Goal: Task Accomplishment & Management: Use online tool/utility

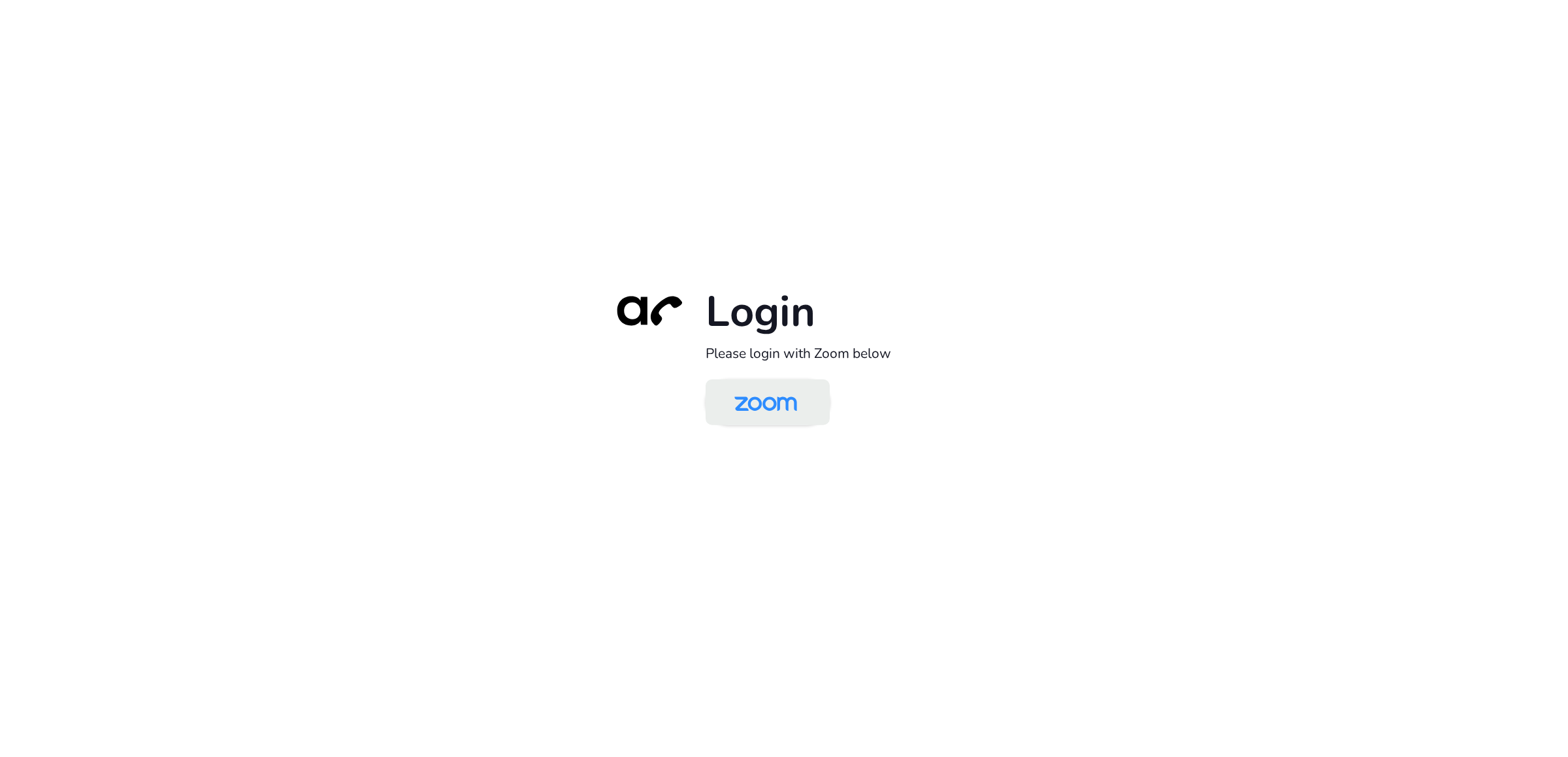
click at [759, 407] on img at bounding box center [766, 403] width 90 height 42
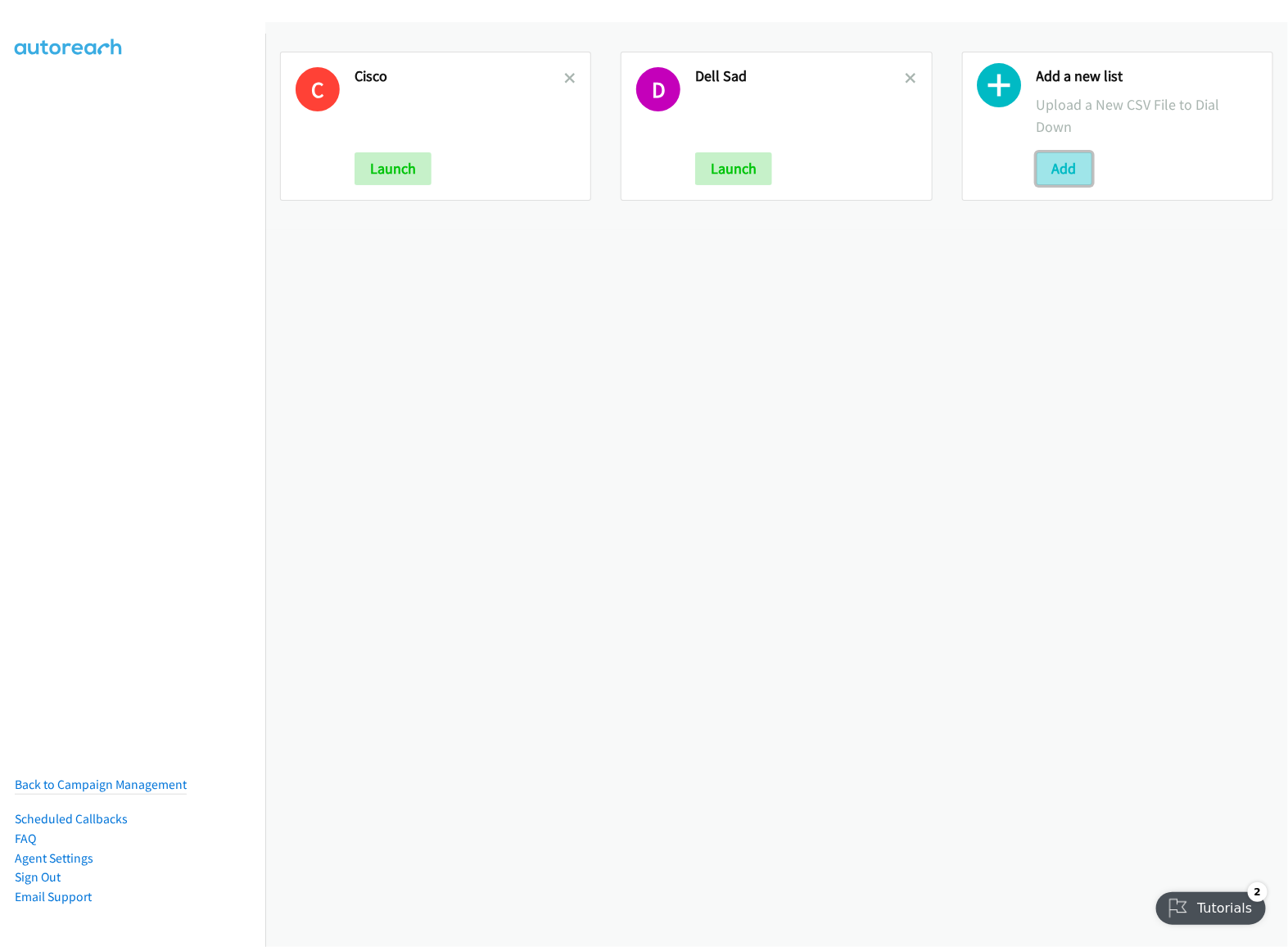
click at [1046, 176] on button "Add" at bounding box center [1064, 168] width 56 height 33
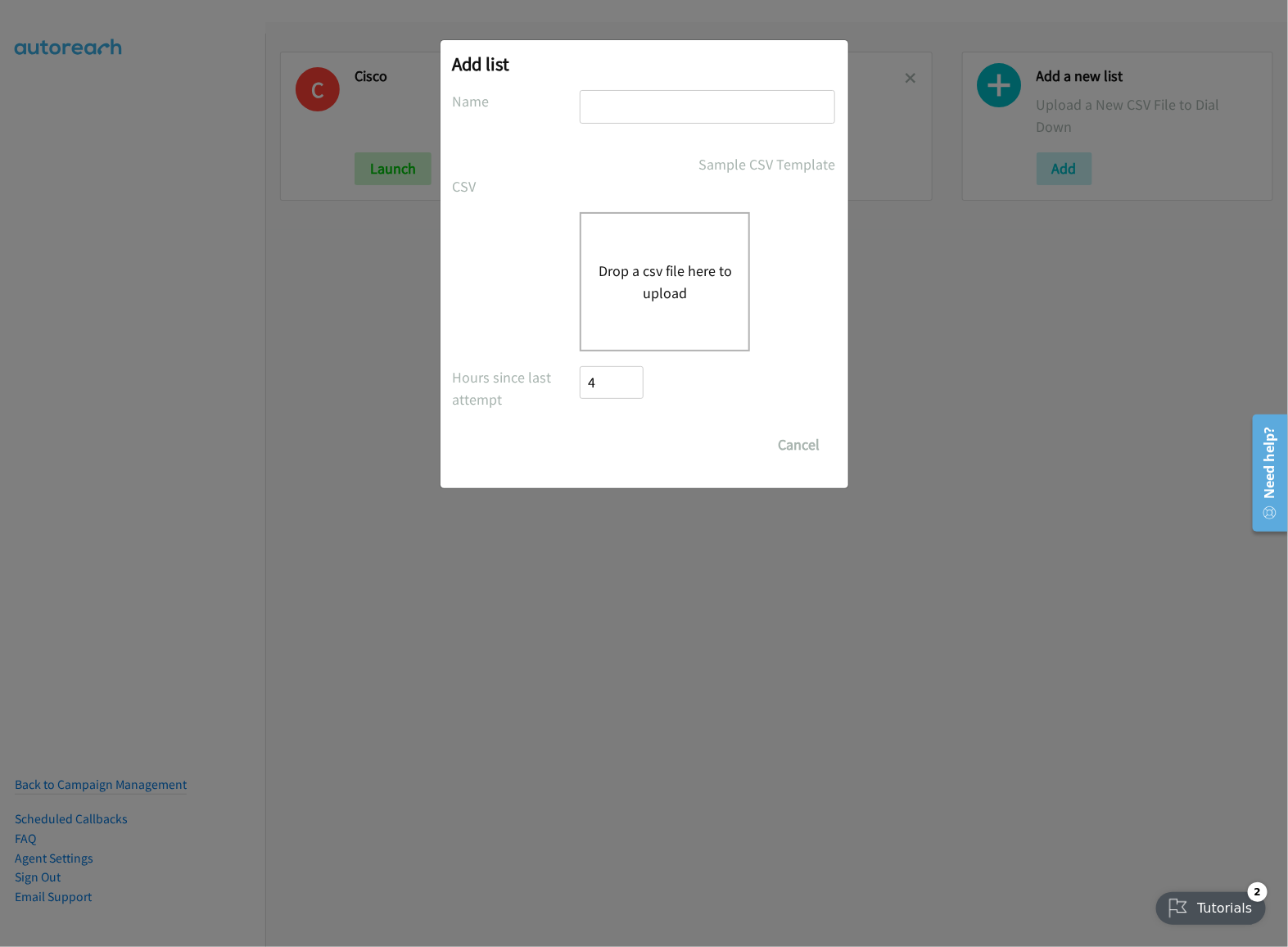
click at [678, 124] on div at bounding box center [707, 113] width 256 height 48
click at [688, 108] on input "text" at bounding box center [707, 107] width 256 height 34
type input "wedvirtual"
click at [675, 314] on div "Drop a csv file here to upload" at bounding box center [665, 281] width 170 height 139
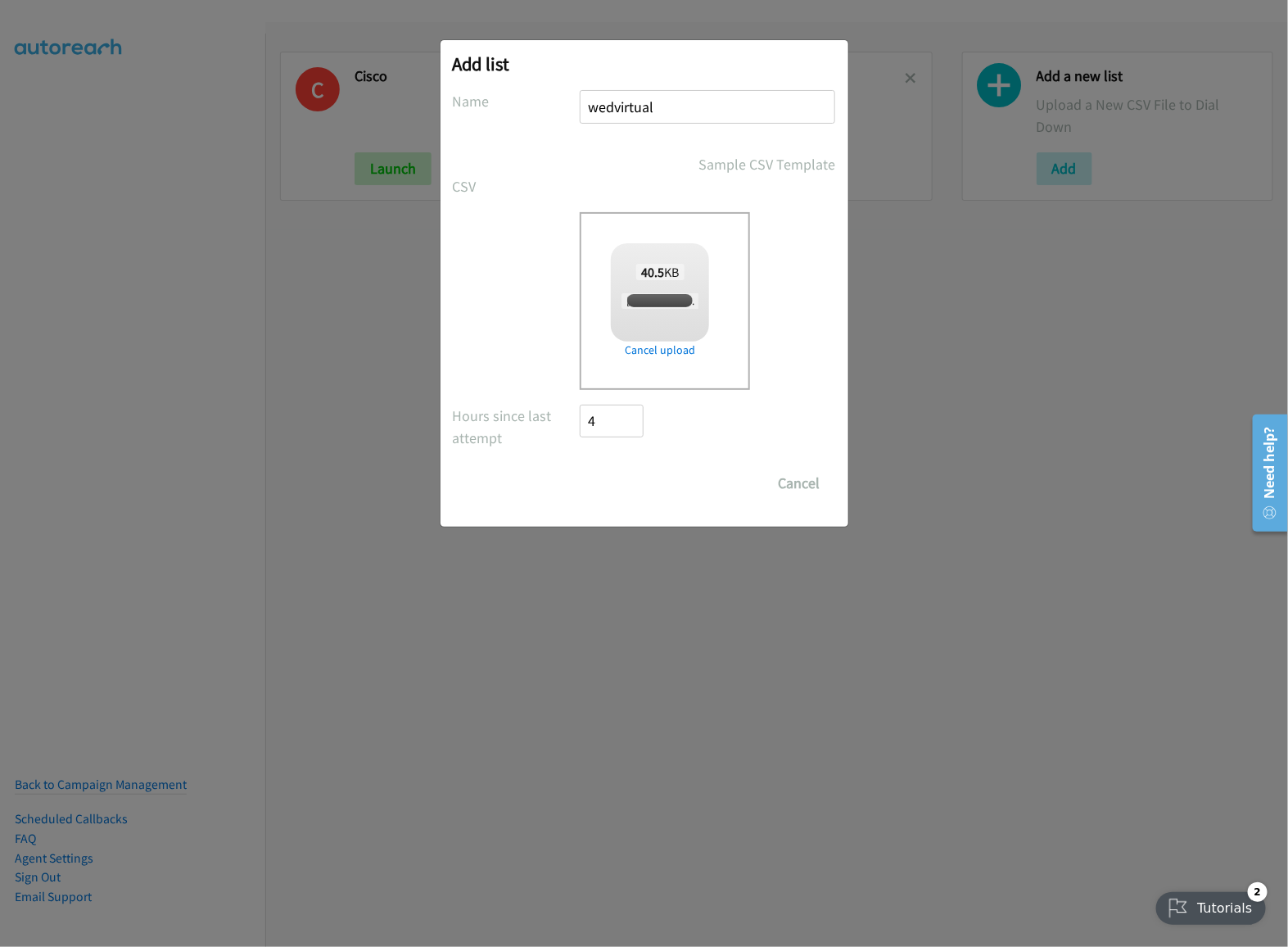
checkbox input "true"
click at [649, 486] on input "Save List" at bounding box center [623, 482] width 86 height 33
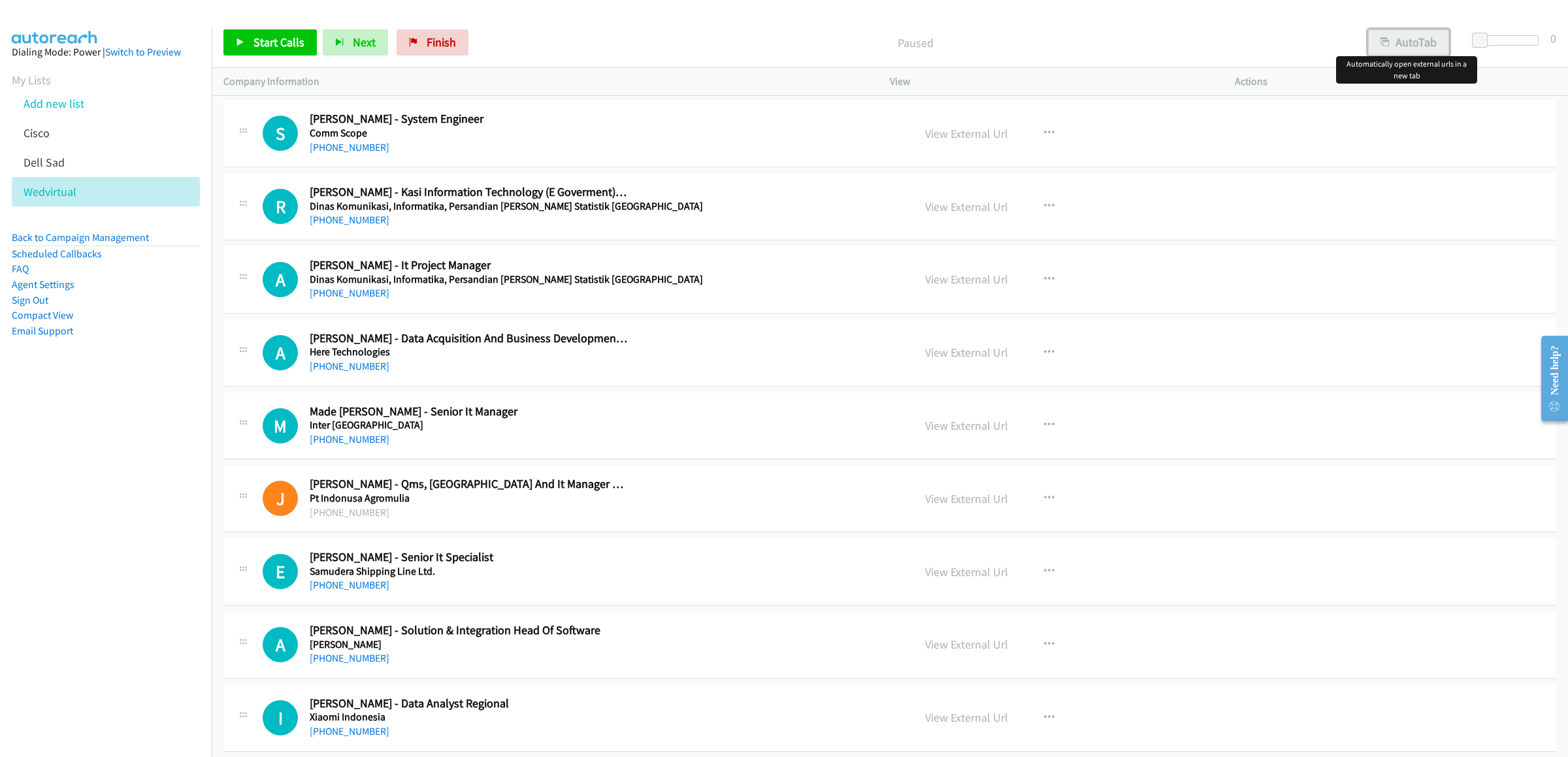
click at [1027, 43] on button "AutoTab" at bounding box center [1409, 42] width 81 height 26
click at [267, 50] on link "Start Calls" at bounding box center [271, 42] width 93 height 26
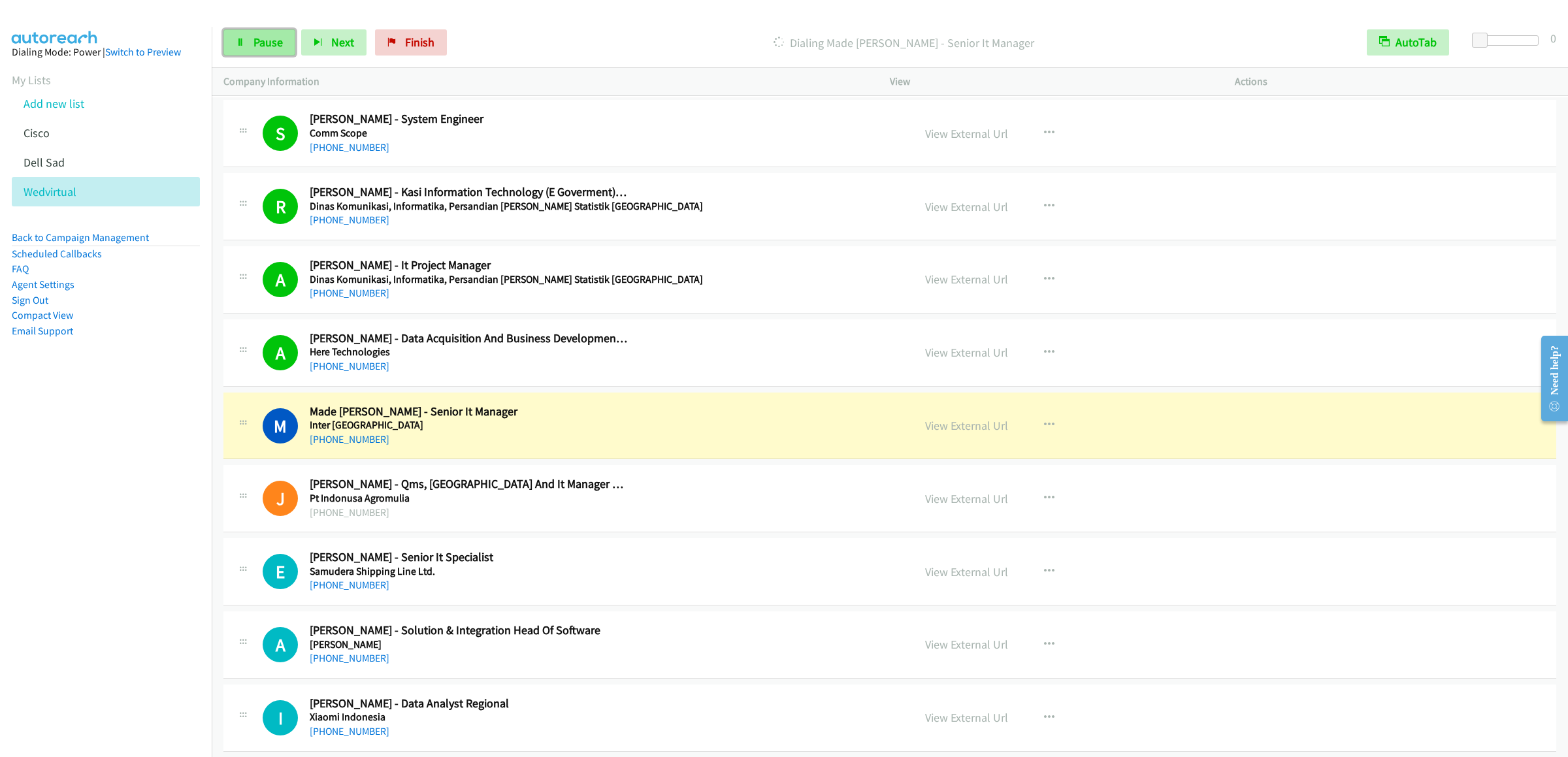
click at [247, 44] on link "Pause" at bounding box center [259, 42] width 72 height 26
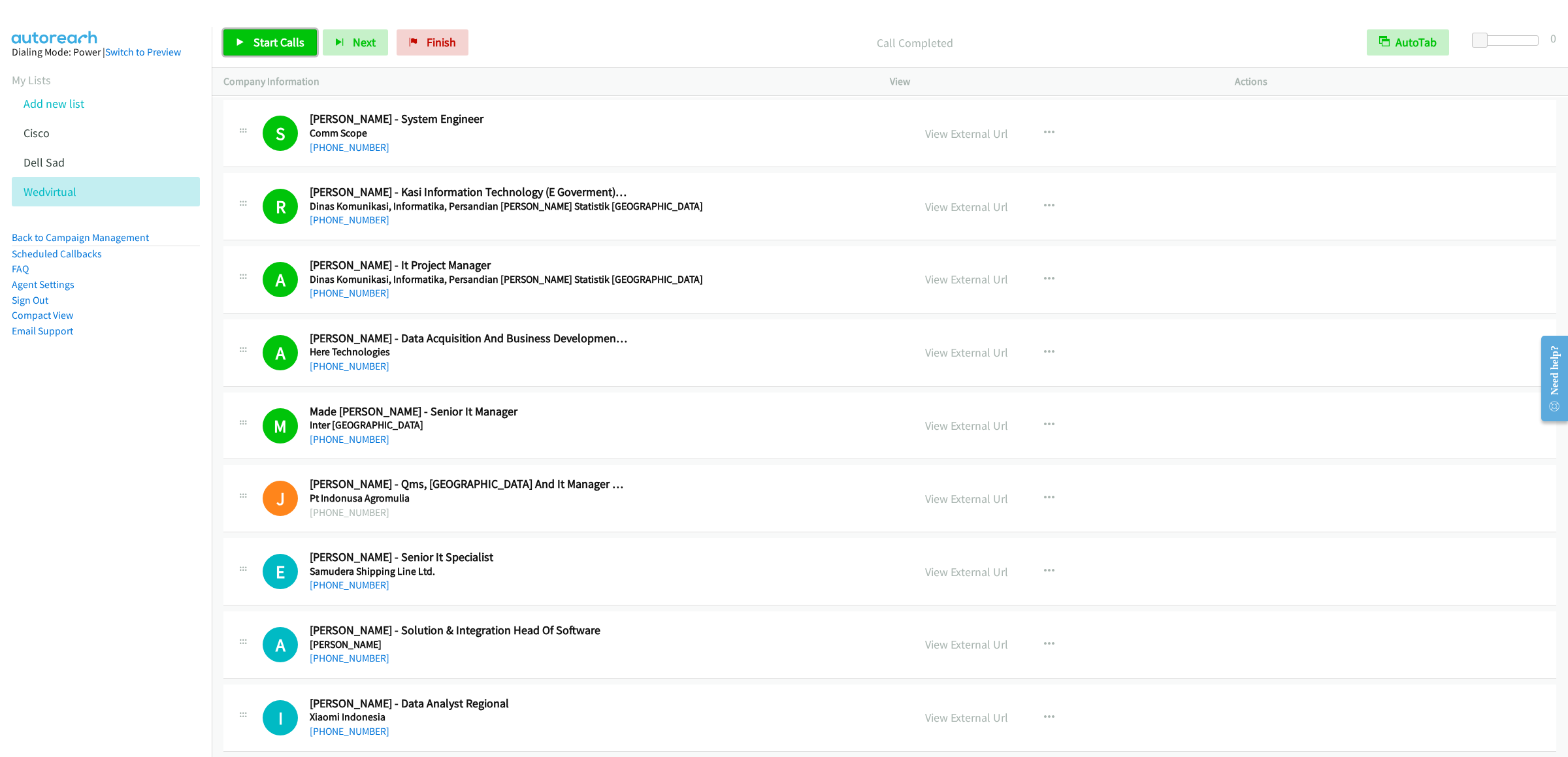
click at [294, 40] on span "Start Calls" at bounding box center [279, 42] width 51 height 15
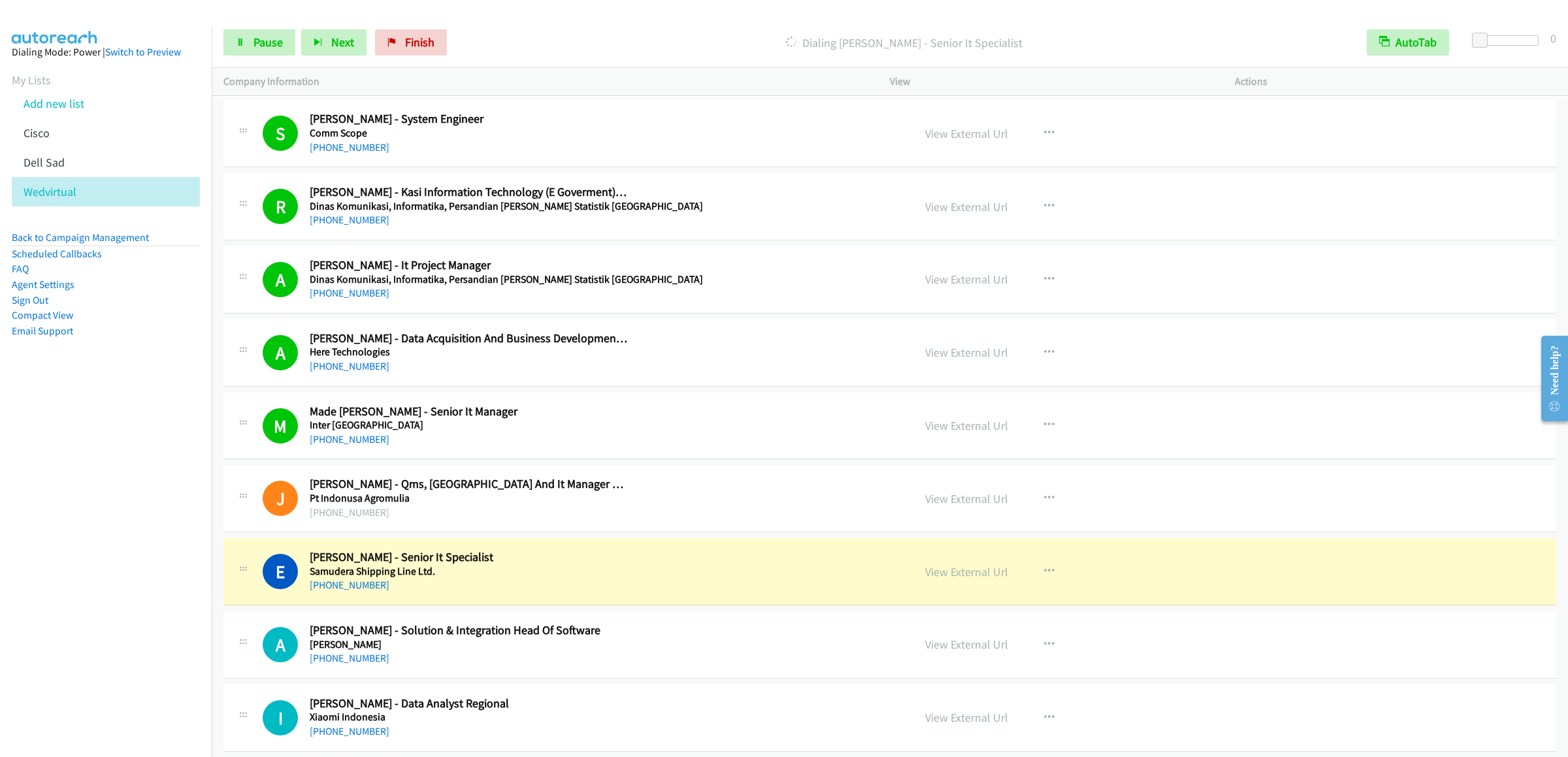
scroll to position [261, 0]
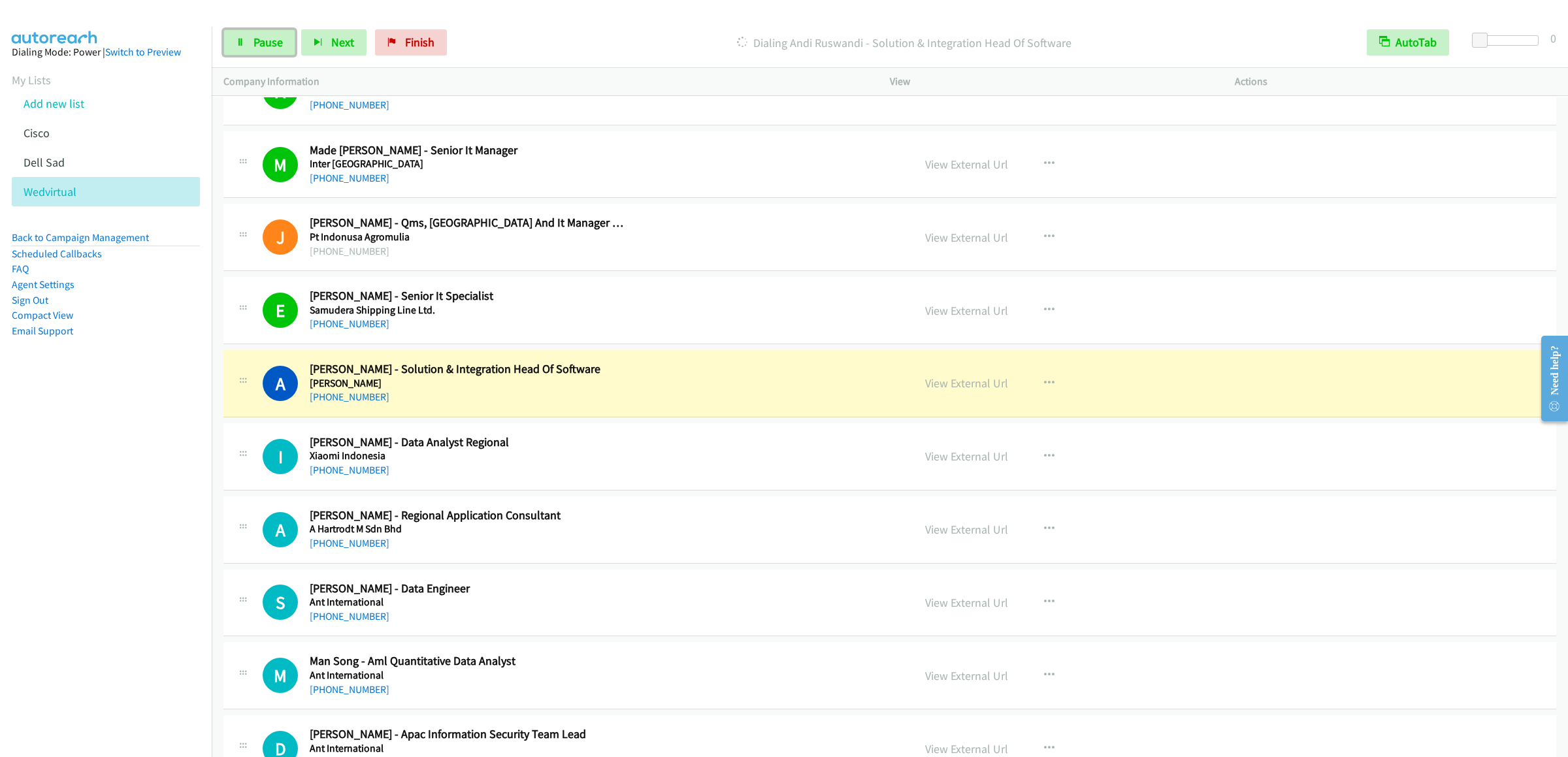
drag, startPoint x: 253, startPoint y: 43, endPoint x: 387, endPoint y: 69, distance: 136.5
click at [253, 43] on span "Pause" at bounding box center [267, 42] width 29 height 15
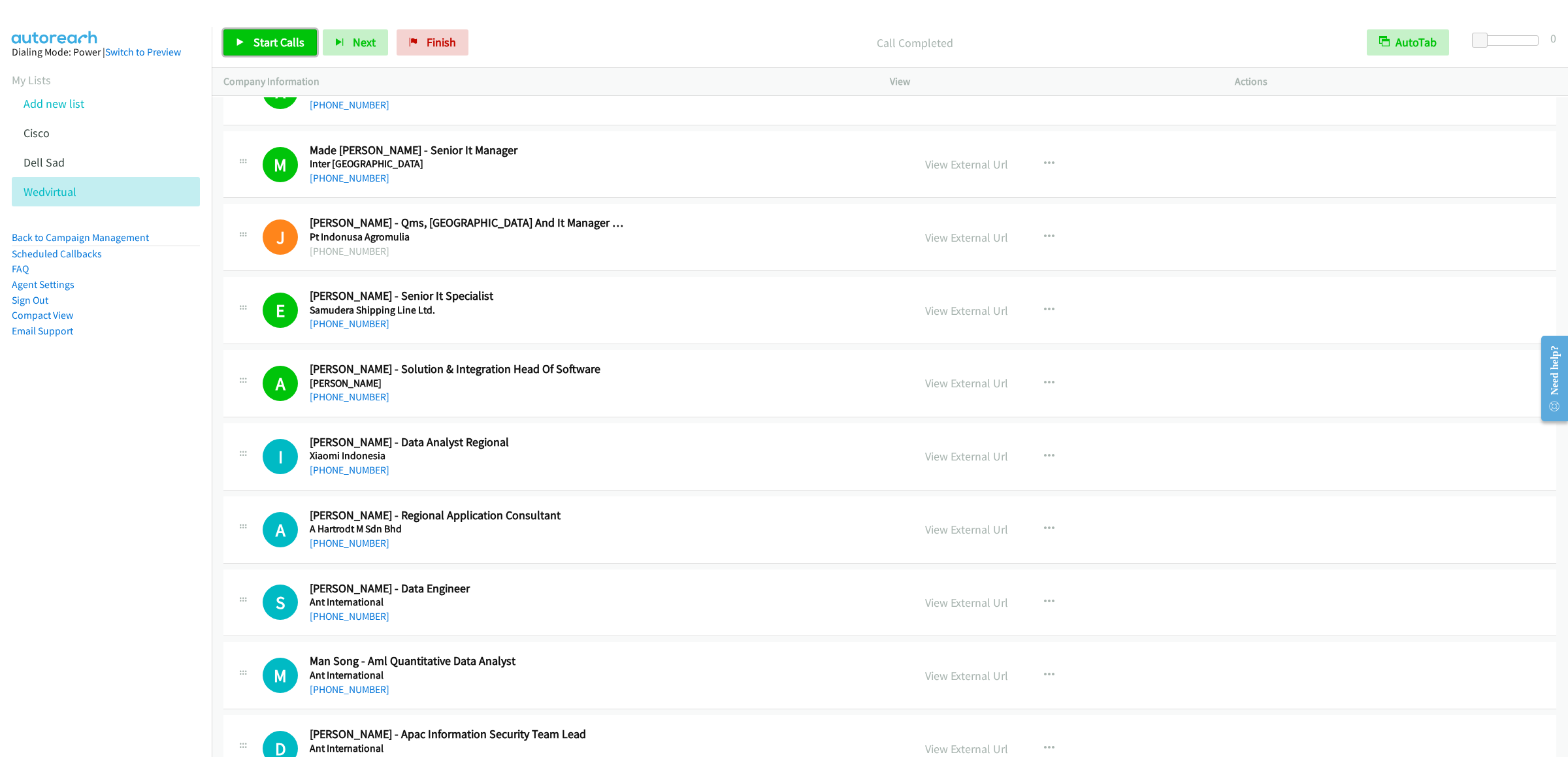
click at [265, 40] on span "Start Calls" at bounding box center [279, 42] width 51 height 15
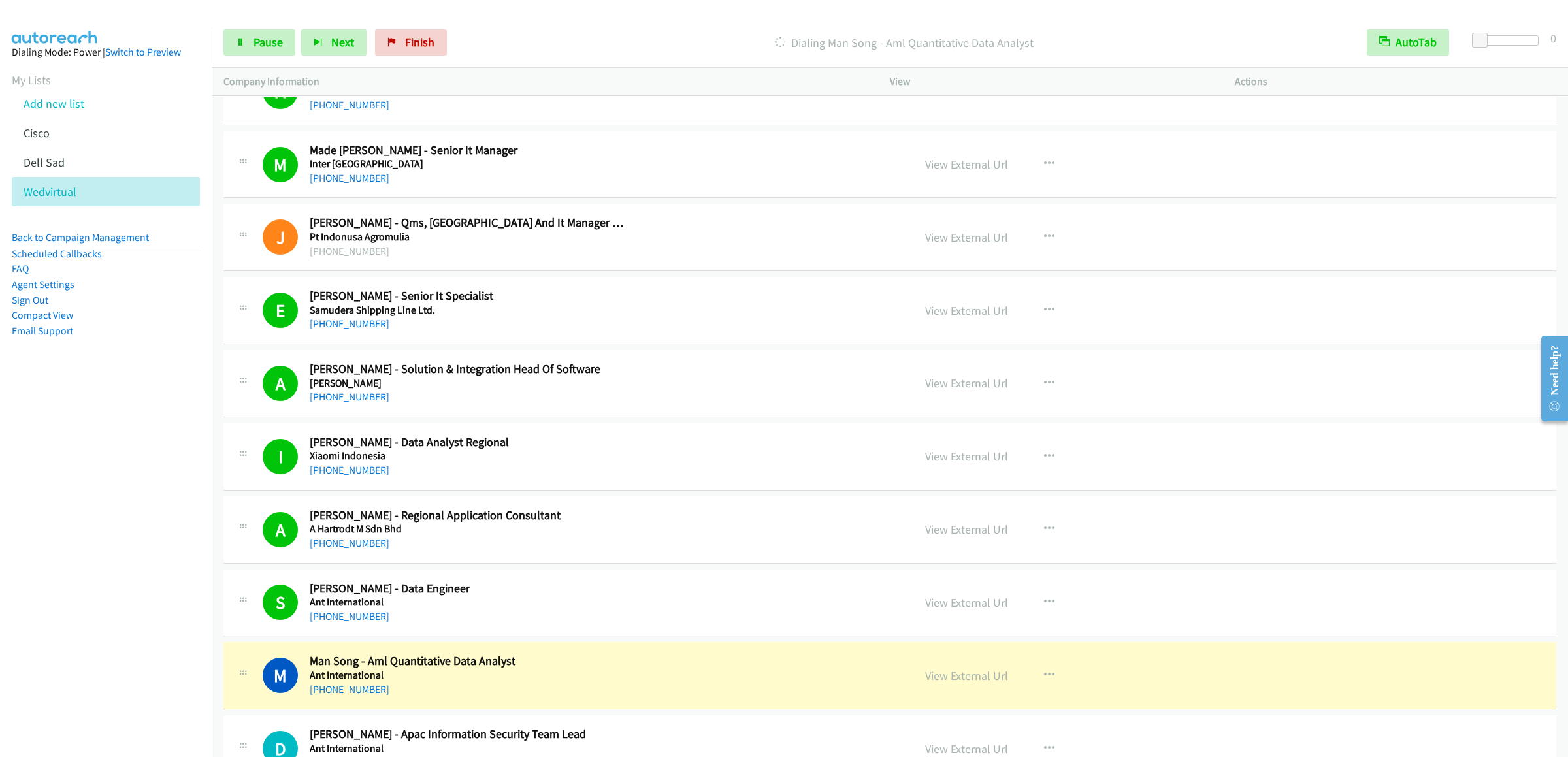
scroll to position [653, 0]
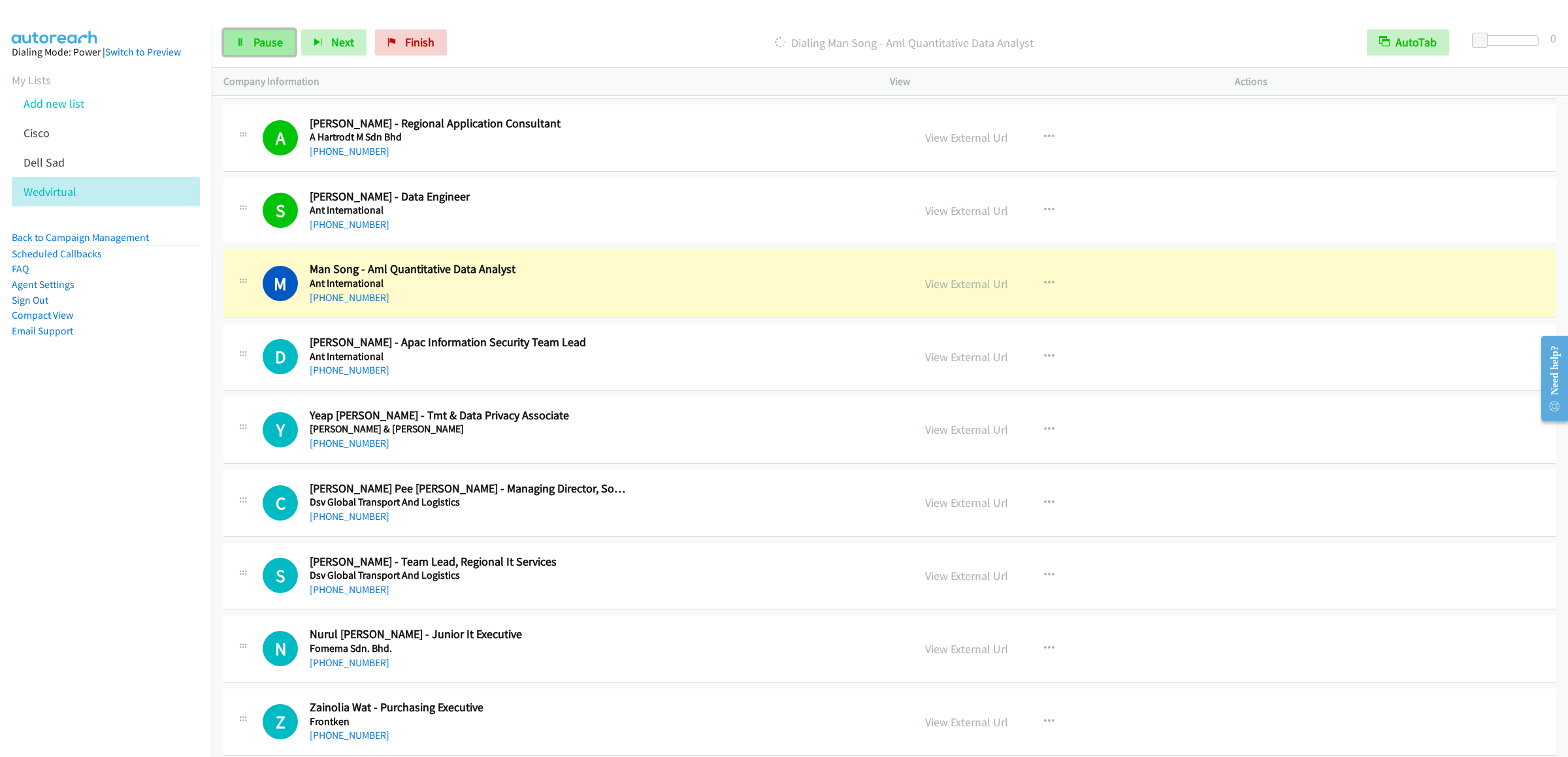
click at [258, 33] on link "Pause" at bounding box center [259, 42] width 72 height 26
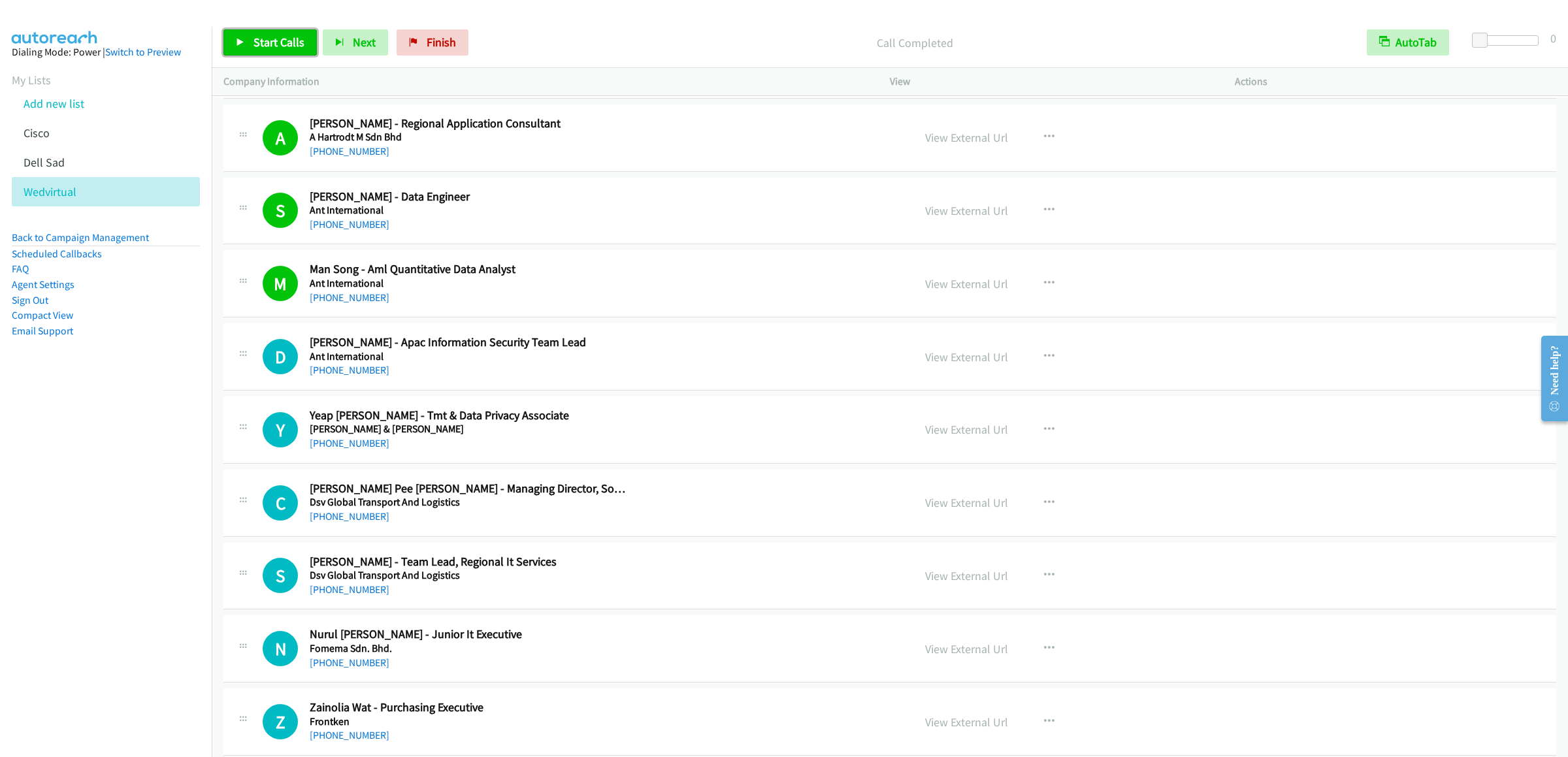
click at [253, 50] on link "Start Calls" at bounding box center [271, 42] width 93 height 26
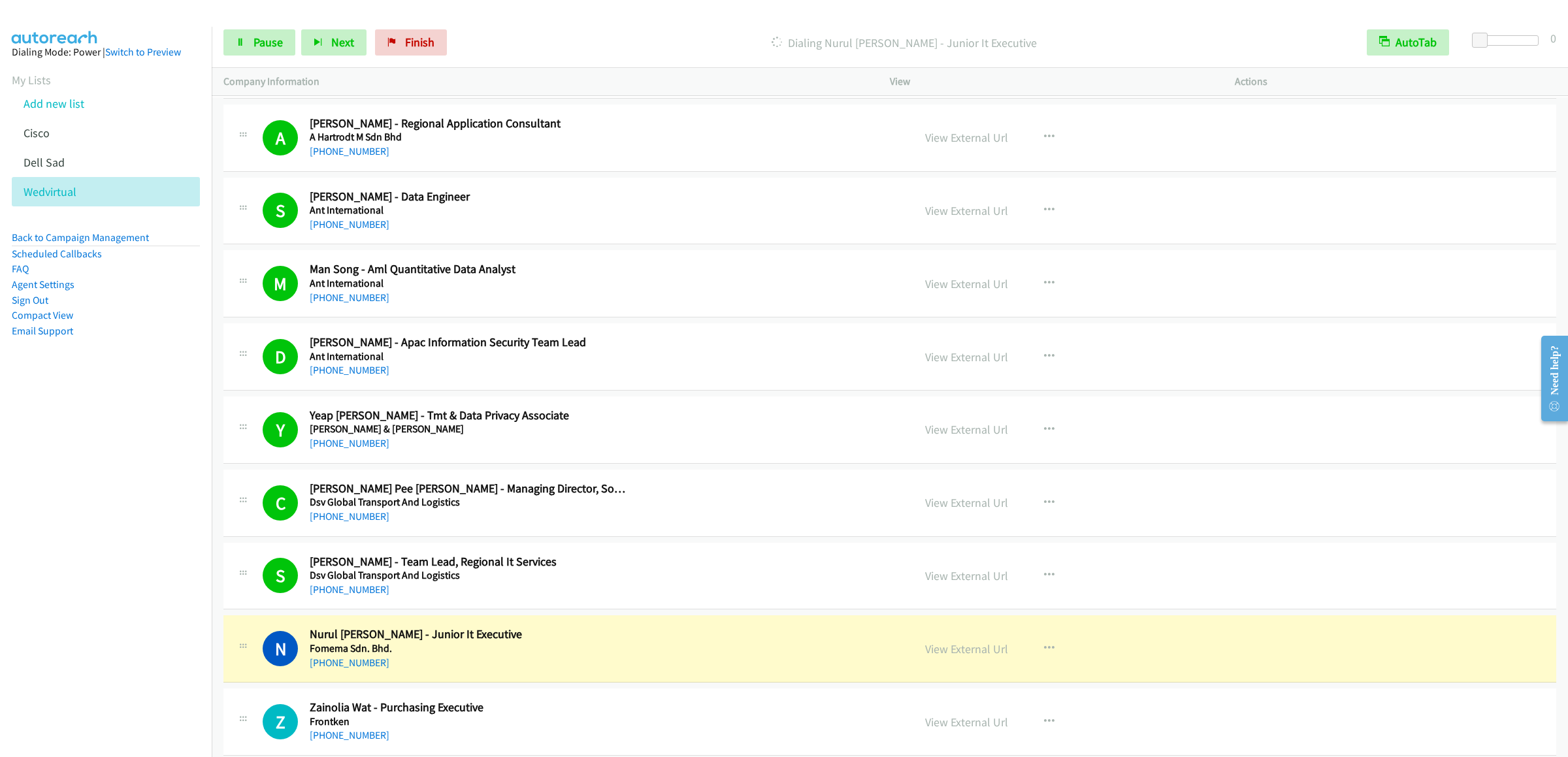
scroll to position [1045, 0]
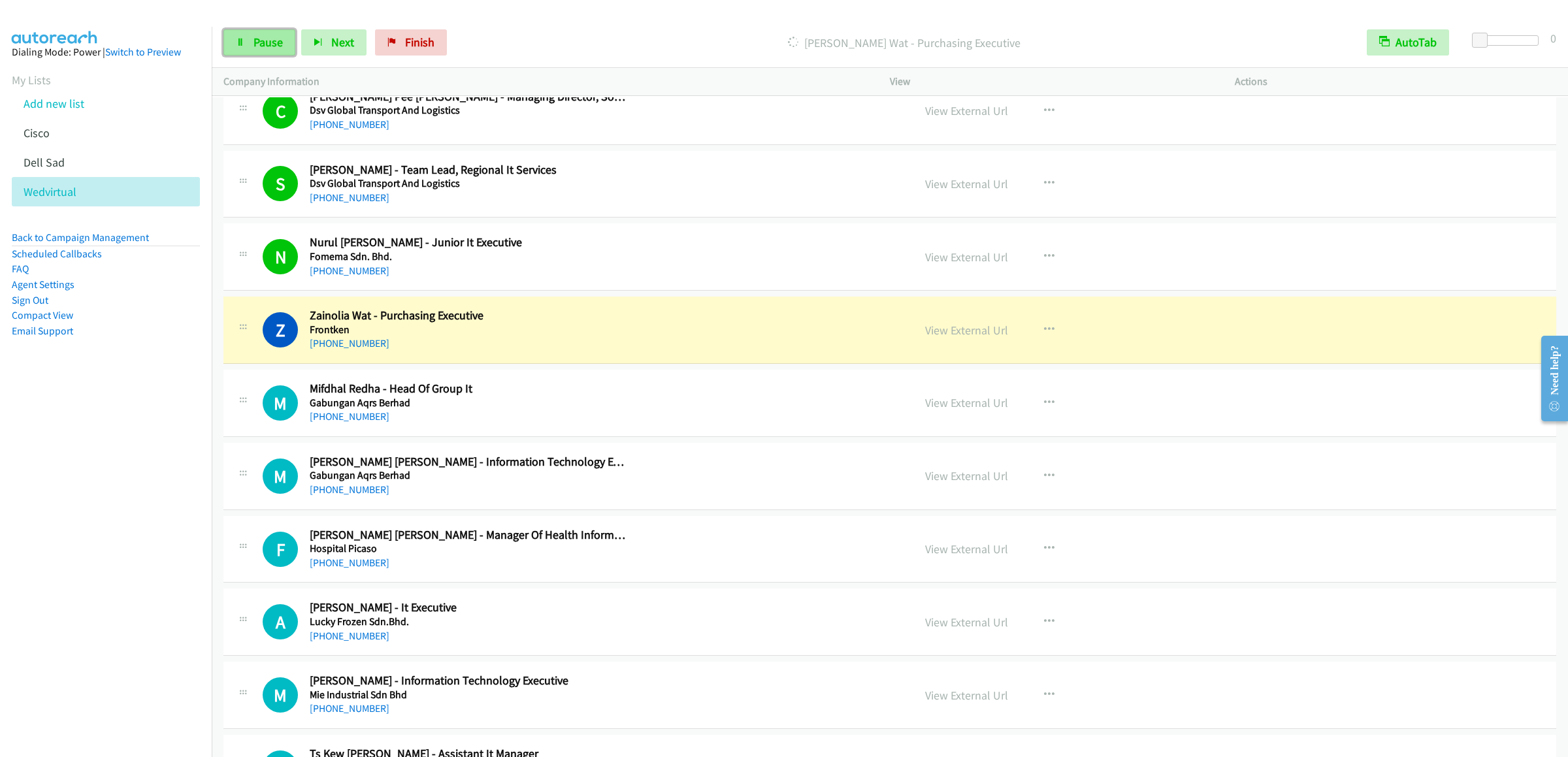
click at [264, 42] on span "Pause" at bounding box center [267, 42] width 29 height 15
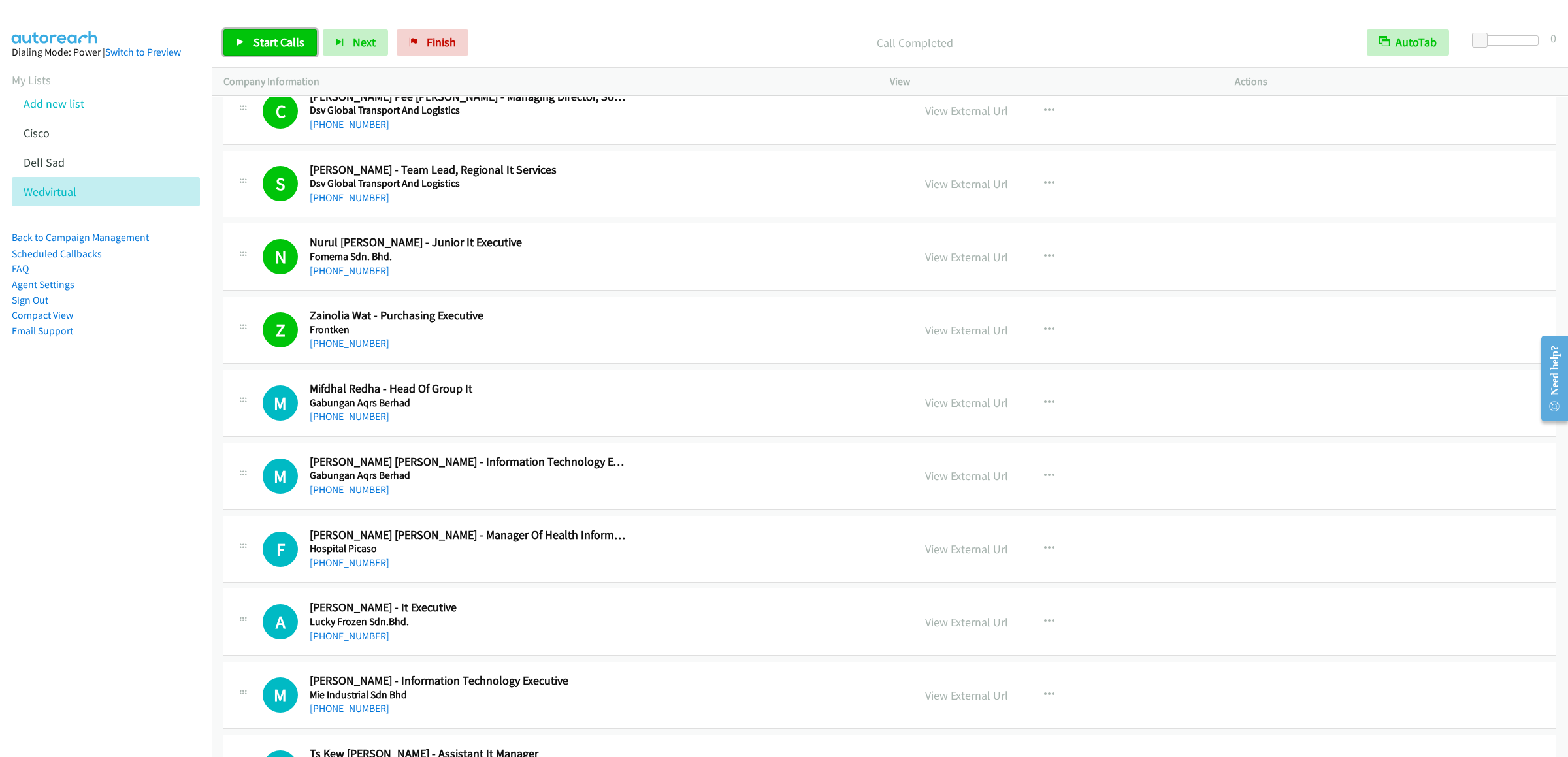
click at [268, 50] on link "Start Calls" at bounding box center [271, 42] width 93 height 26
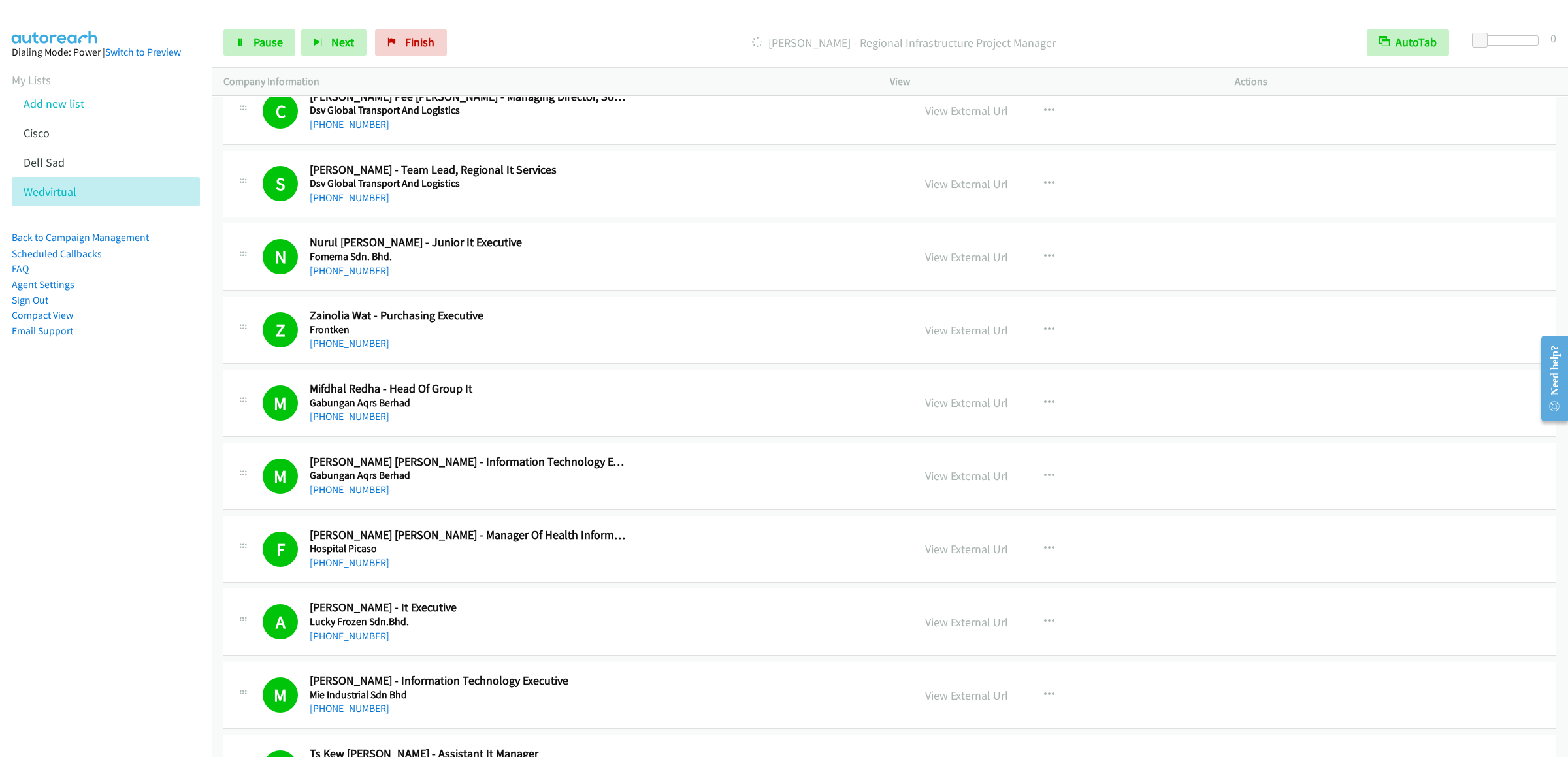
scroll to position [1698, 0]
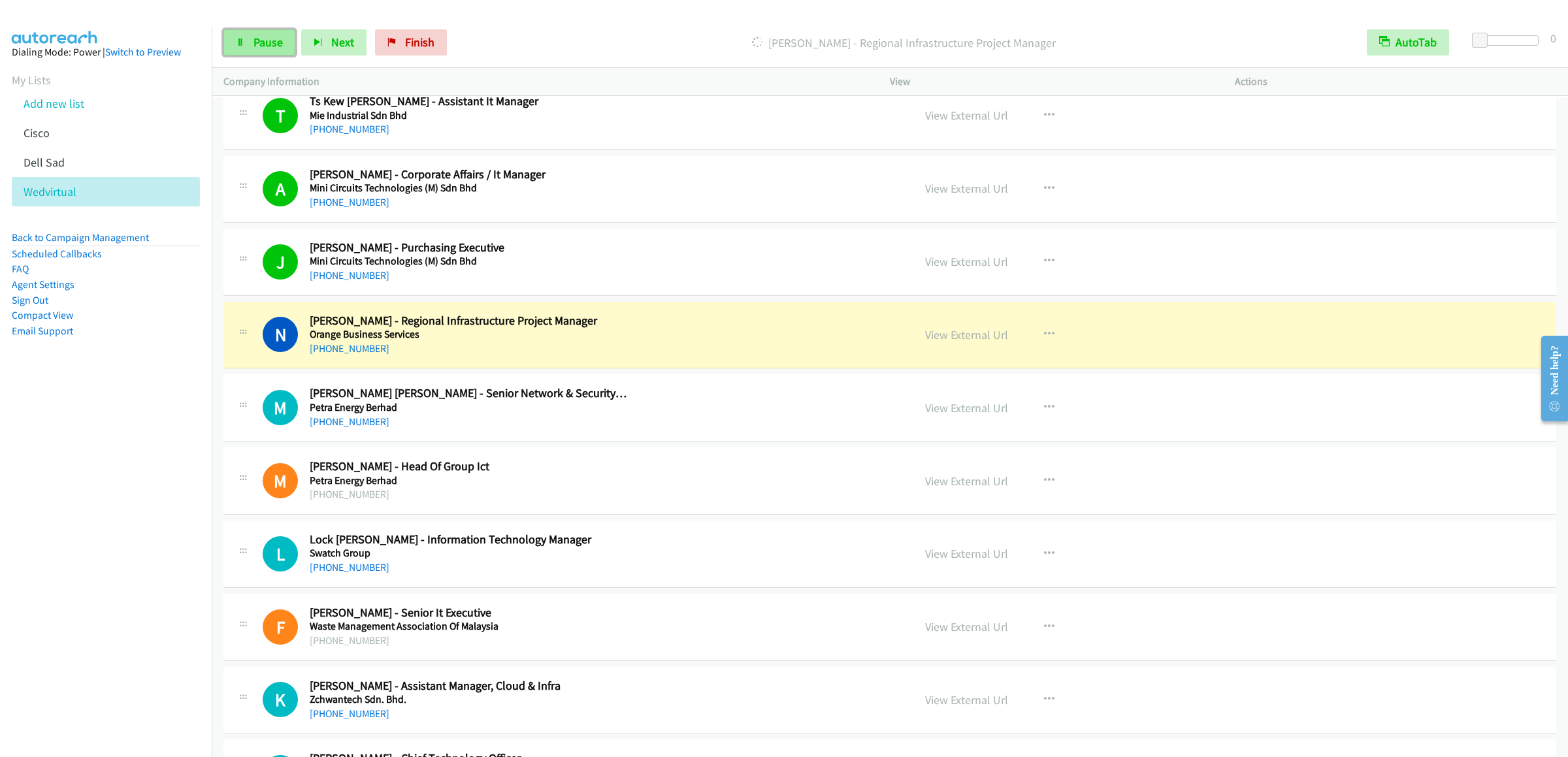
click at [251, 46] on link "Pause" at bounding box center [259, 42] width 72 height 26
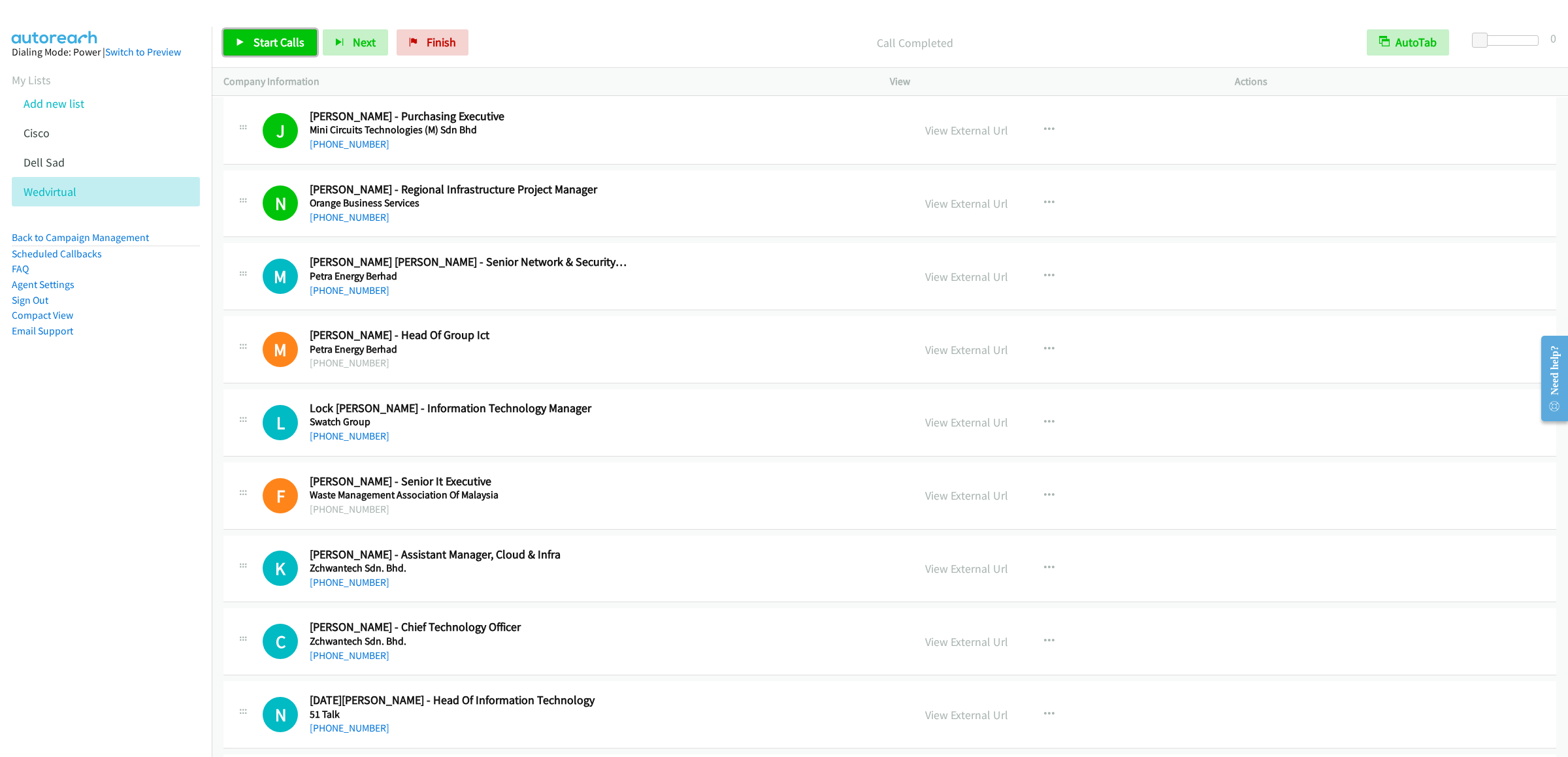
click at [267, 37] on span "Start Calls" at bounding box center [279, 42] width 51 height 15
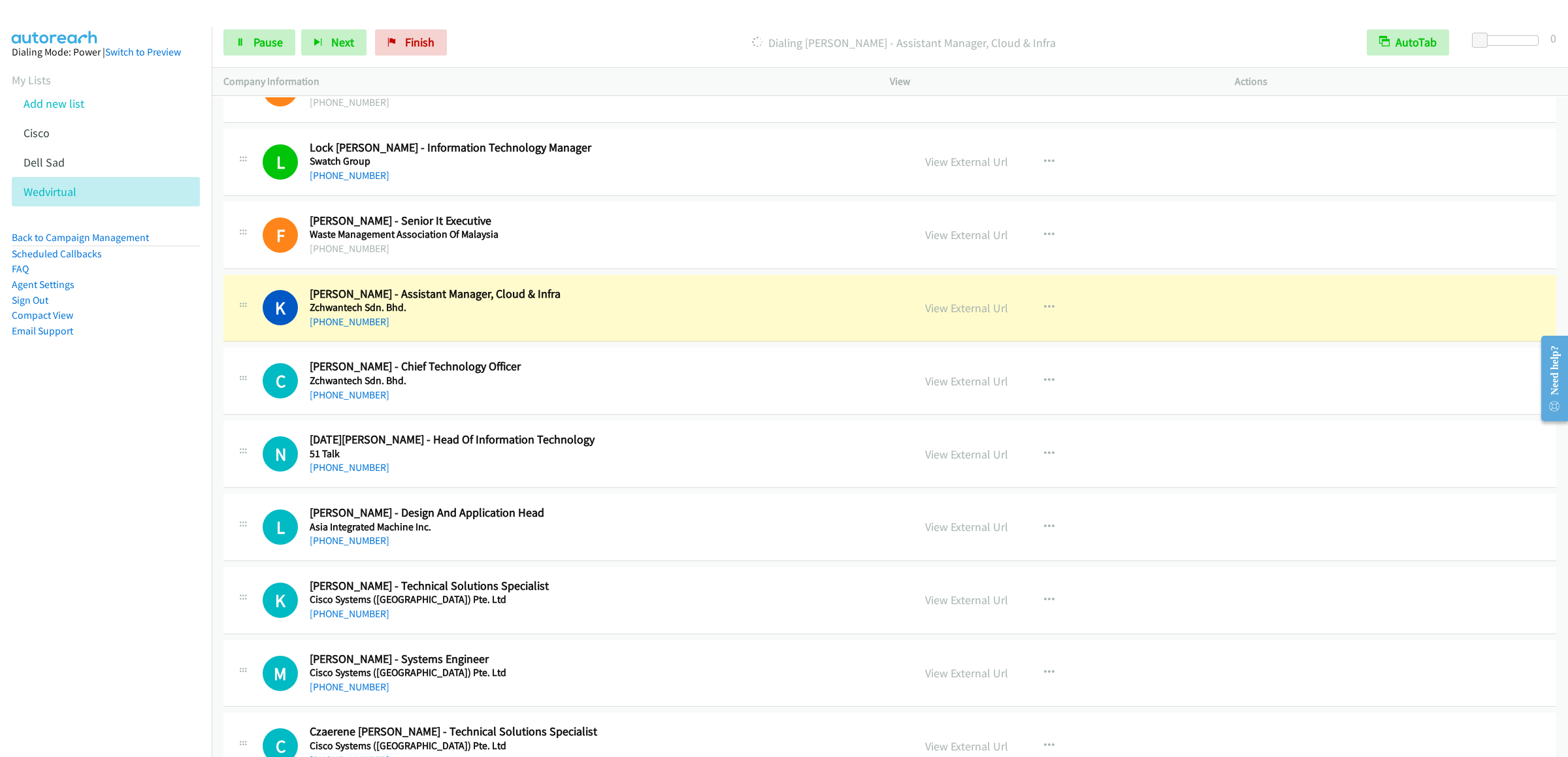
scroll to position [2221, 0]
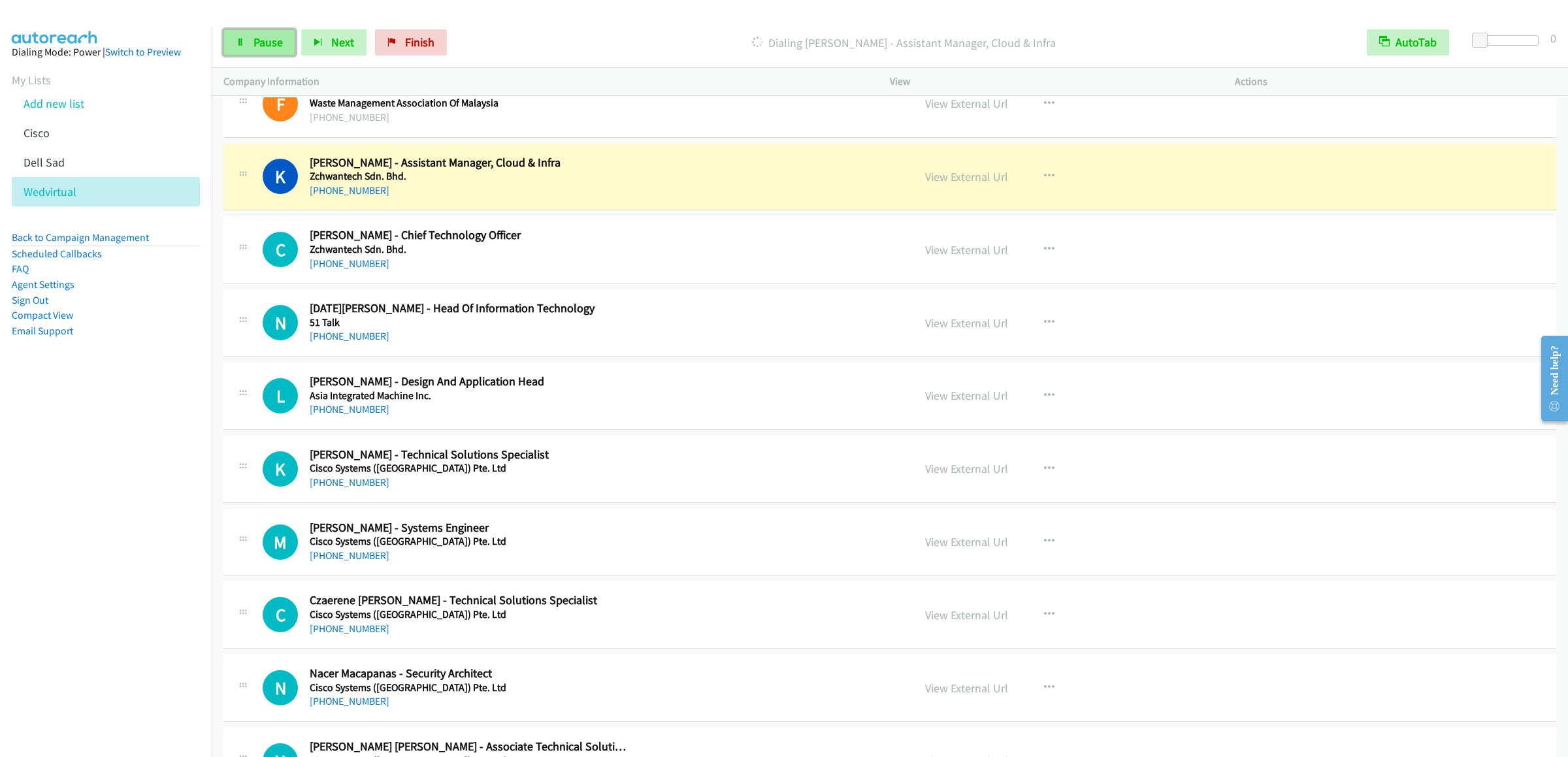
click at [253, 34] on link "Pause" at bounding box center [259, 42] width 72 height 26
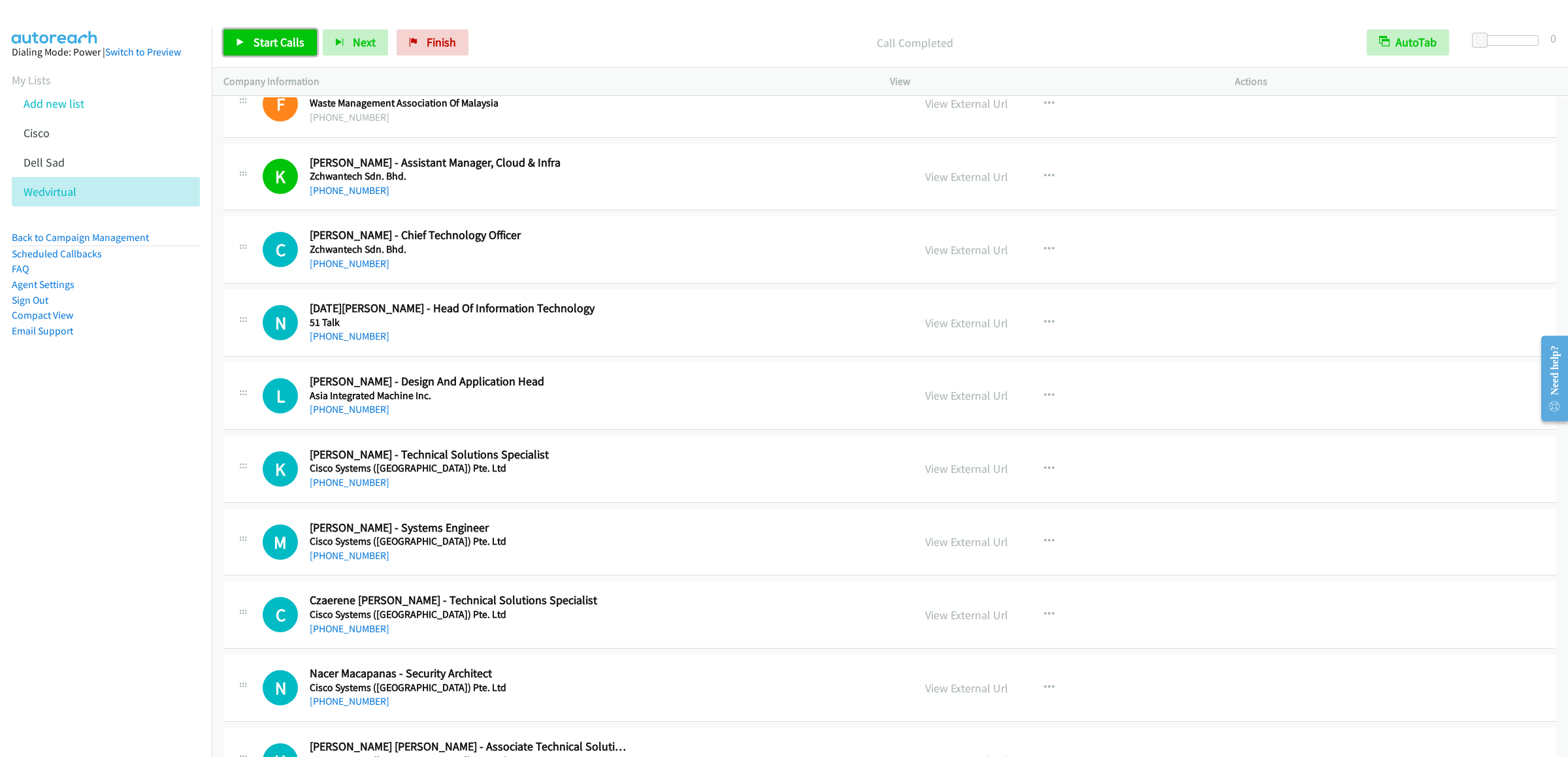
click at [271, 44] on span "Start Calls" at bounding box center [279, 42] width 51 height 15
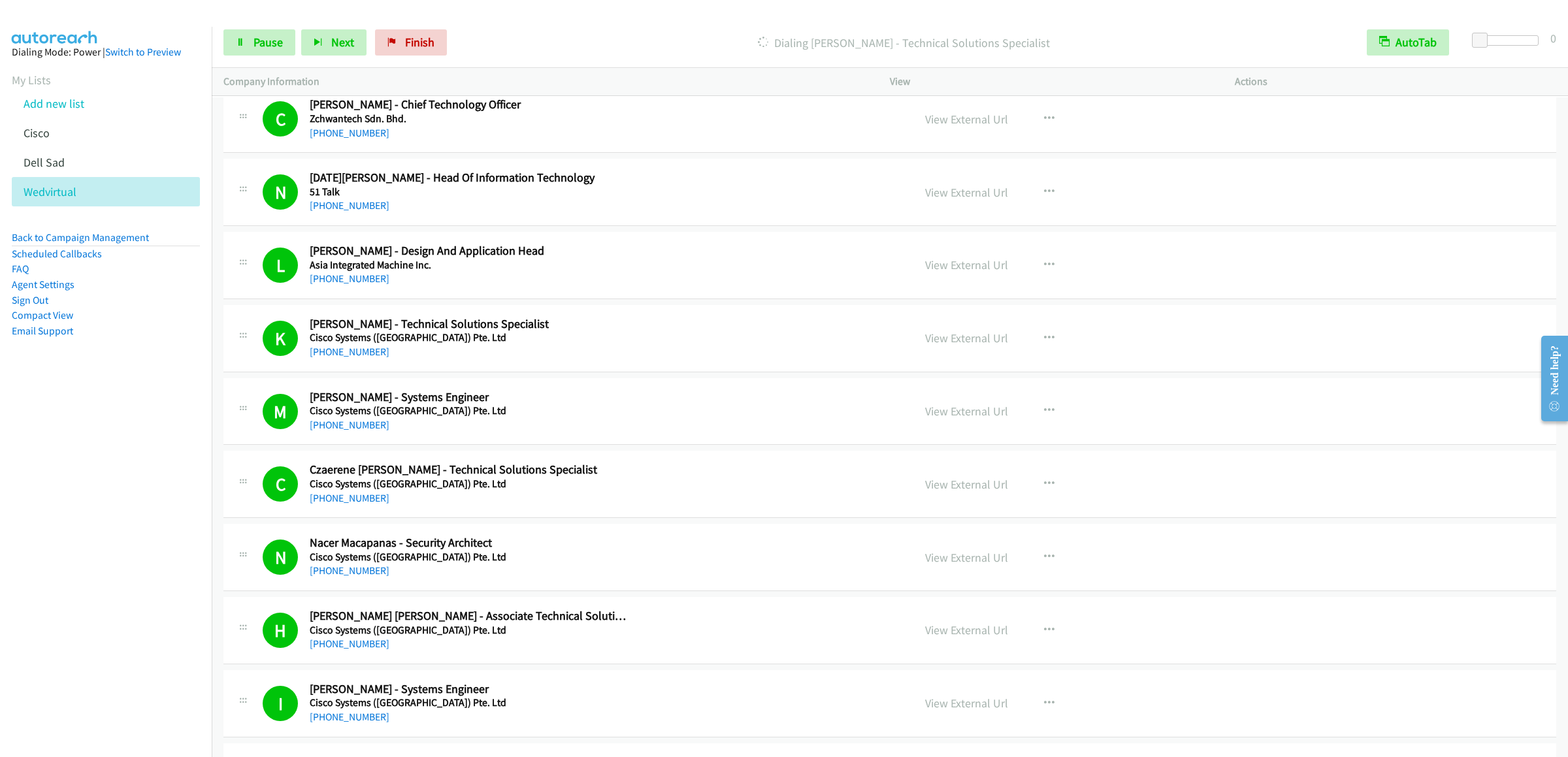
scroll to position [2743, 0]
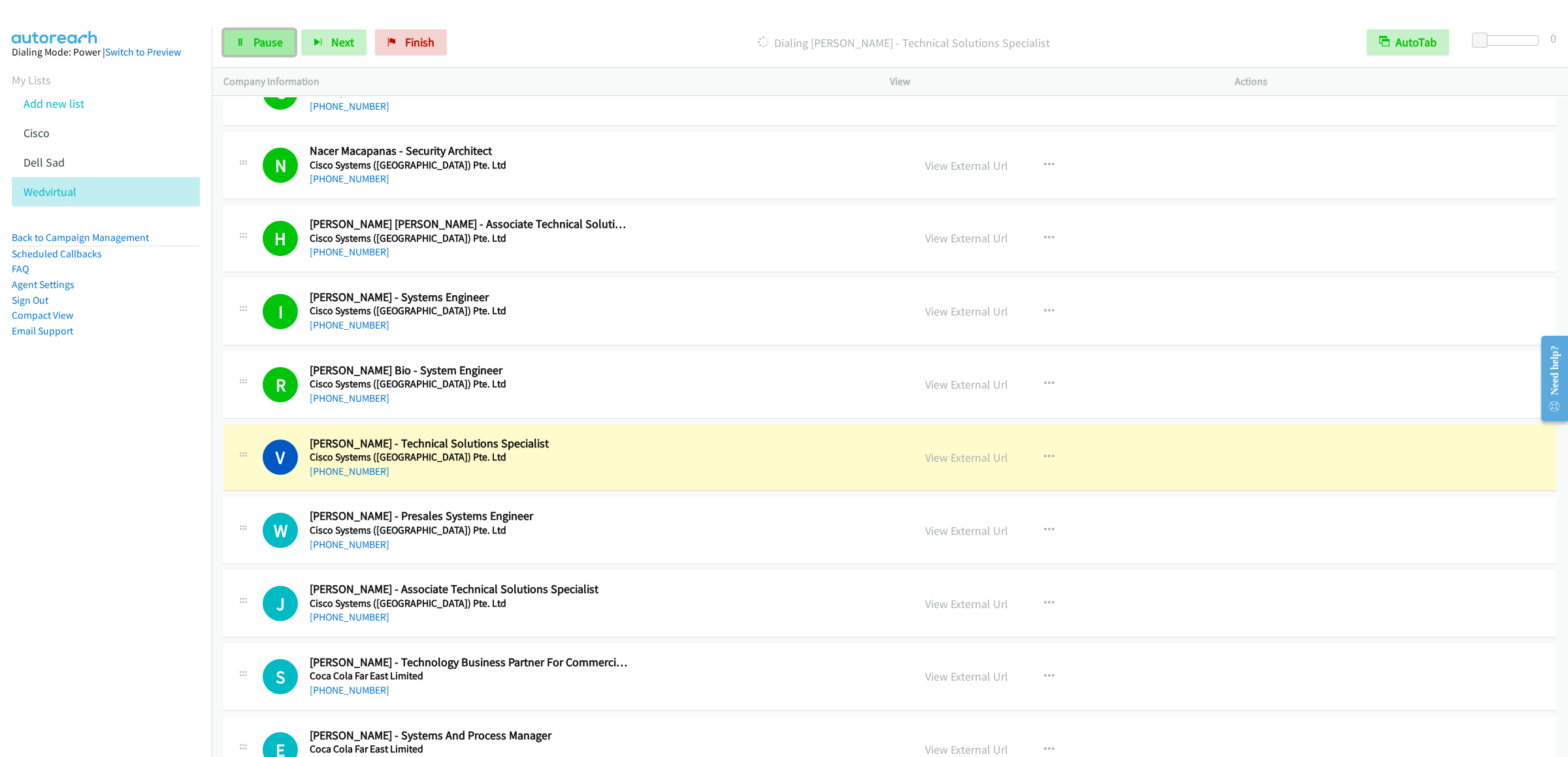
click at [246, 46] on link "Pause" at bounding box center [259, 42] width 72 height 26
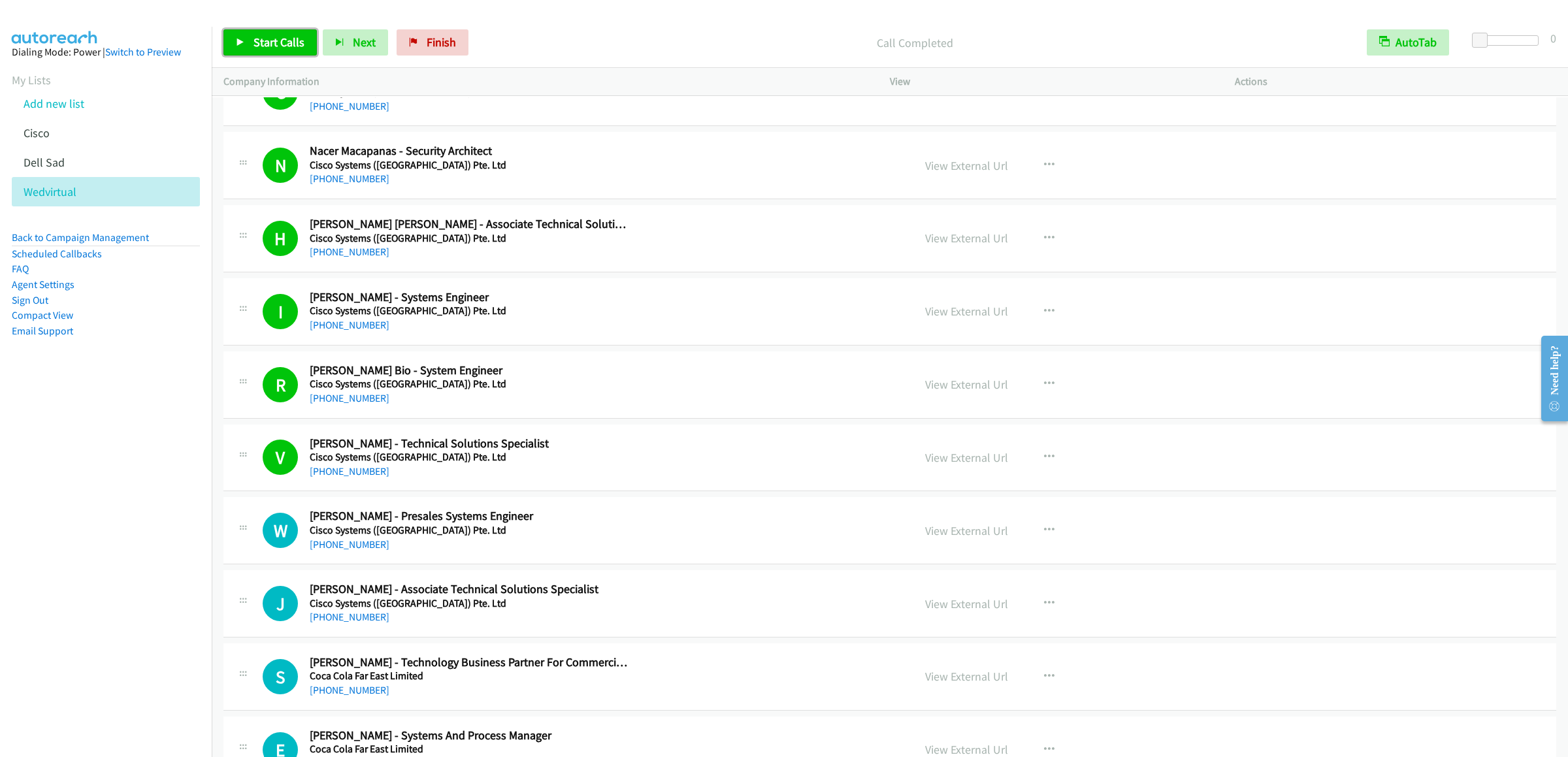
click at [280, 32] on link "Start Calls" at bounding box center [271, 42] width 93 height 26
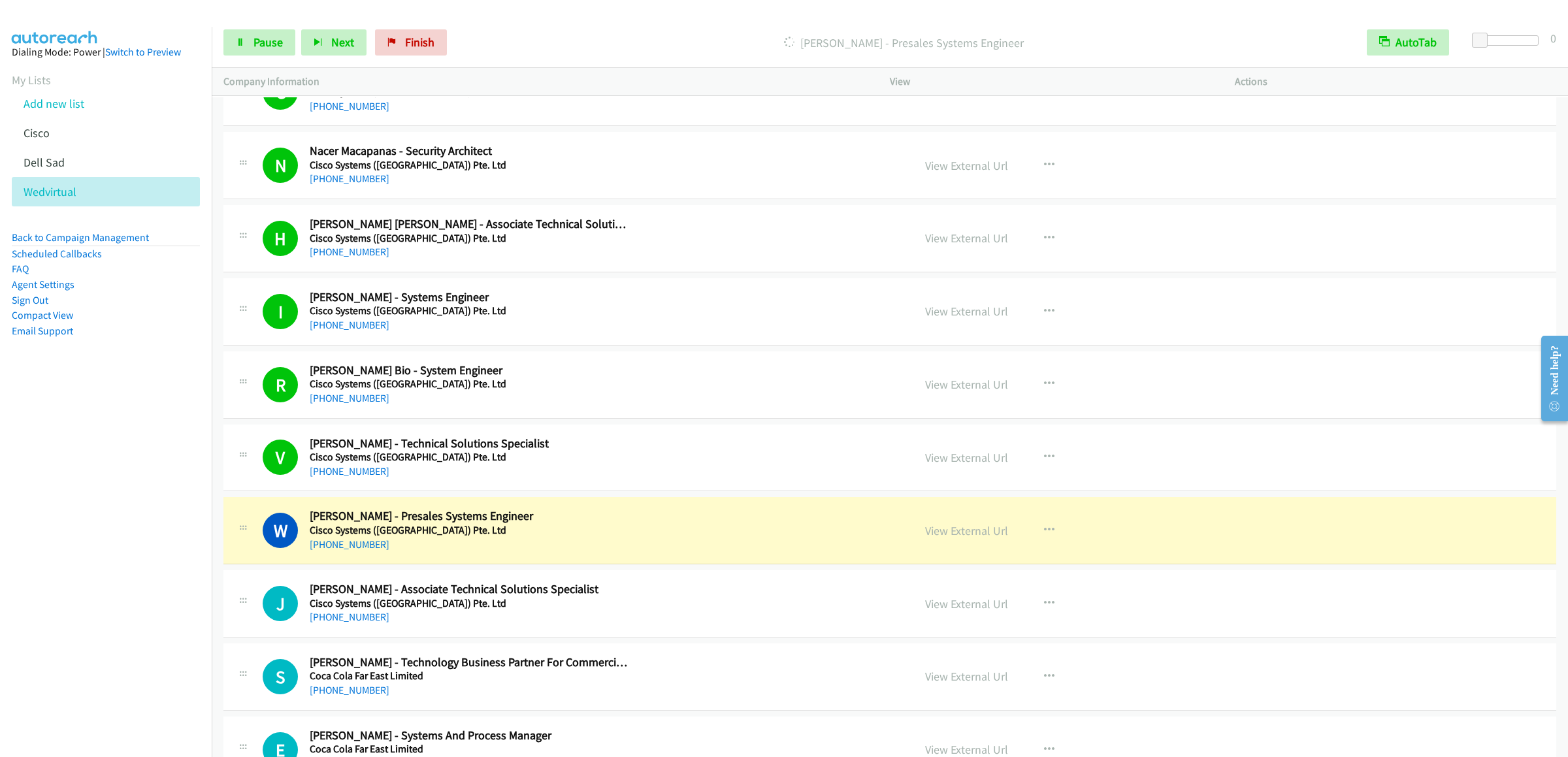
scroll to position [3136, 0]
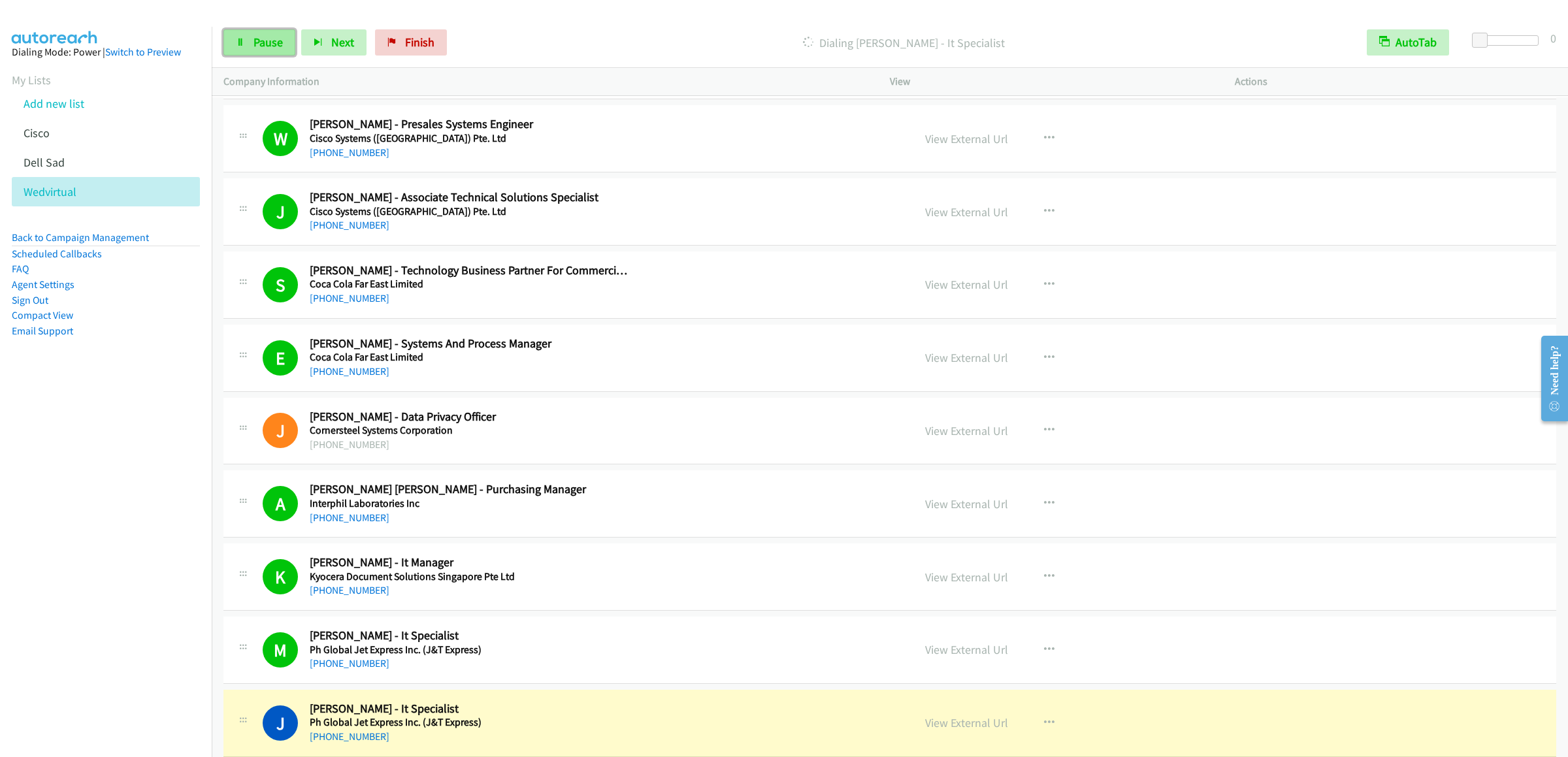
click at [267, 51] on link "Pause" at bounding box center [259, 42] width 72 height 26
drag, startPoint x: 257, startPoint y: 39, endPoint x: 448, endPoint y: 75, distance: 194.4
click at [257, 39] on span "Start Calls" at bounding box center [279, 42] width 51 height 15
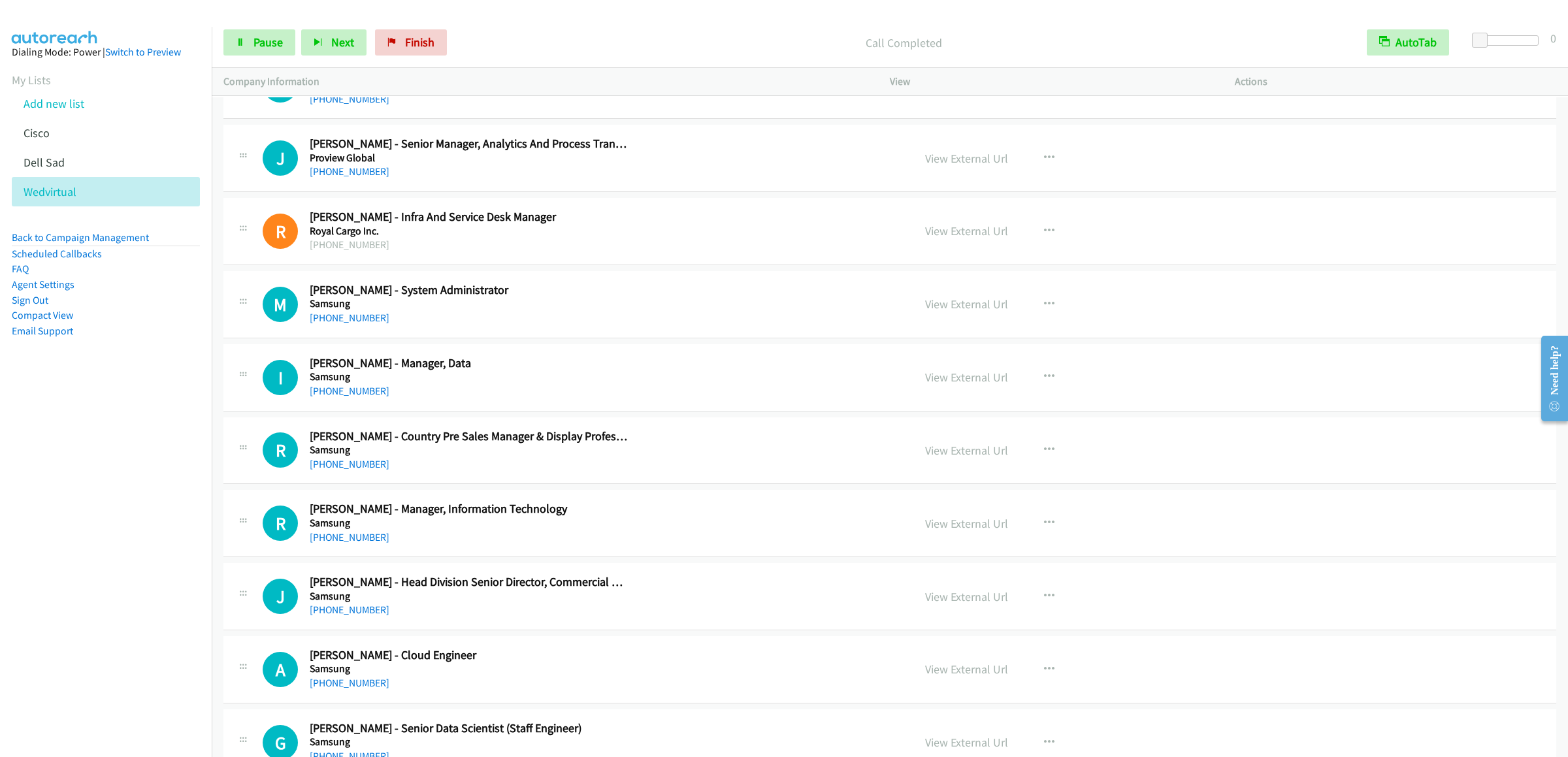
scroll to position [3789, 0]
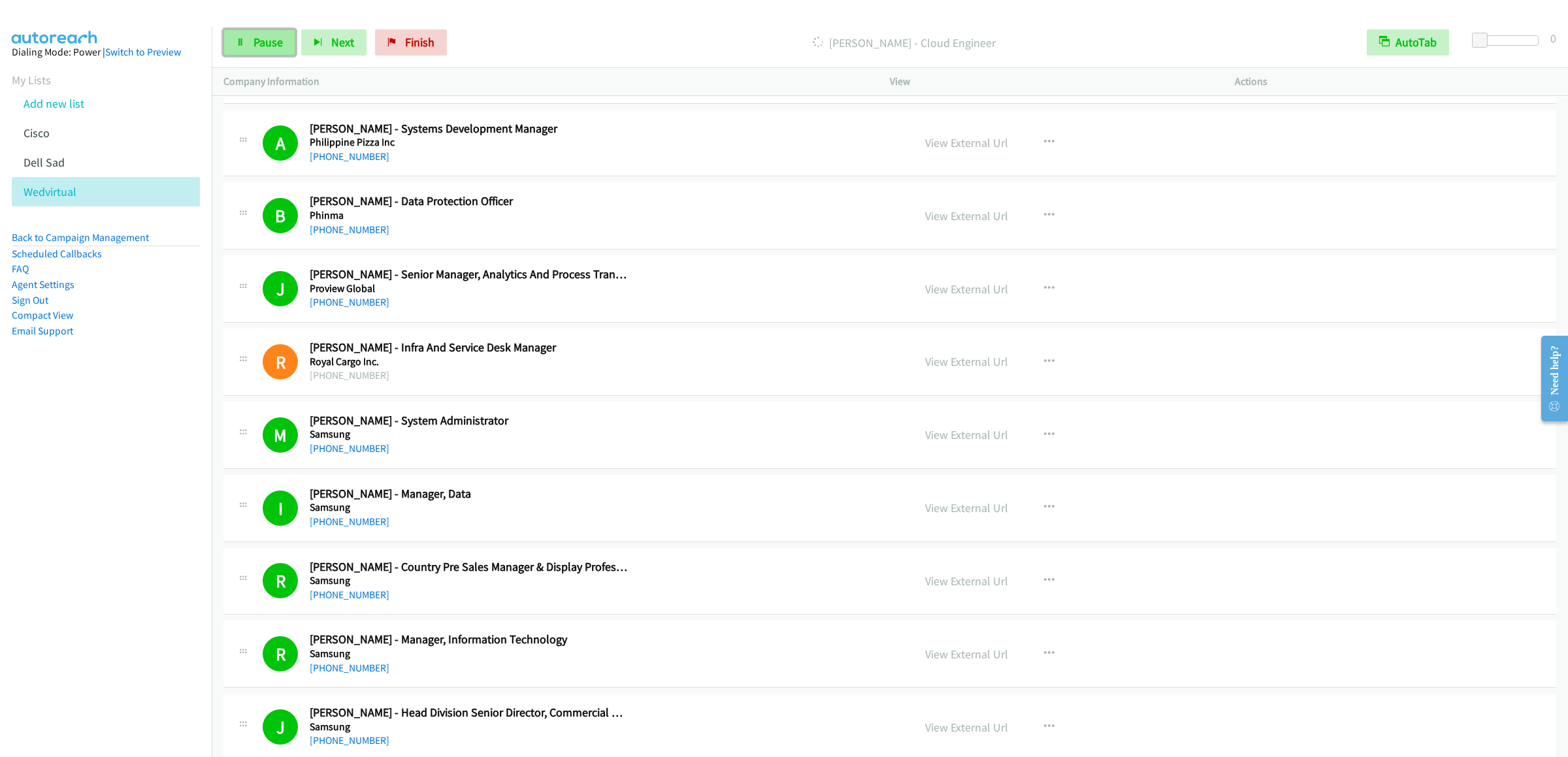
click at [279, 53] on link "Pause" at bounding box center [259, 42] width 72 height 26
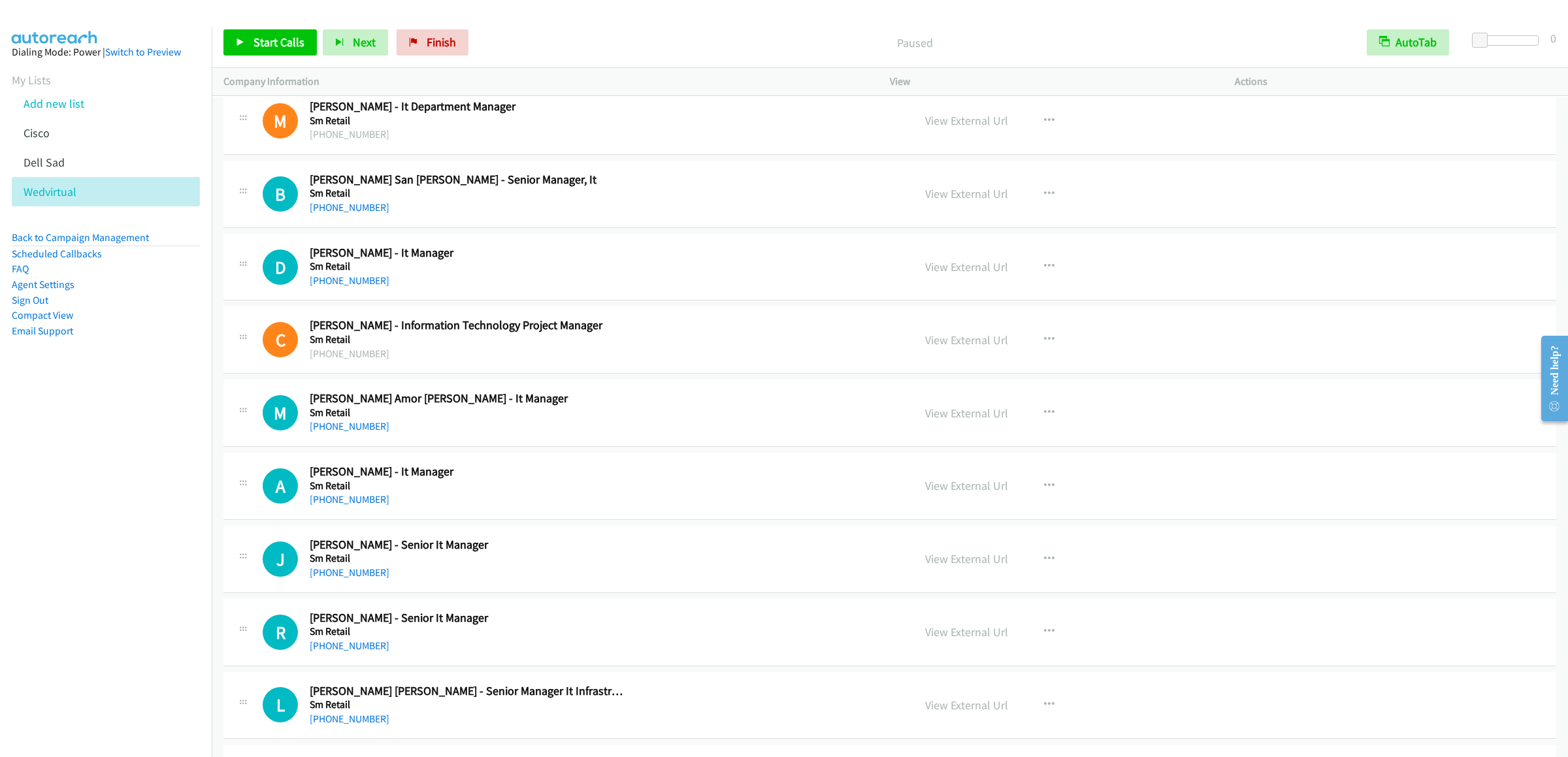
scroll to position [4441, 0]
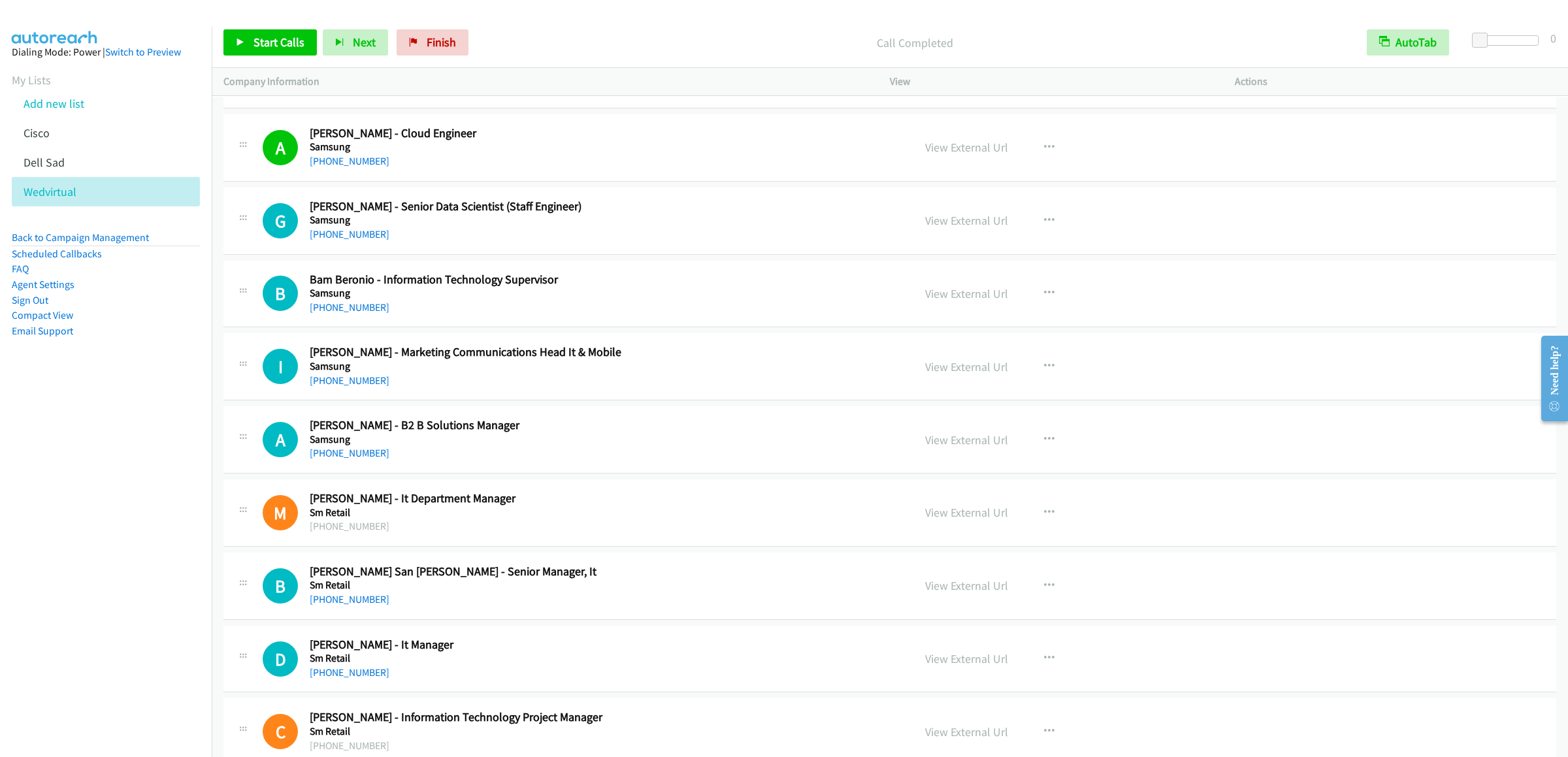
click at [238, 28] on div "Start Calls Pause Next Finish Call Completed AutoTab AutoTab 0" at bounding box center [890, 42] width 1356 height 50
click at [281, 38] on span "Start Calls" at bounding box center [279, 42] width 51 height 15
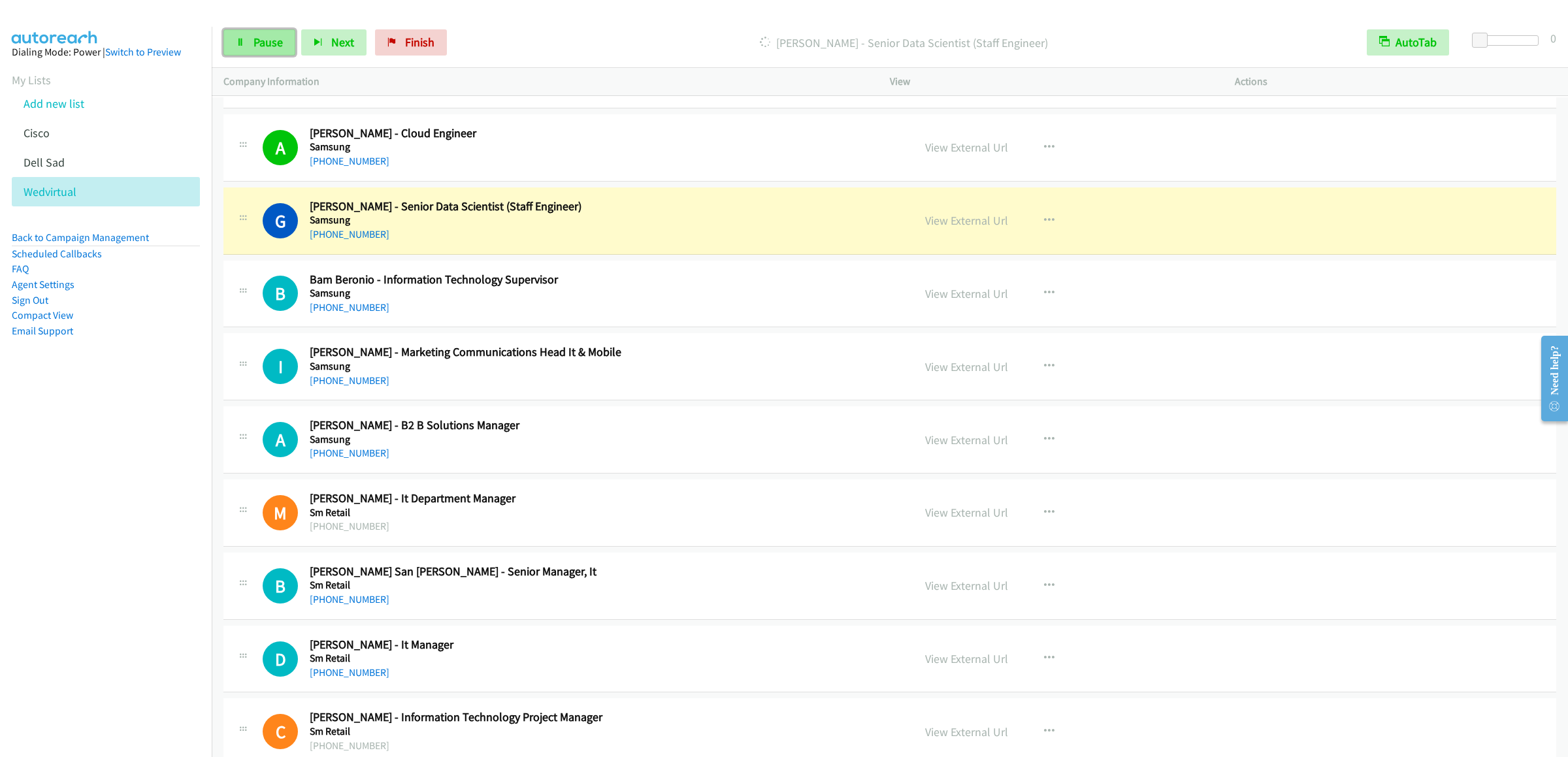
click at [261, 34] on link "Pause" at bounding box center [259, 42] width 72 height 26
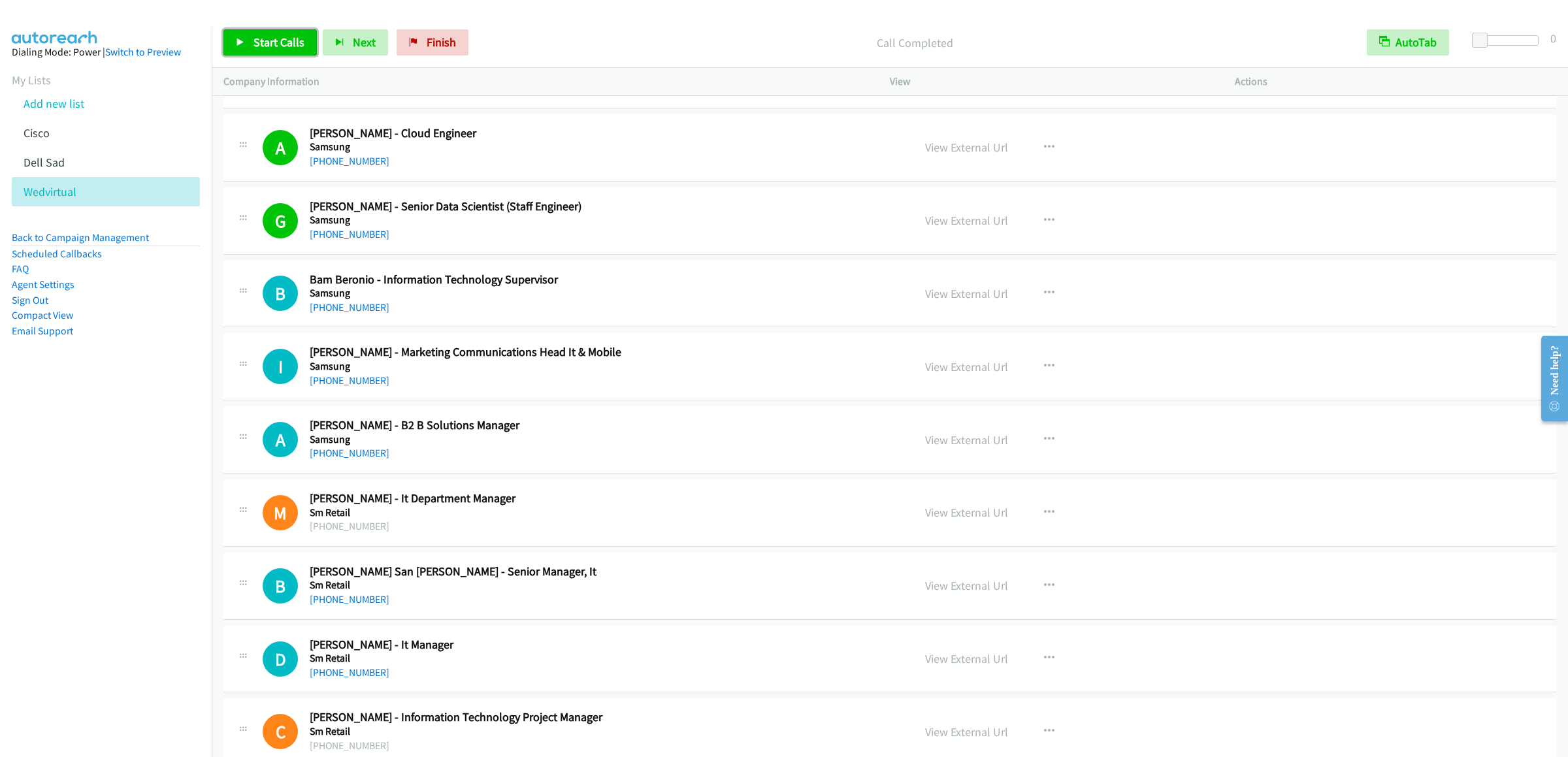
click at [275, 47] on span "Start Calls" at bounding box center [279, 42] width 51 height 15
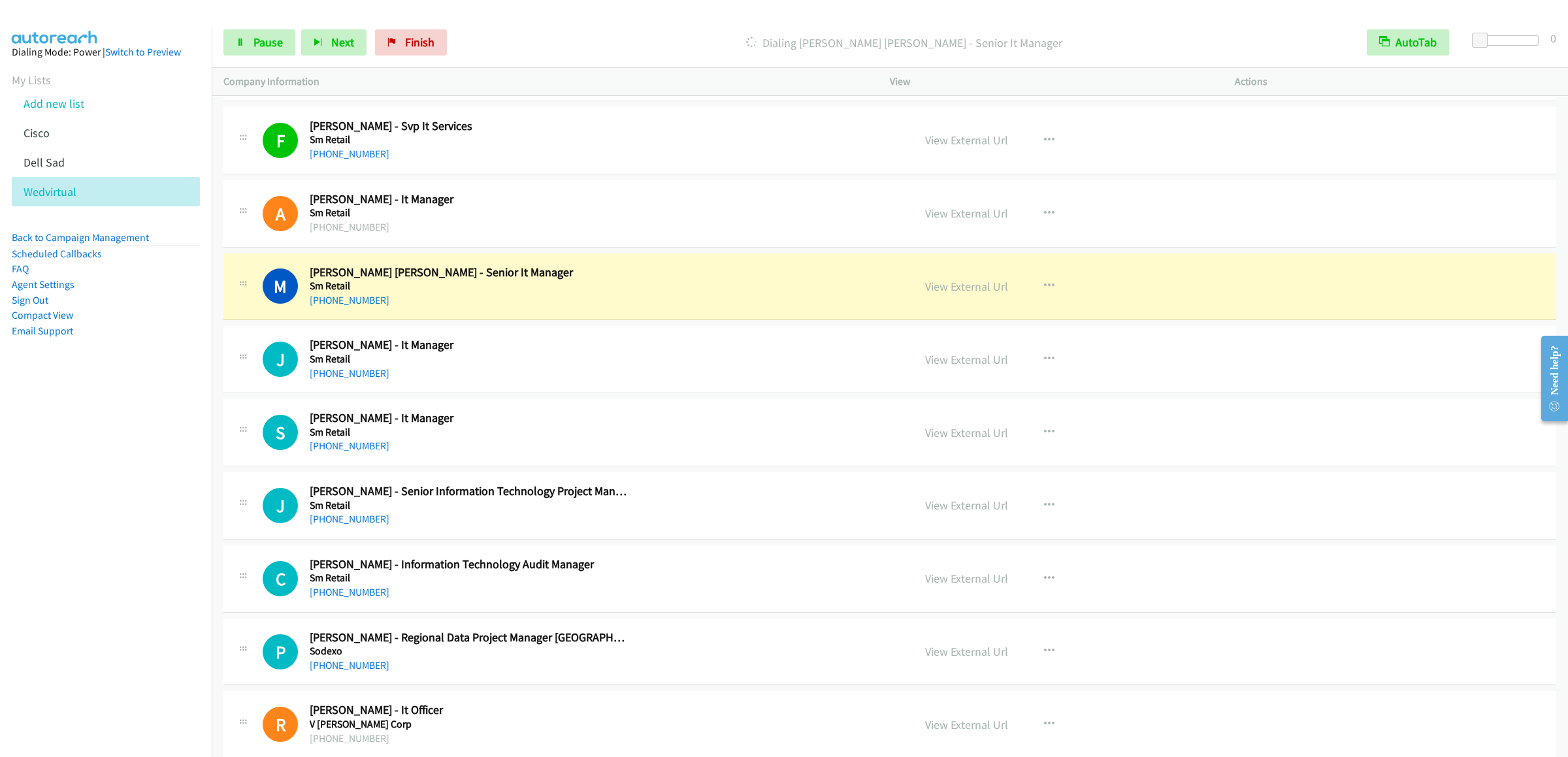
scroll to position [5749, 0]
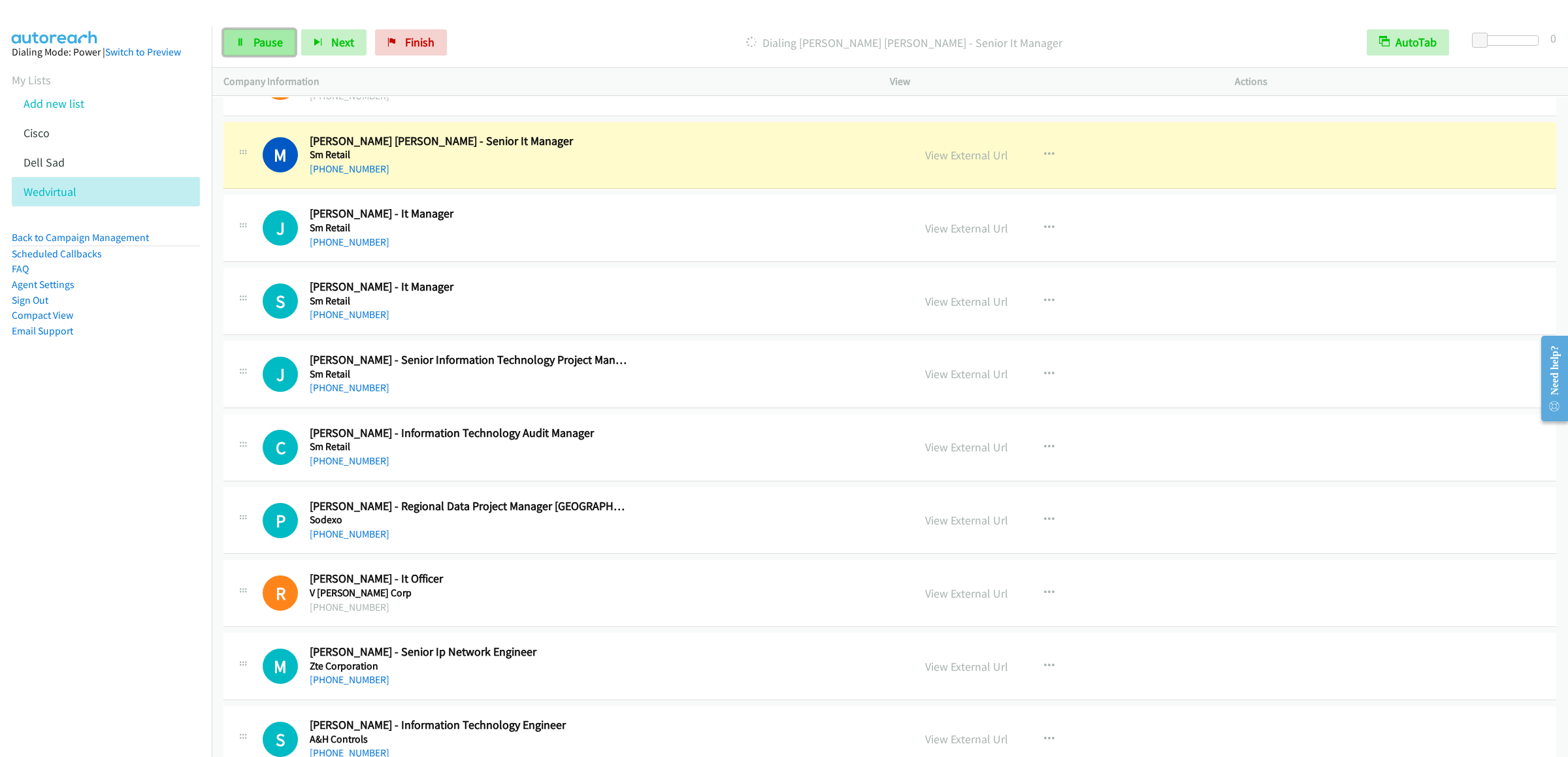
click at [258, 56] on link "Pause" at bounding box center [259, 42] width 72 height 26
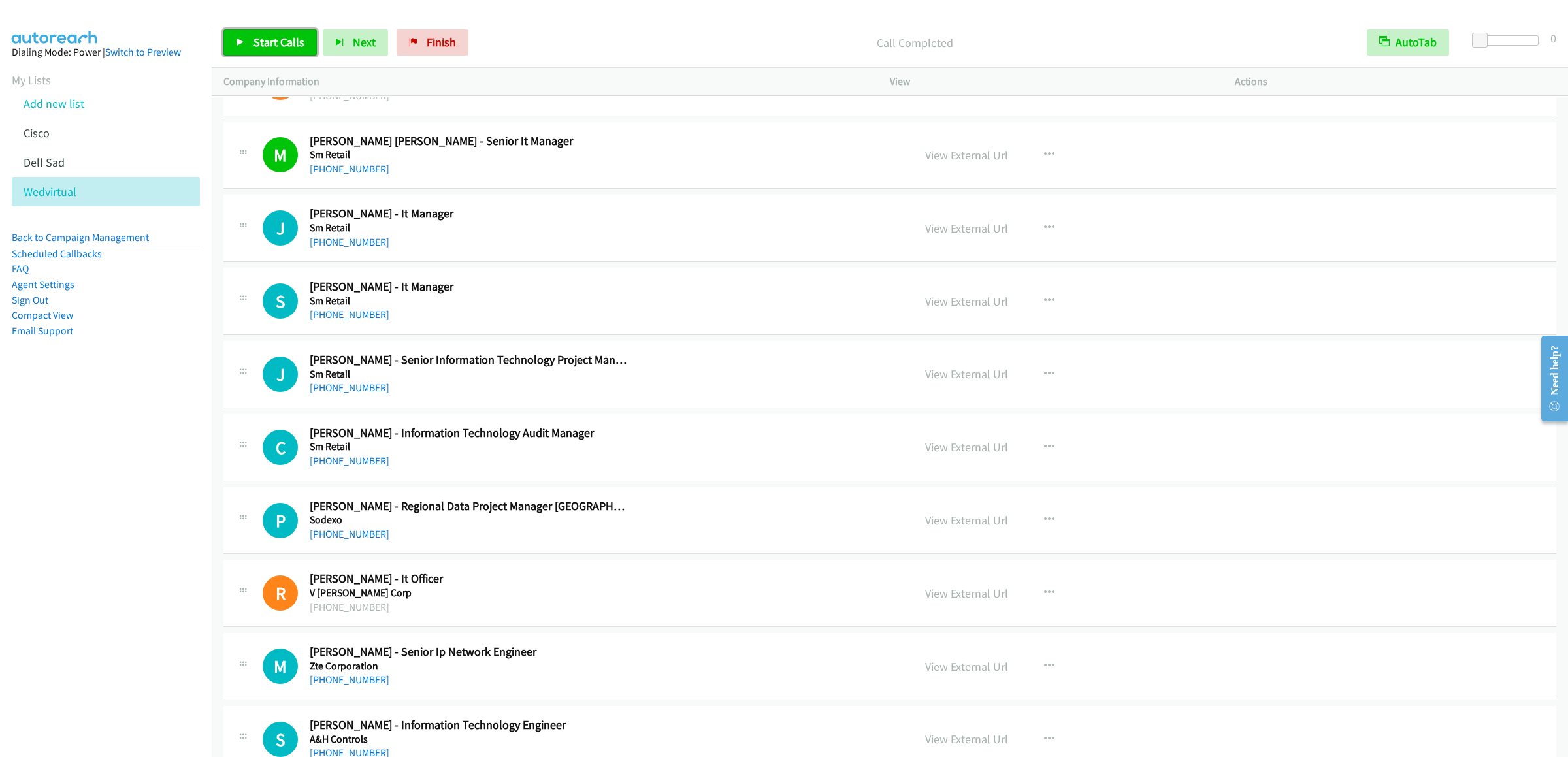
click at [267, 50] on link "Start Calls" at bounding box center [271, 42] width 93 height 26
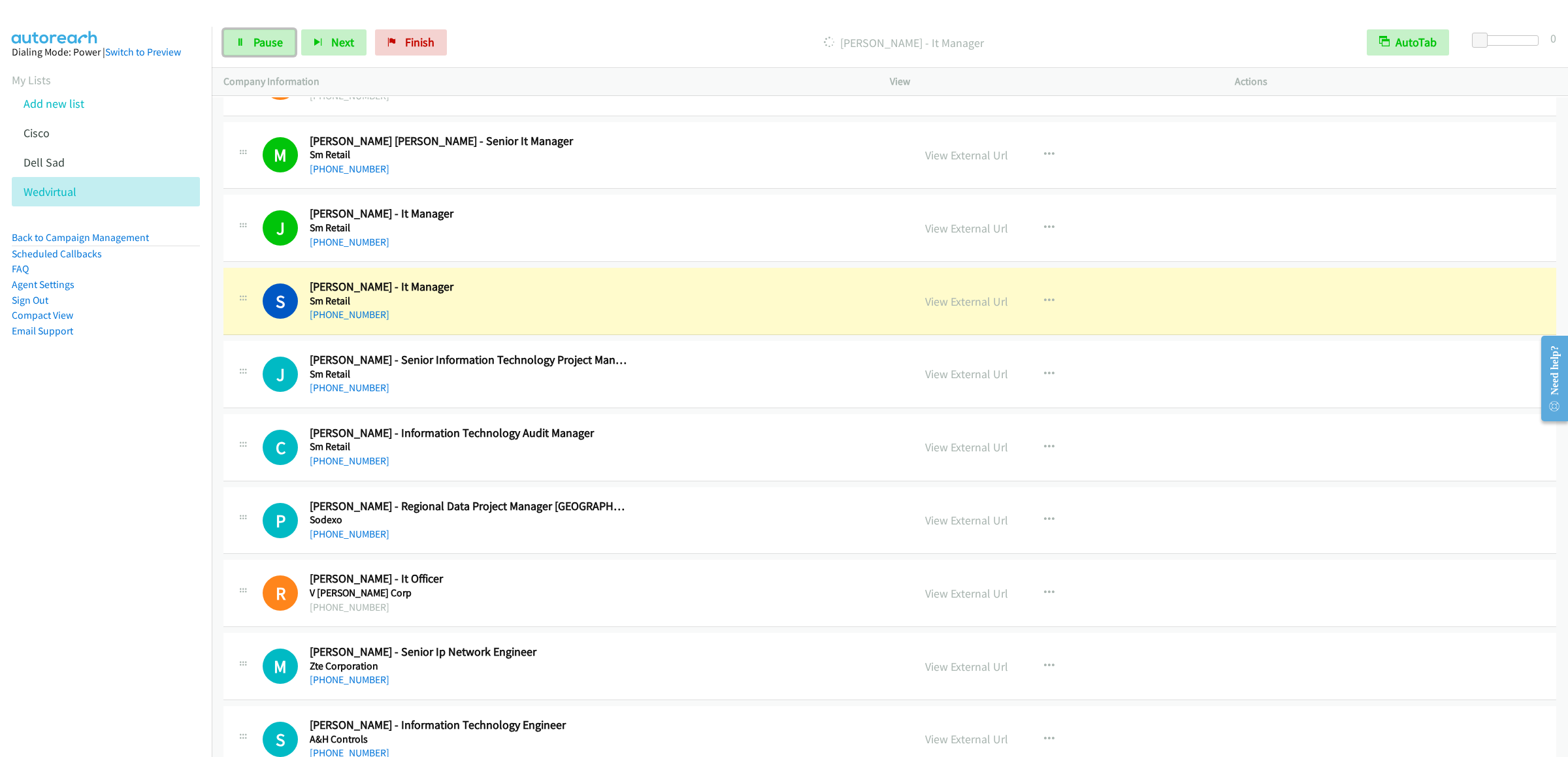
drag, startPoint x: 231, startPoint y: 42, endPoint x: 222, endPoint y: 43, distance: 9.1
click at [231, 42] on link "Pause" at bounding box center [259, 42] width 72 height 26
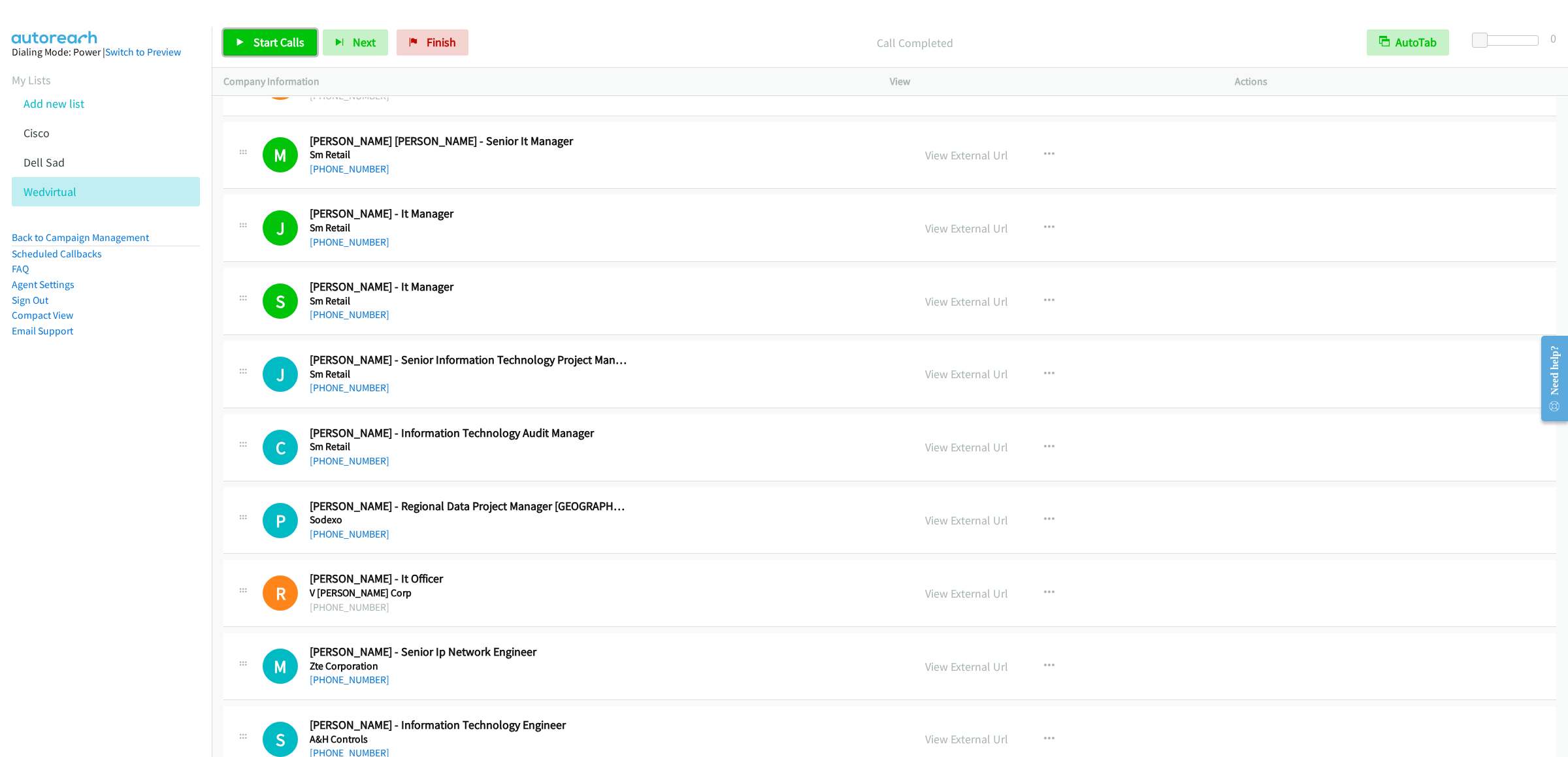
click at [257, 49] on span "Start Calls" at bounding box center [279, 42] width 51 height 15
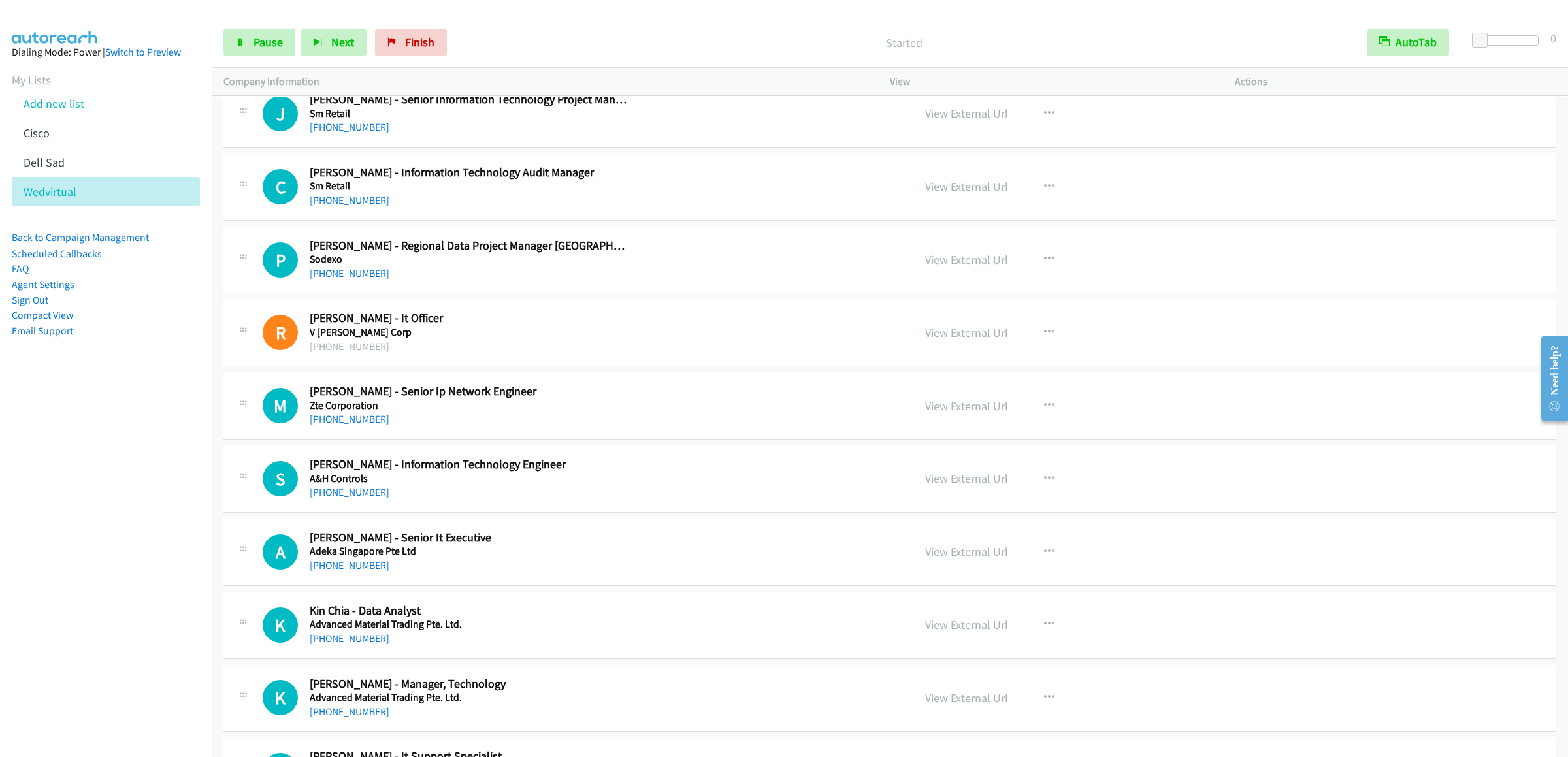
scroll to position [5879, 0]
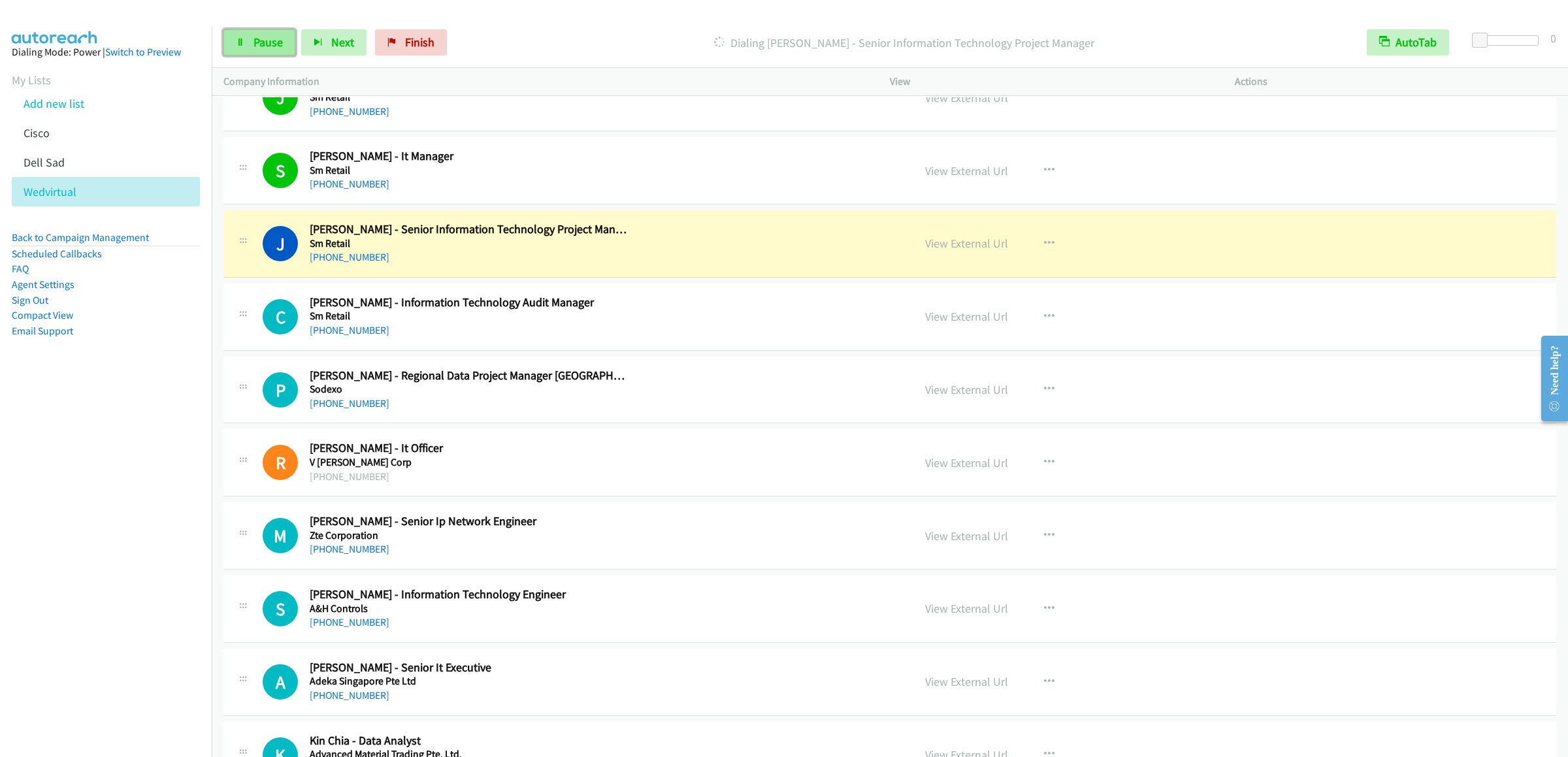
click at [234, 40] on link "Pause" at bounding box center [259, 42] width 72 height 26
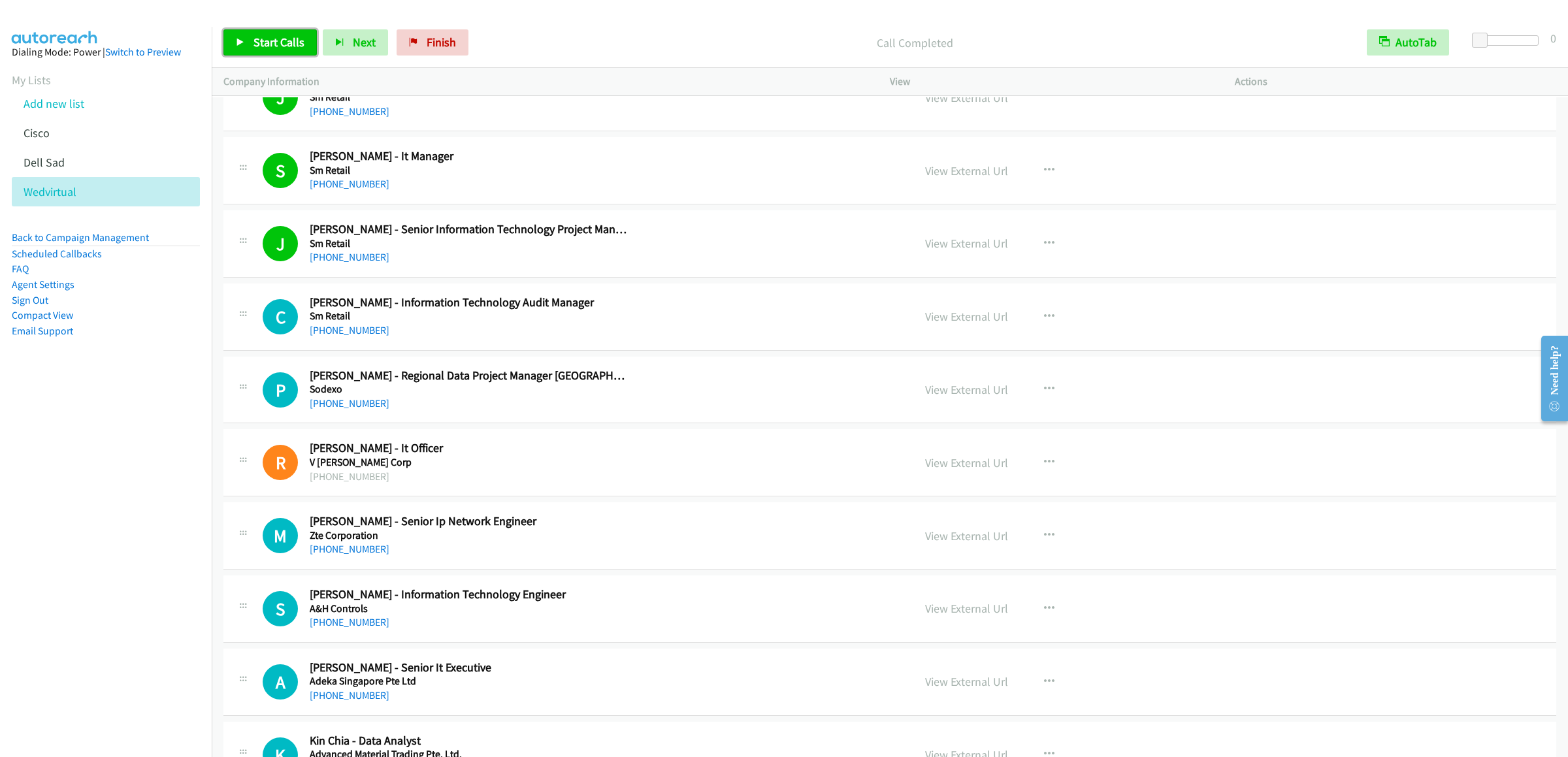
click at [287, 50] on link "Start Calls" at bounding box center [271, 42] width 93 height 26
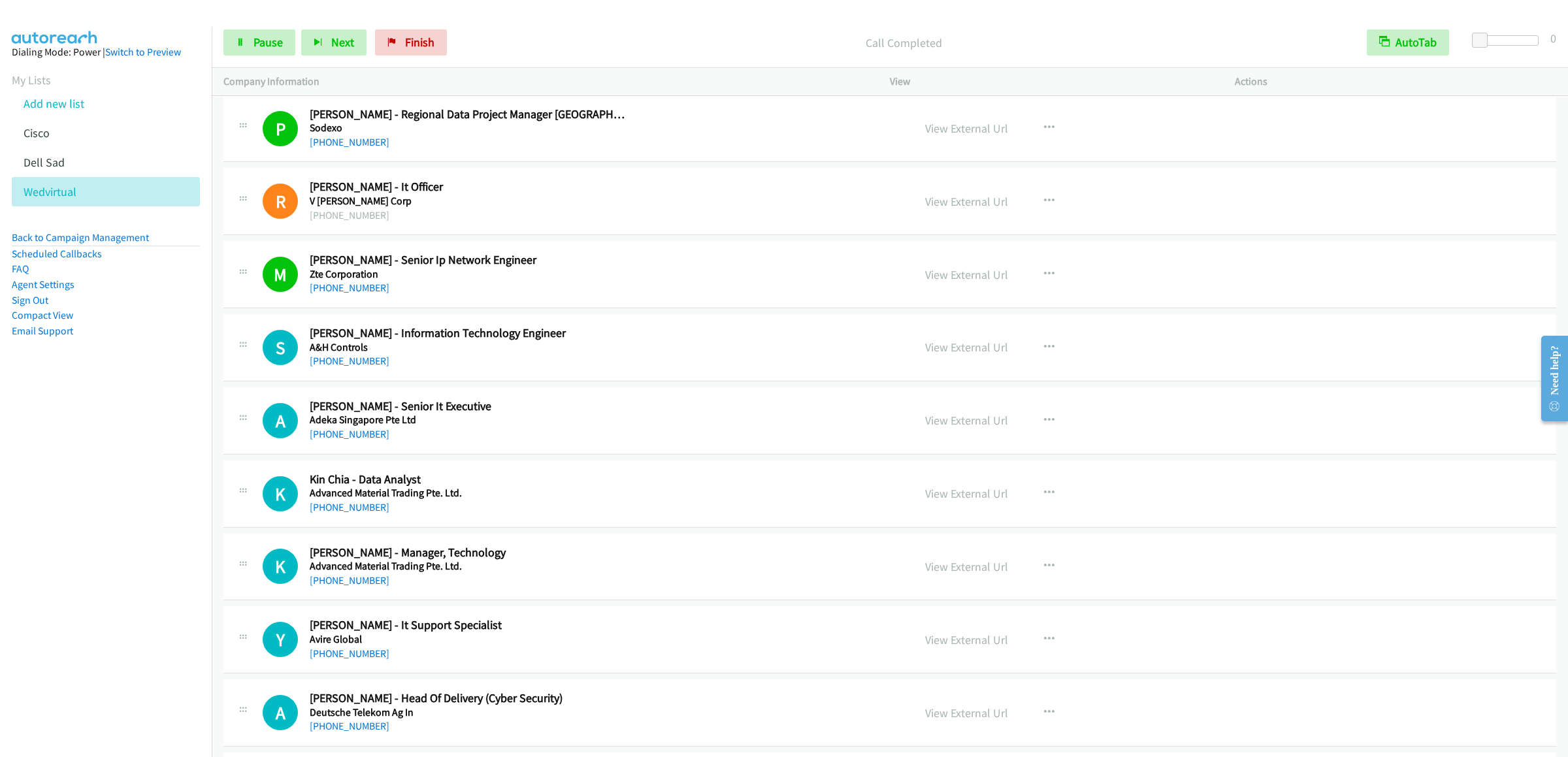
scroll to position [6271, 0]
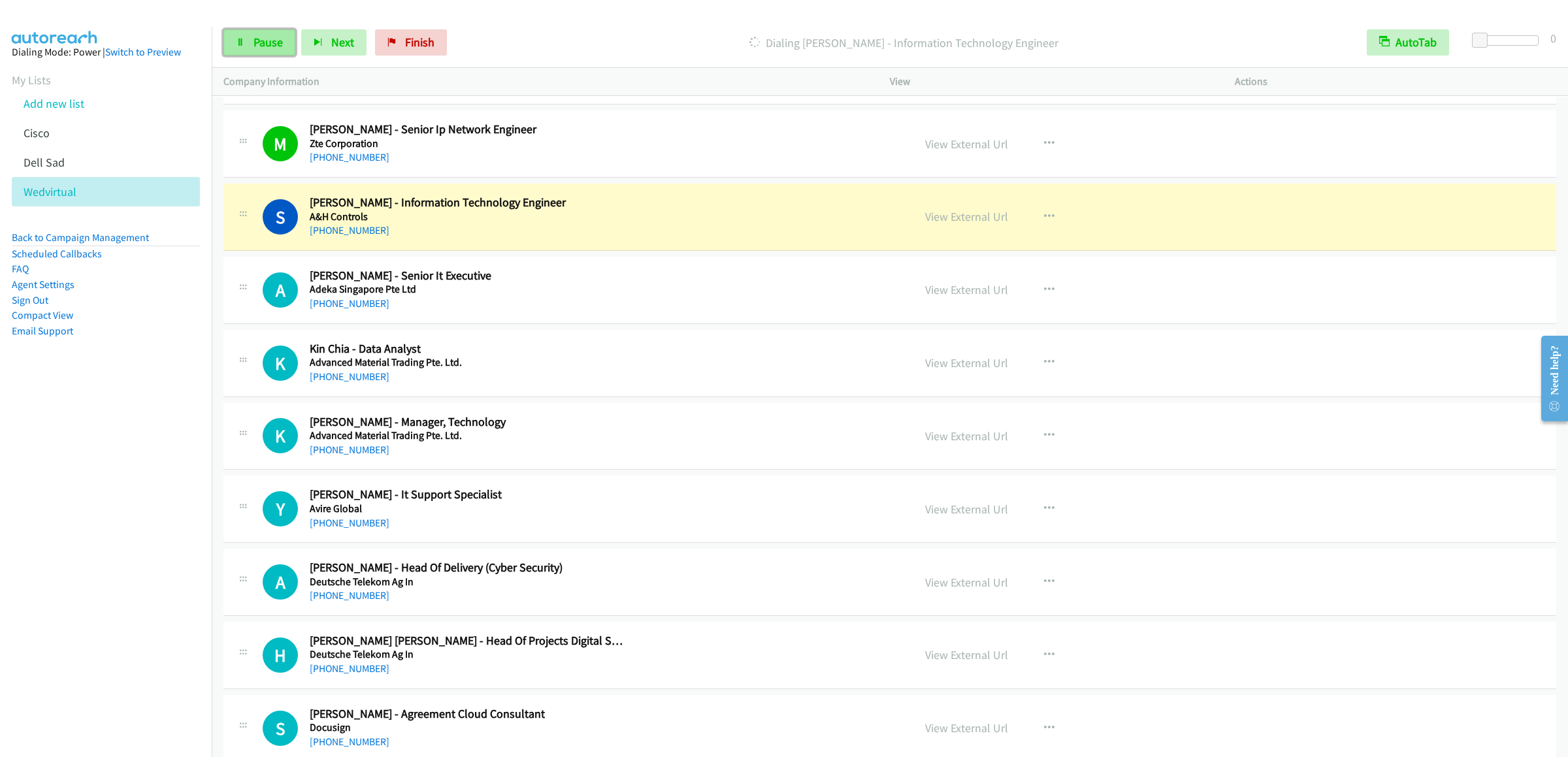
click at [248, 47] on link "Pause" at bounding box center [259, 42] width 72 height 26
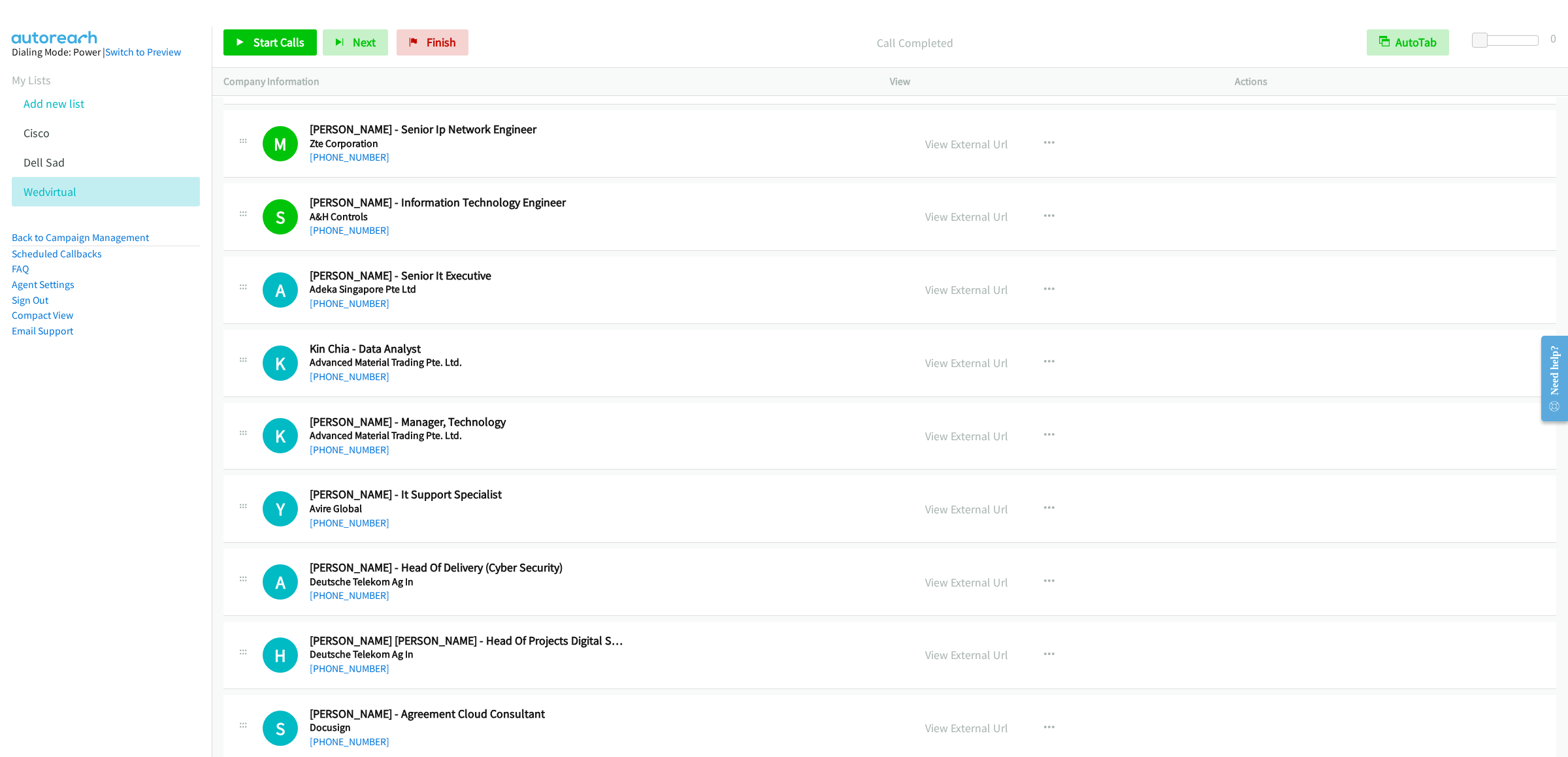
click at [1027, 30] on div "Call Completed" at bounding box center [915, 42] width 881 height 26
click at [241, 28] on div "Start Calls Pause Next Finish Call Completed AutoTab AutoTab 0" at bounding box center [890, 42] width 1356 height 50
click at [268, 39] on span "Start Calls" at bounding box center [279, 42] width 51 height 15
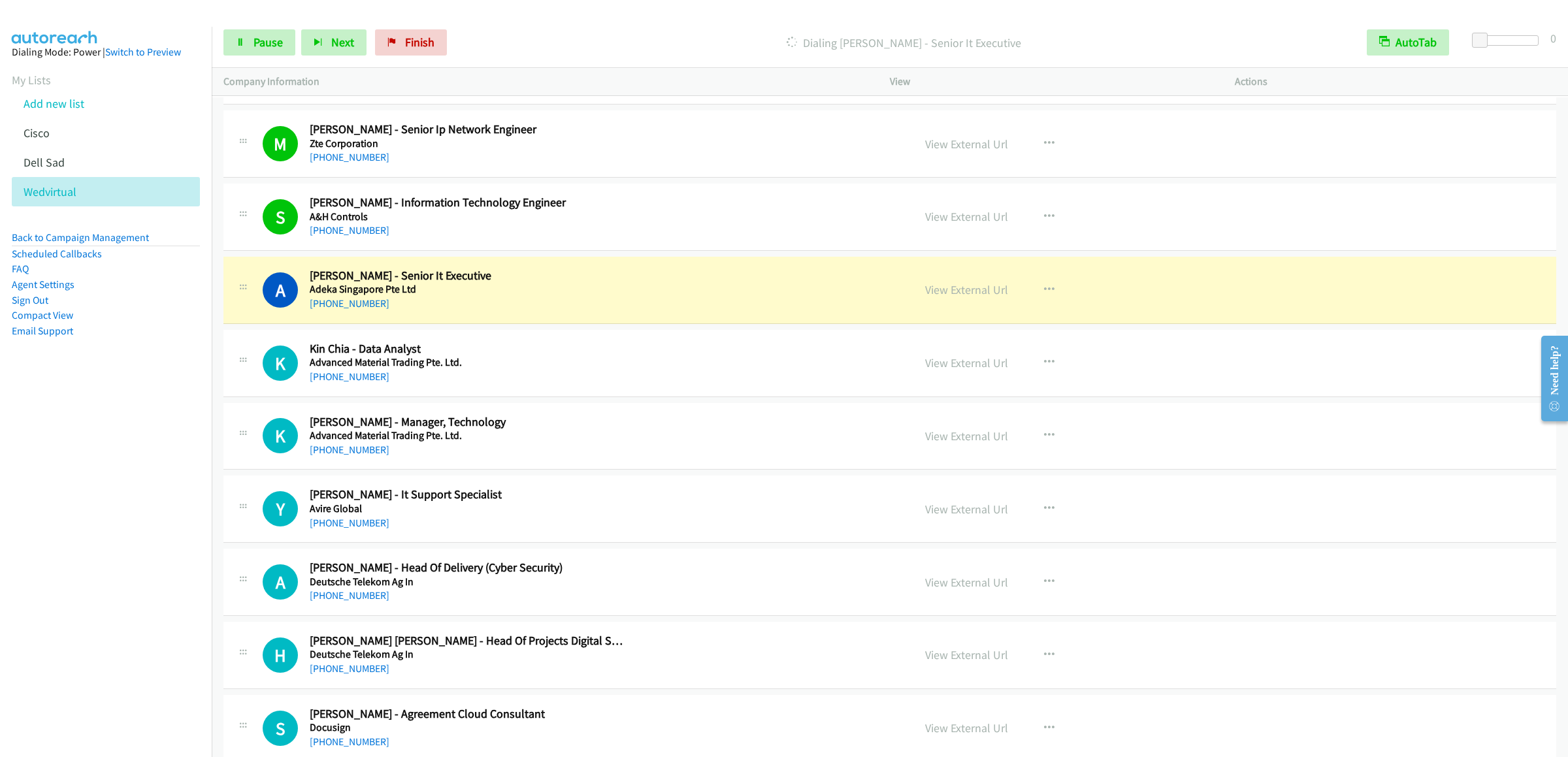
scroll to position [6401, 0]
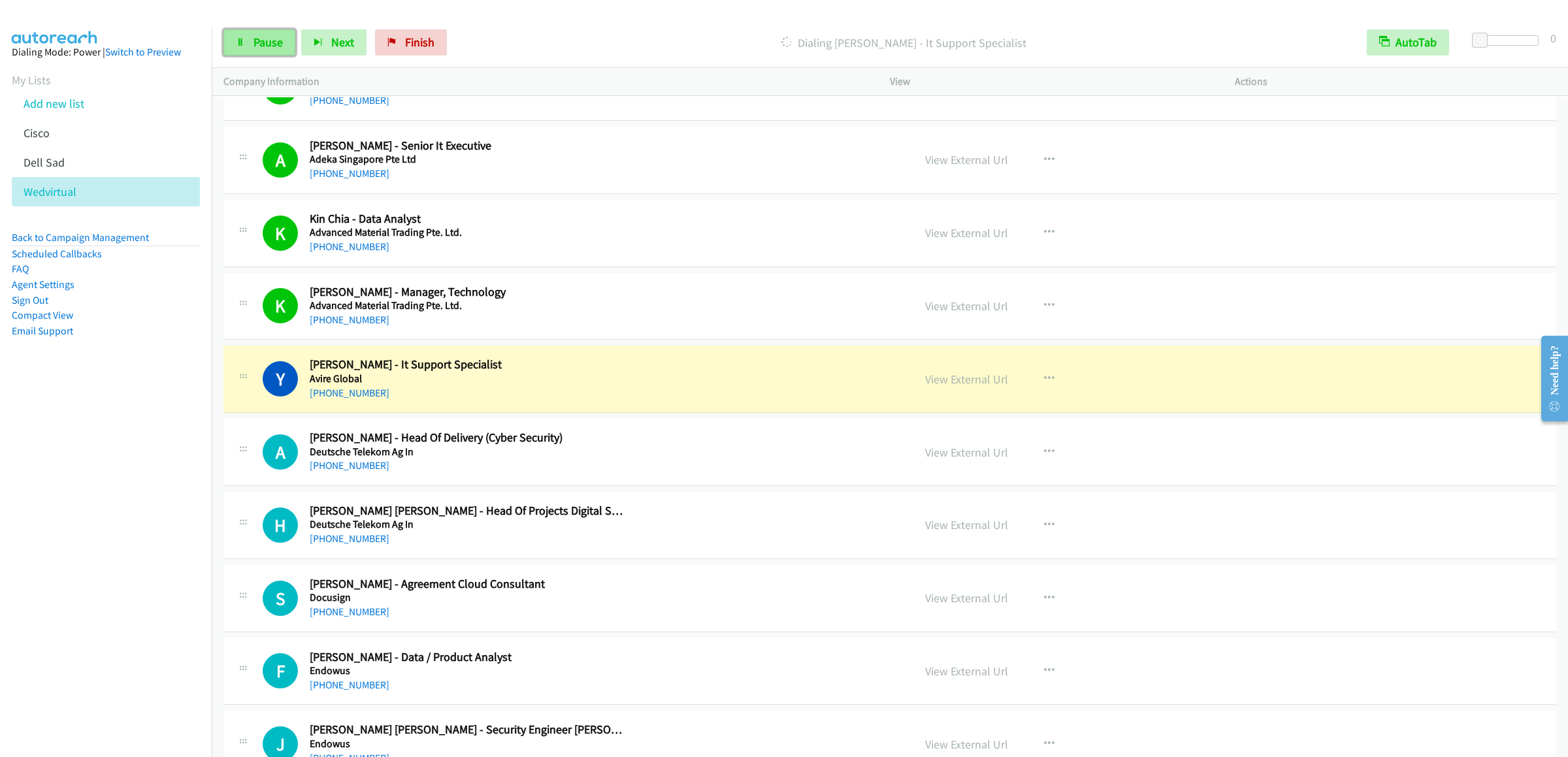
click at [255, 51] on link "Pause" at bounding box center [259, 42] width 72 height 26
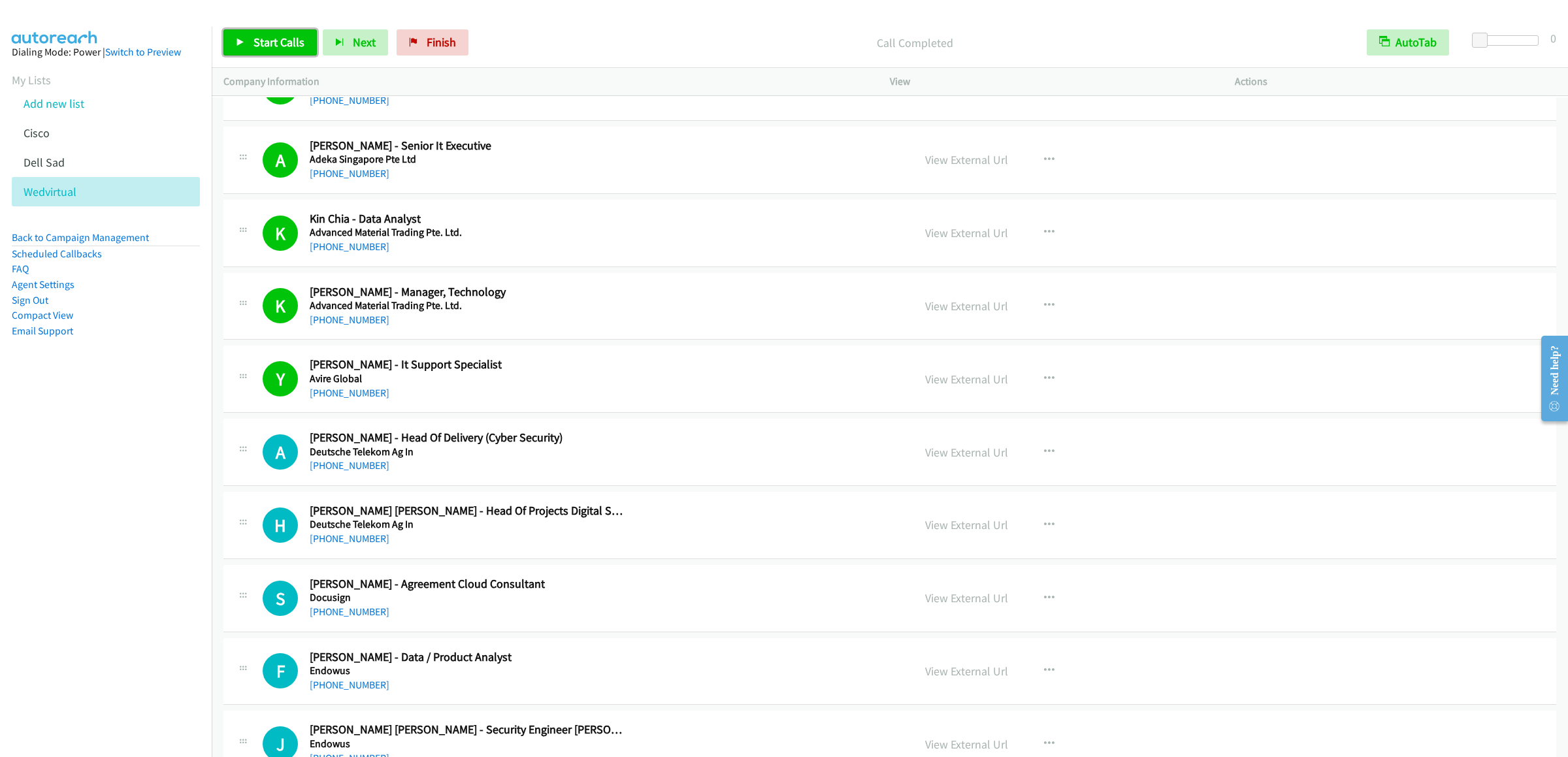
click at [287, 46] on span "Start Calls" at bounding box center [279, 42] width 51 height 15
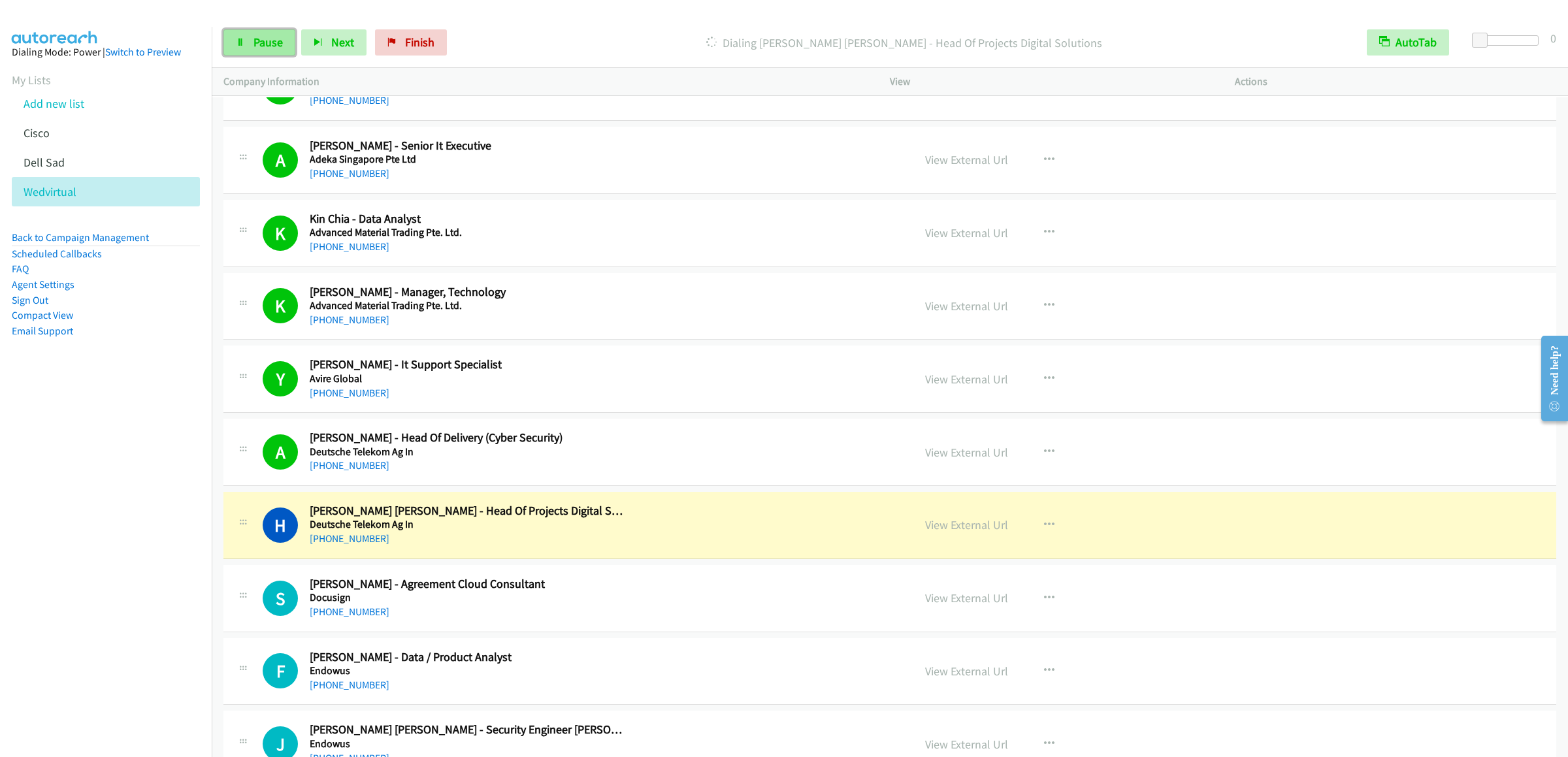
click at [258, 37] on span "Pause" at bounding box center [267, 42] width 29 height 15
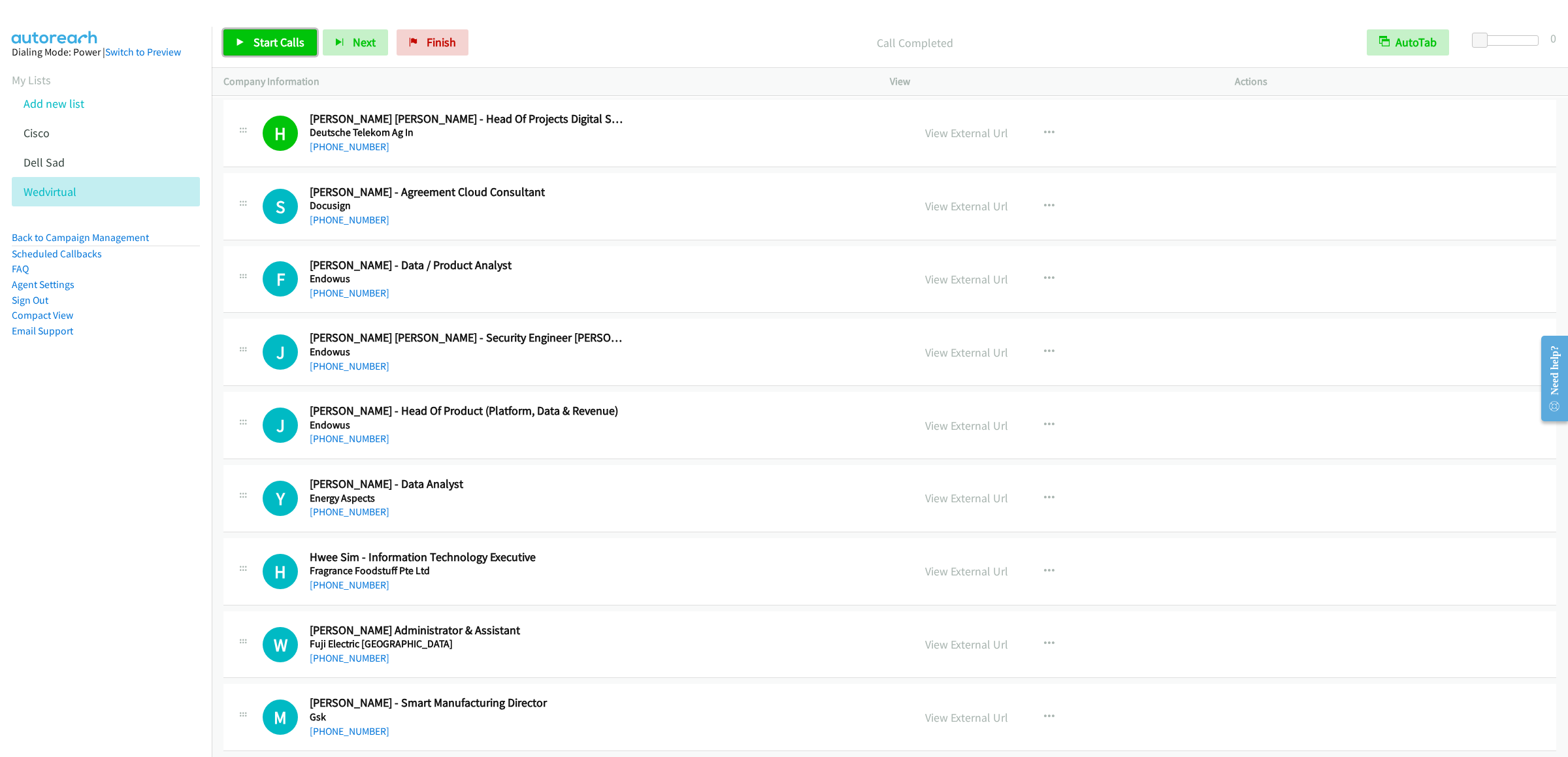
click at [296, 36] on span "Start Calls" at bounding box center [279, 42] width 51 height 15
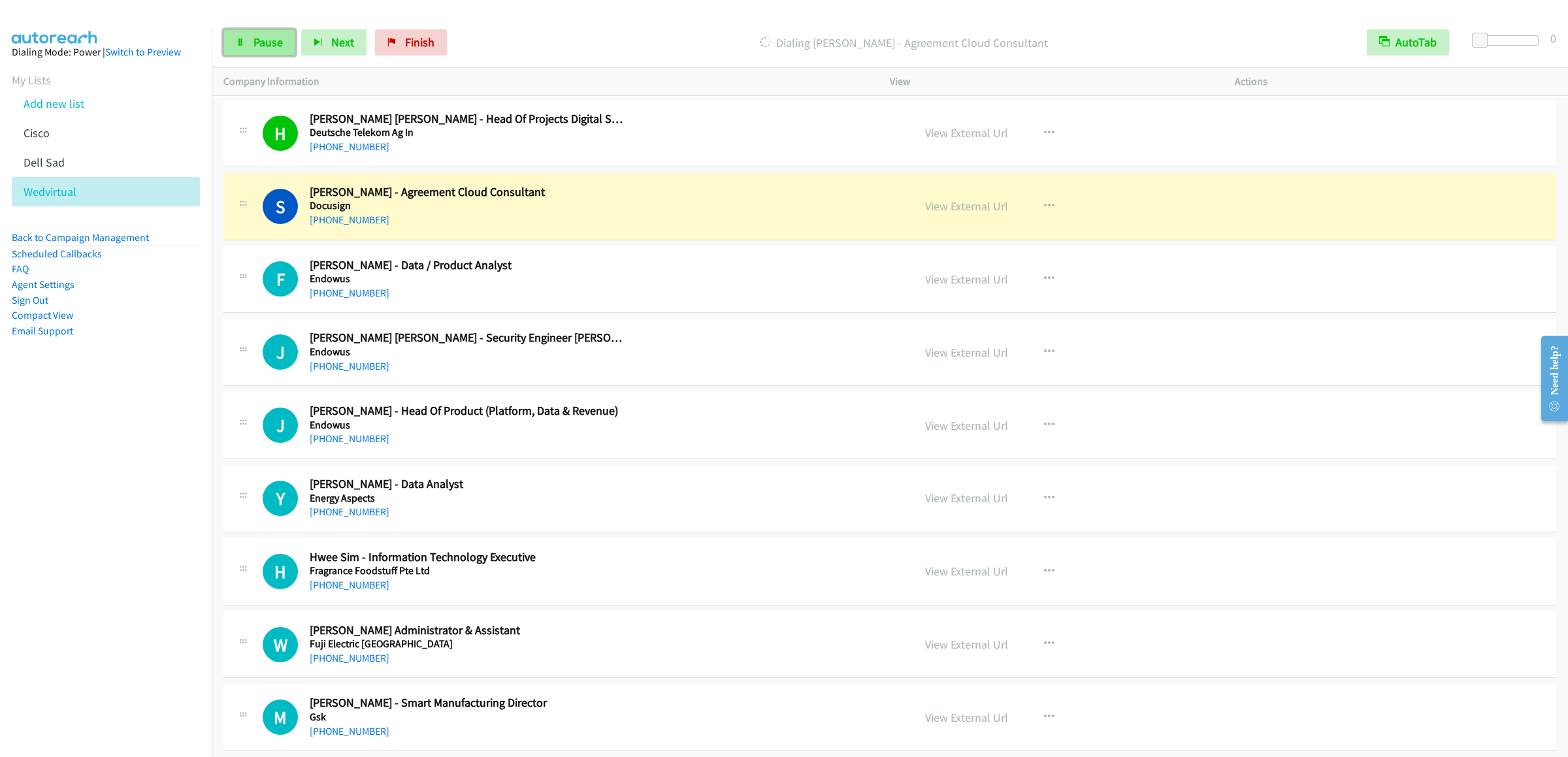
click at [264, 36] on span "Pause" at bounding box center [267, 42] width 29 height 15
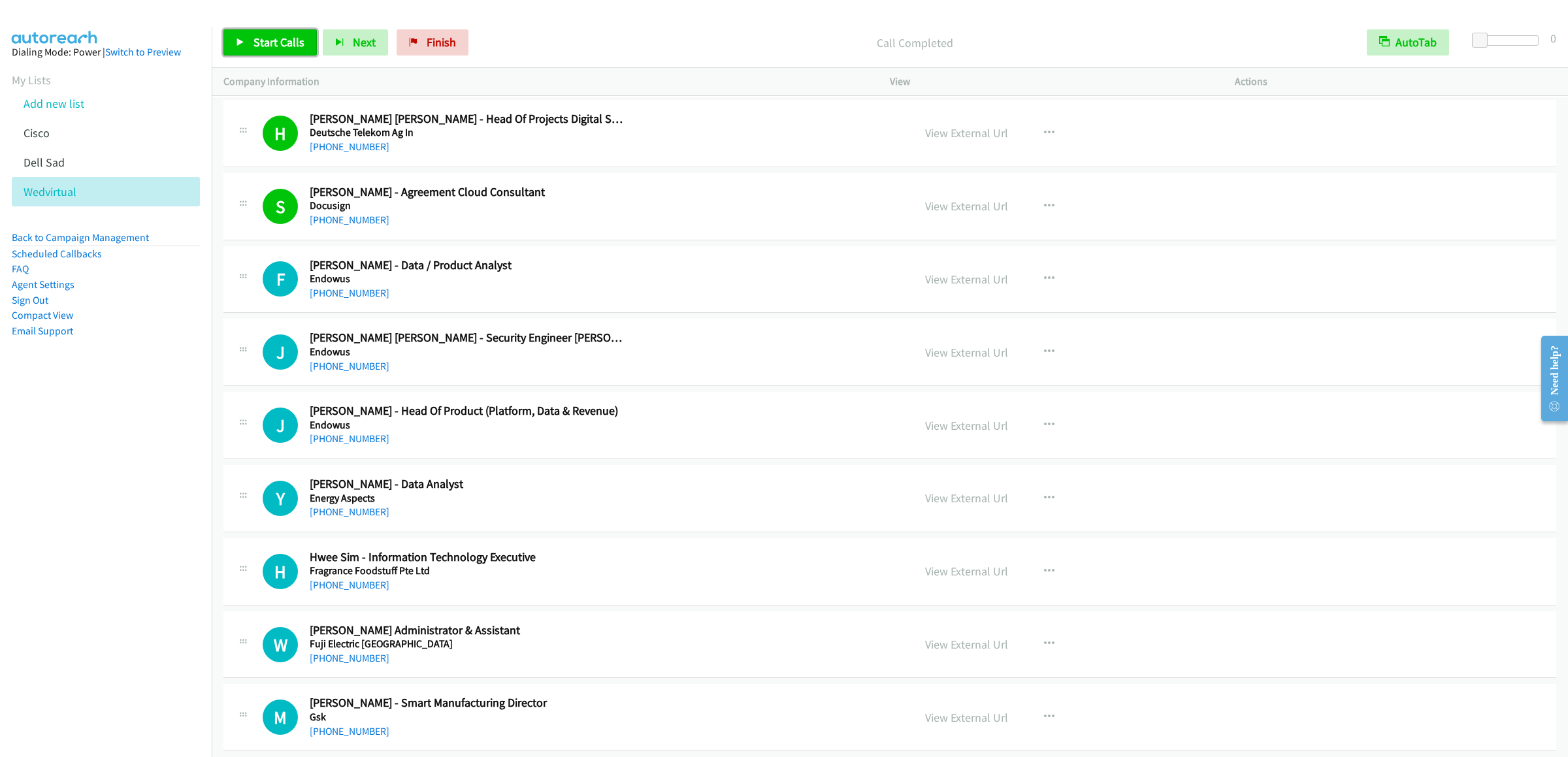
click at [288, 52] on link "Start Calls" at bounding box center [271, 42] width 93 height 26
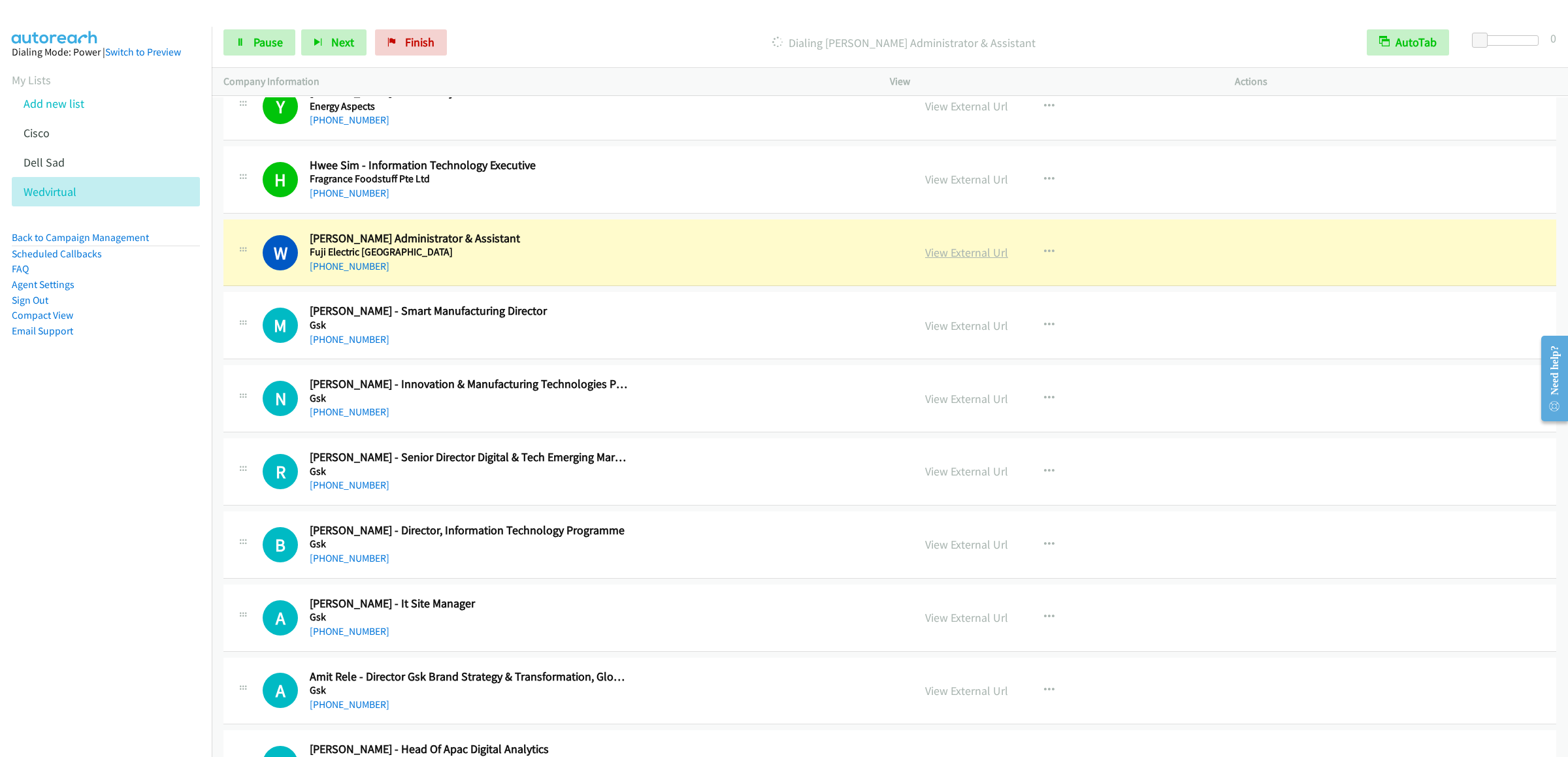
scroll to position [7316, 0]
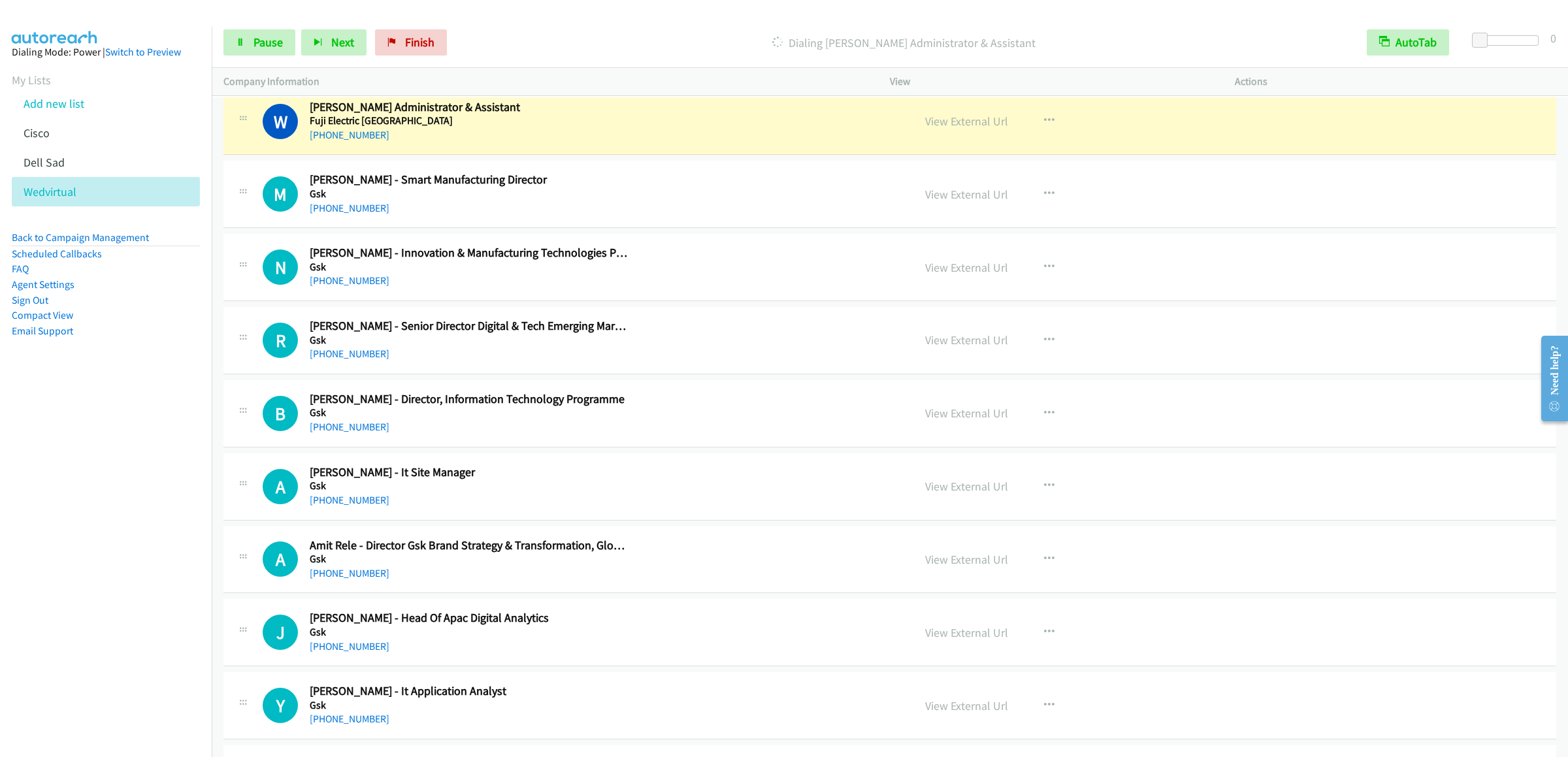
click at [236, 20] on div "Start Calls Pause Next Finish Dialing Winnie Wong - Purchasing Administrator & …" at bounding box center [890, 42] width 1356 height 50
click at [240, 43] on icon at bounding box center [240, 43] width 9 height 9
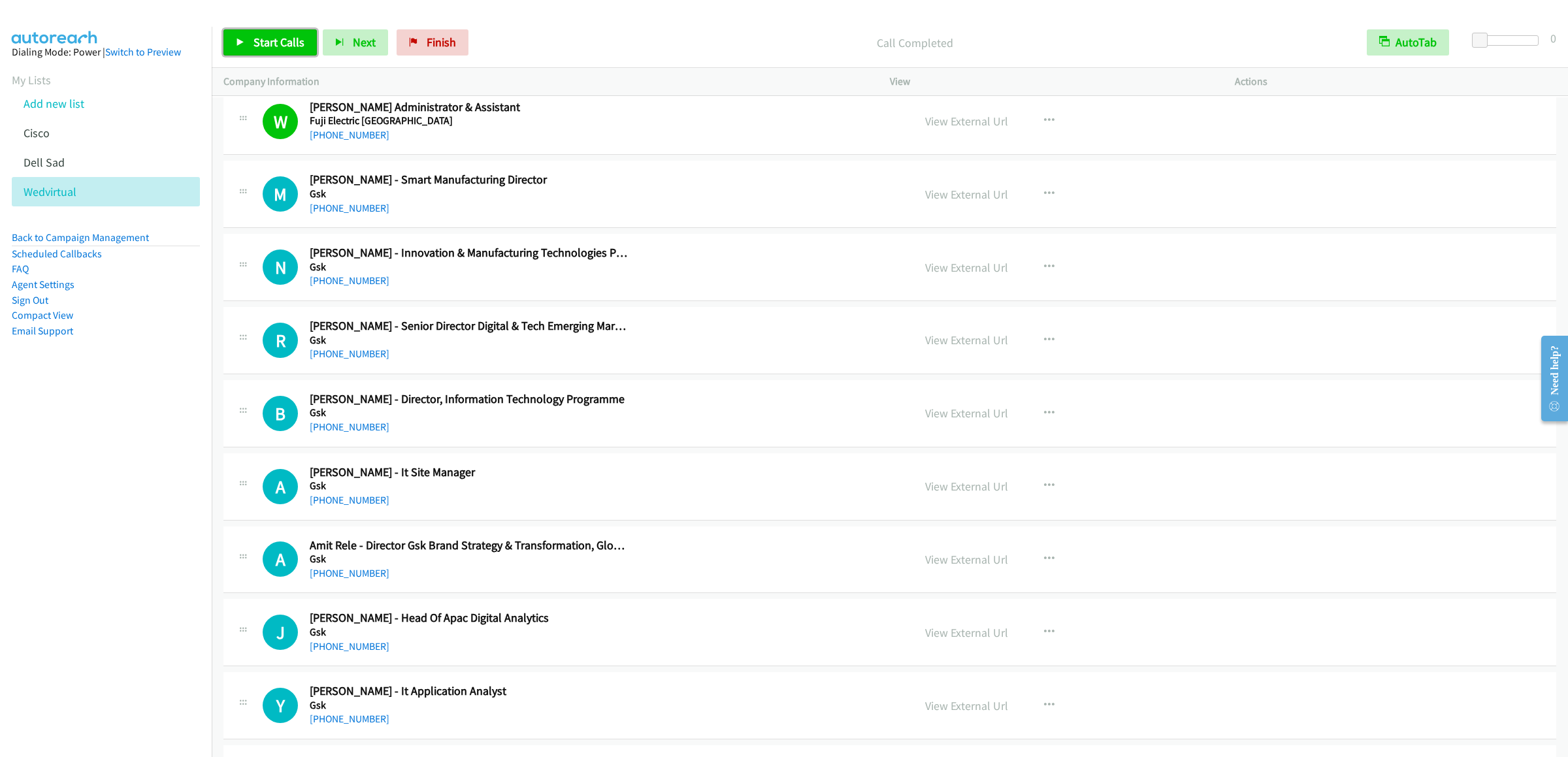
click at [277, 43] on span "Start Calls" at bounding box center [279, 42] width 51 height 15
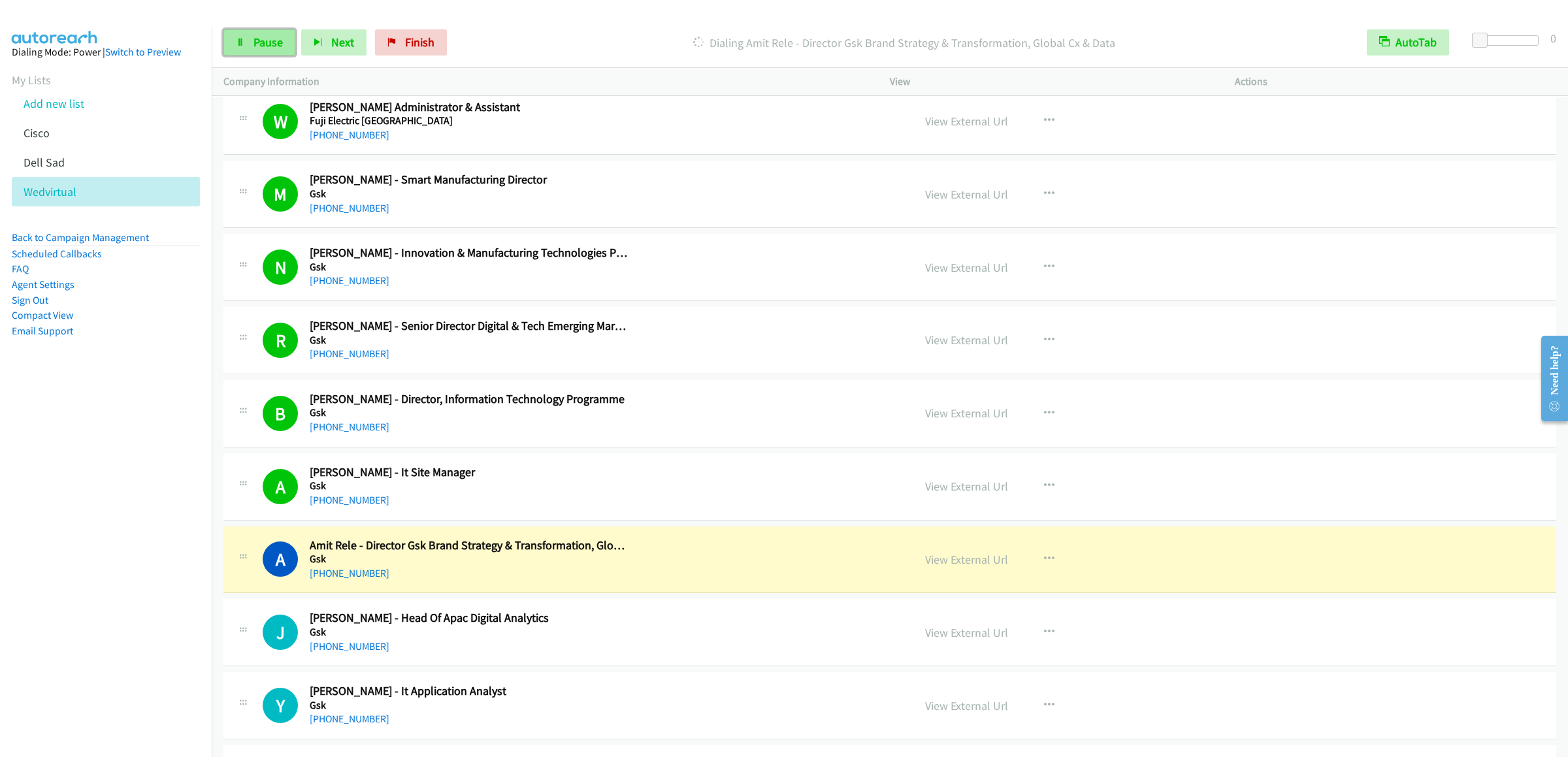
click at [263, 39] on span "Pause" at bounding box center [267, 42] width 29 height 15
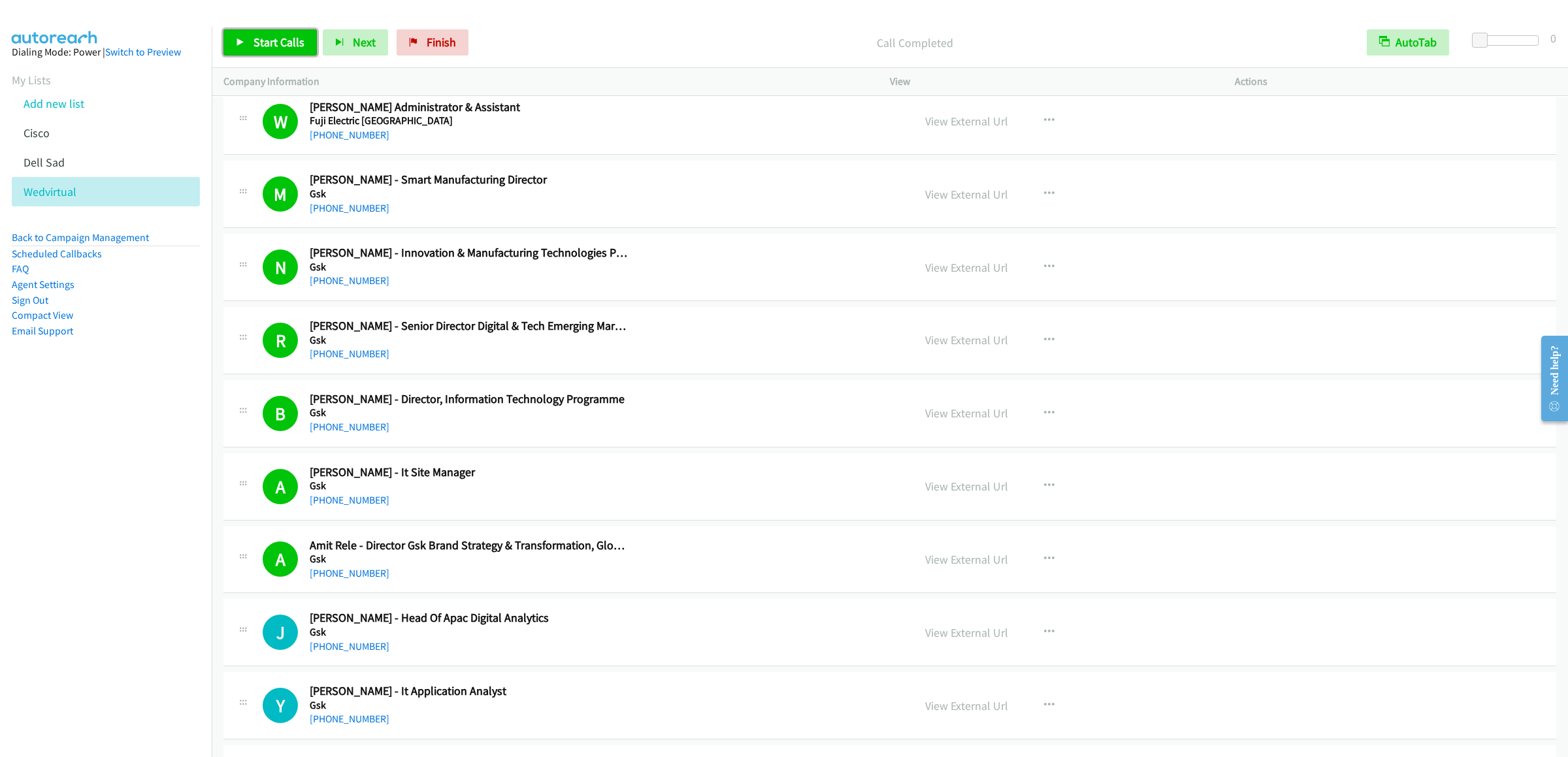
click at [238, 40] on icon at bounding box center [240, 43] width 9 height 9
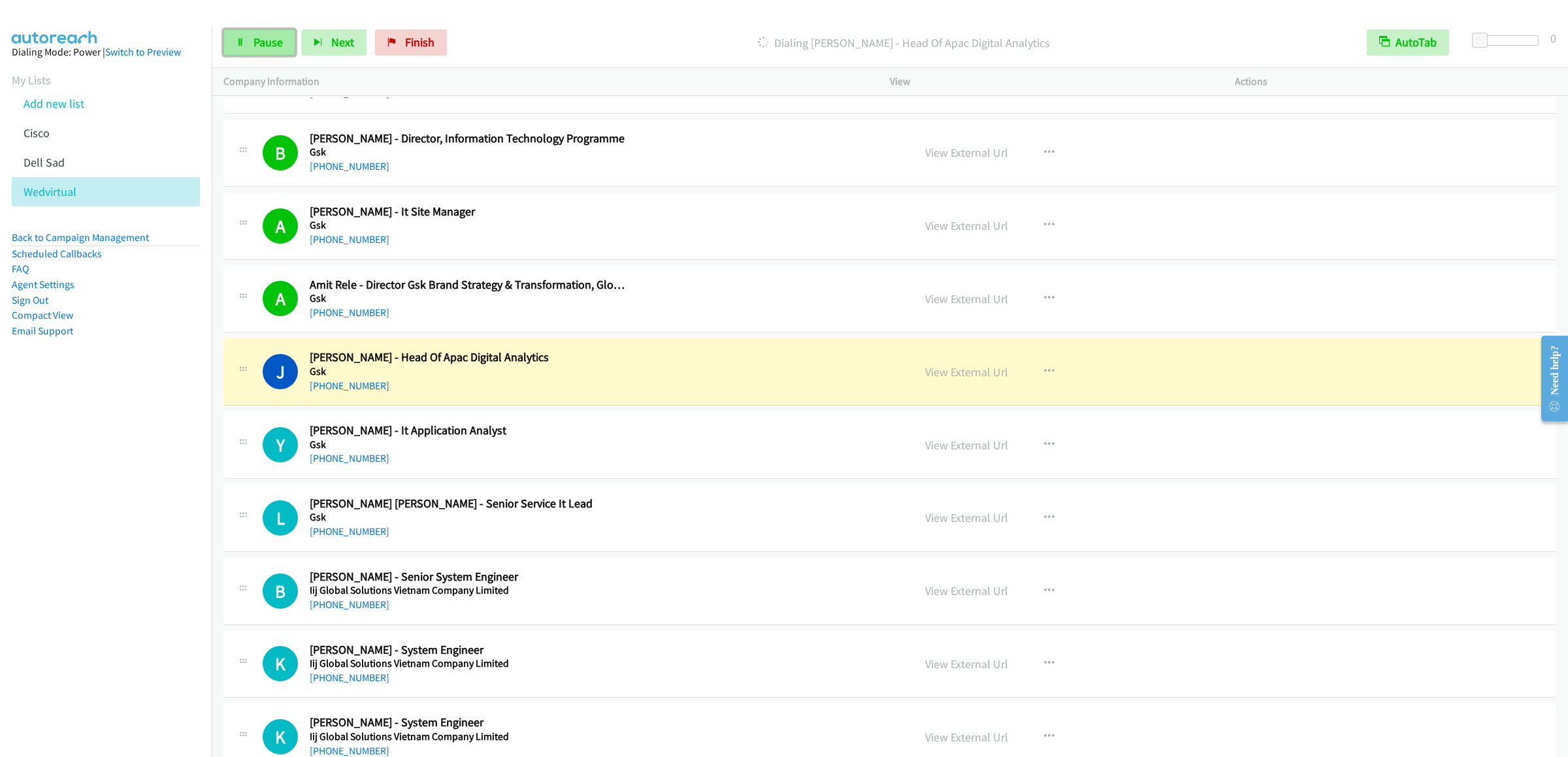
click at [257, 37] on span "Pause" at bounding box center [267, 42] width 29 height 15
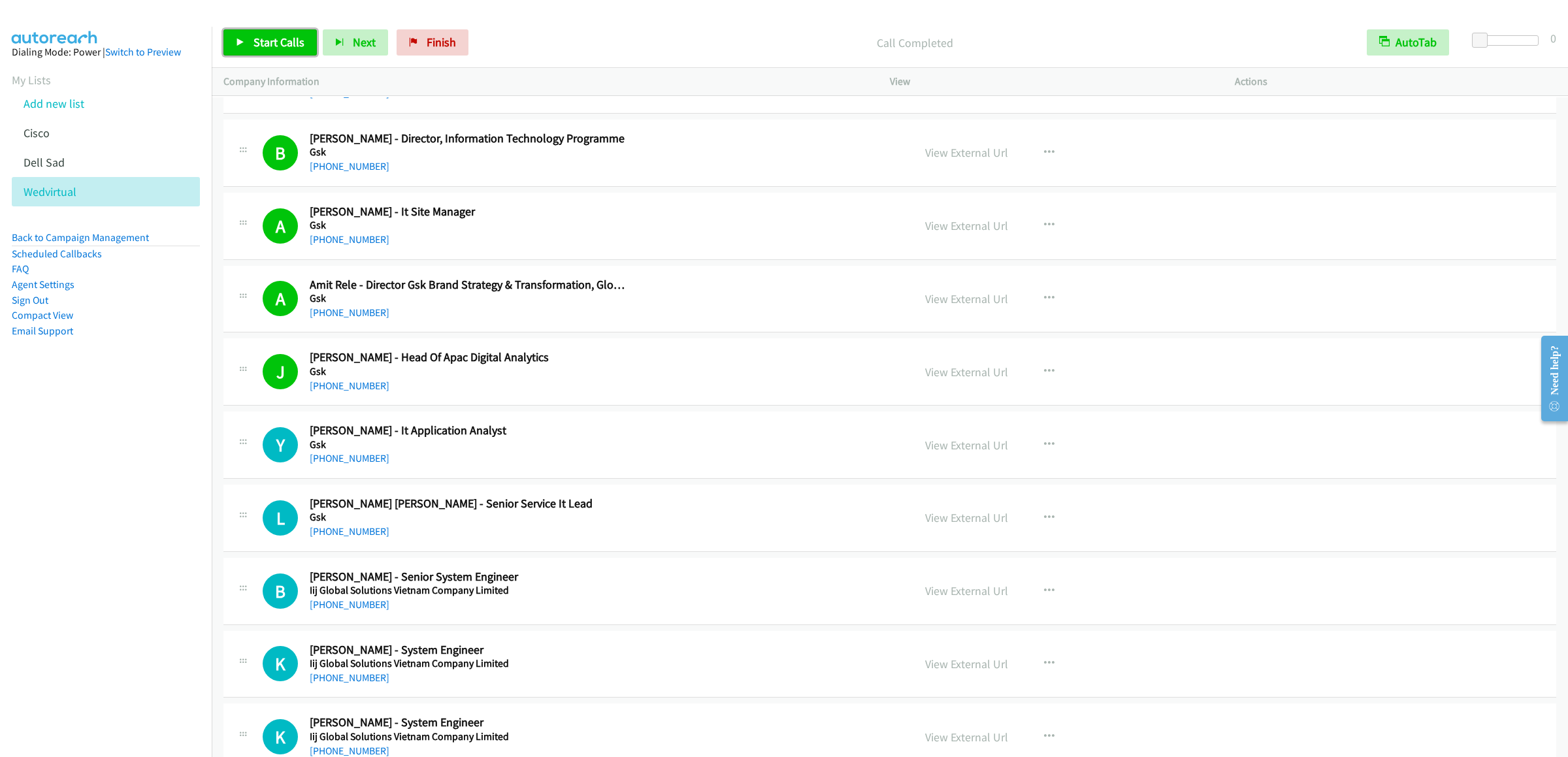
click at [267, 38] on span "Start Calls" at bounding box center [279, 42] width 51 height 15
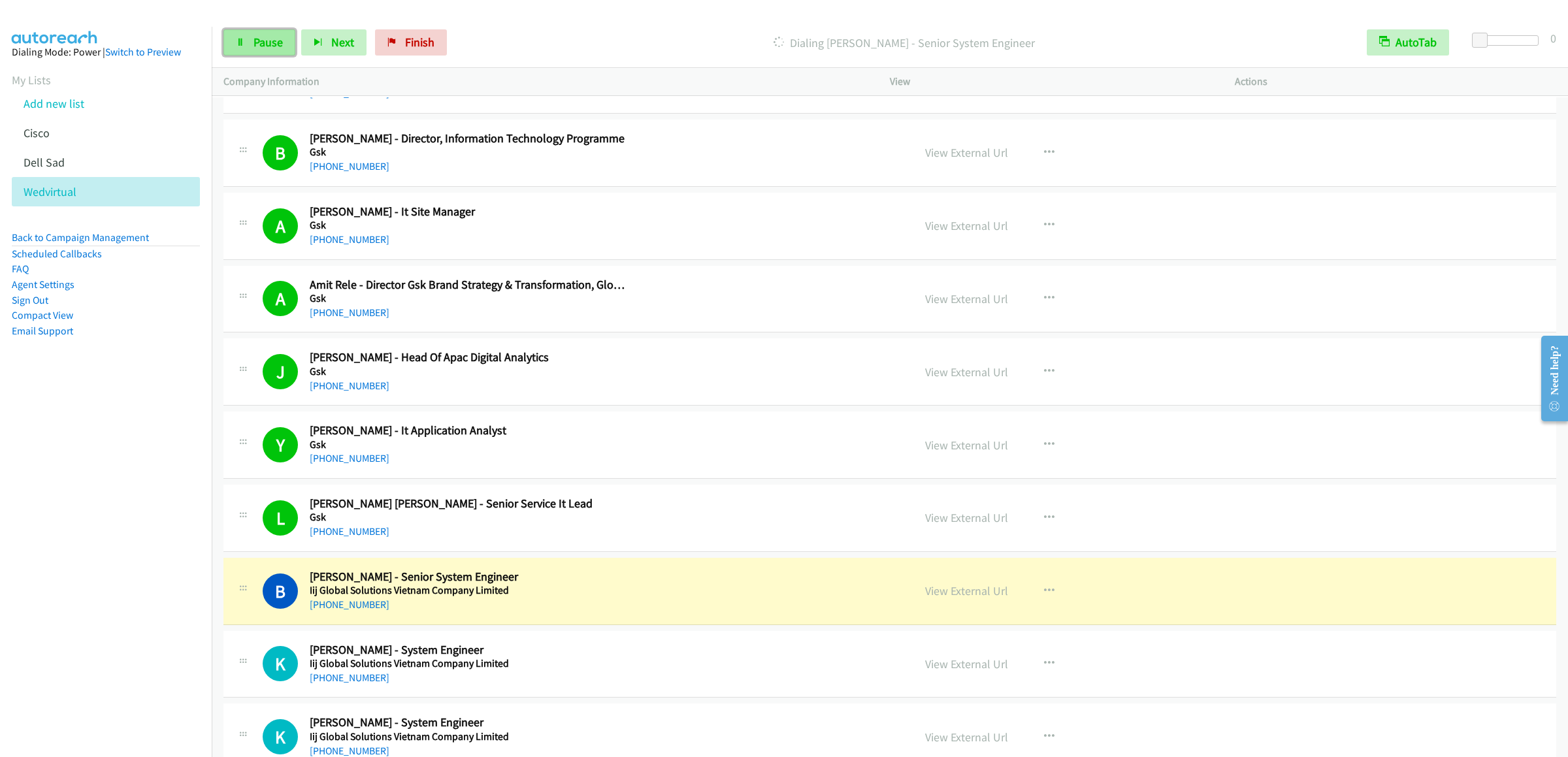
click at [236, 33] on link "Pause" at bounding box center [259, 42] width 72 height 26
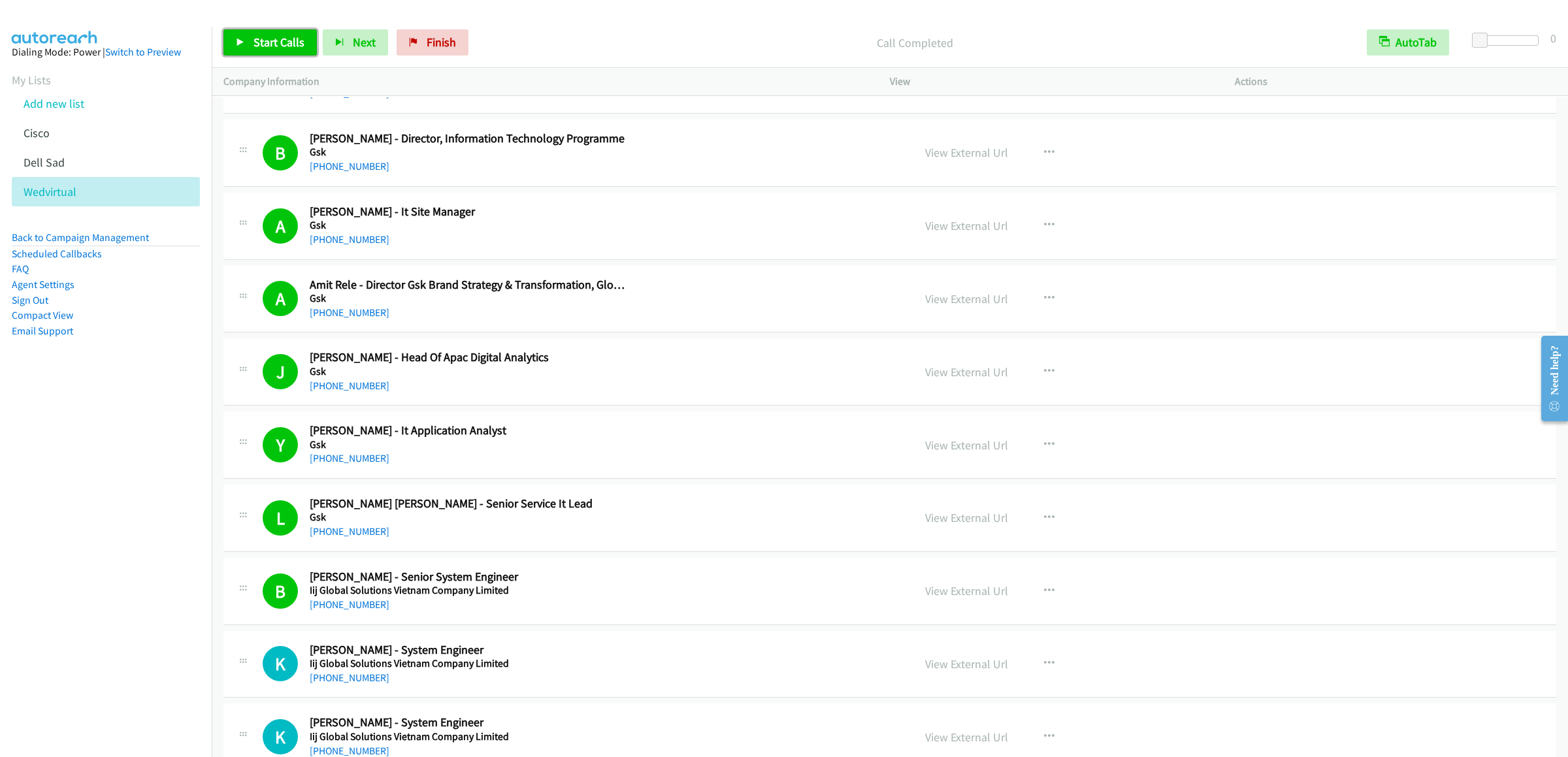
click at [268, 43] on span "Start Calls" at bounding box center [279, 42] width 51 height 15
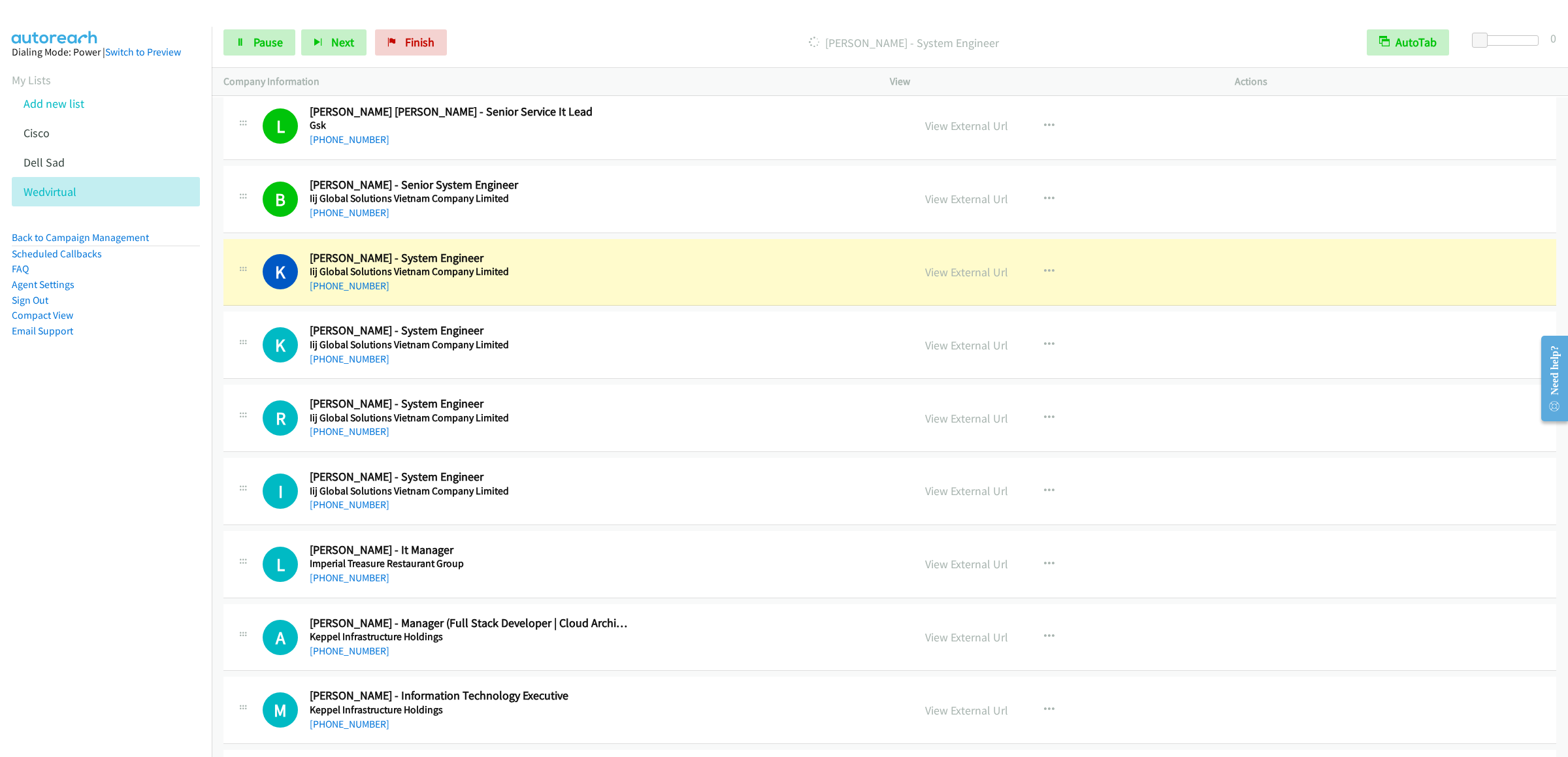
scroll to position [8100, 0]
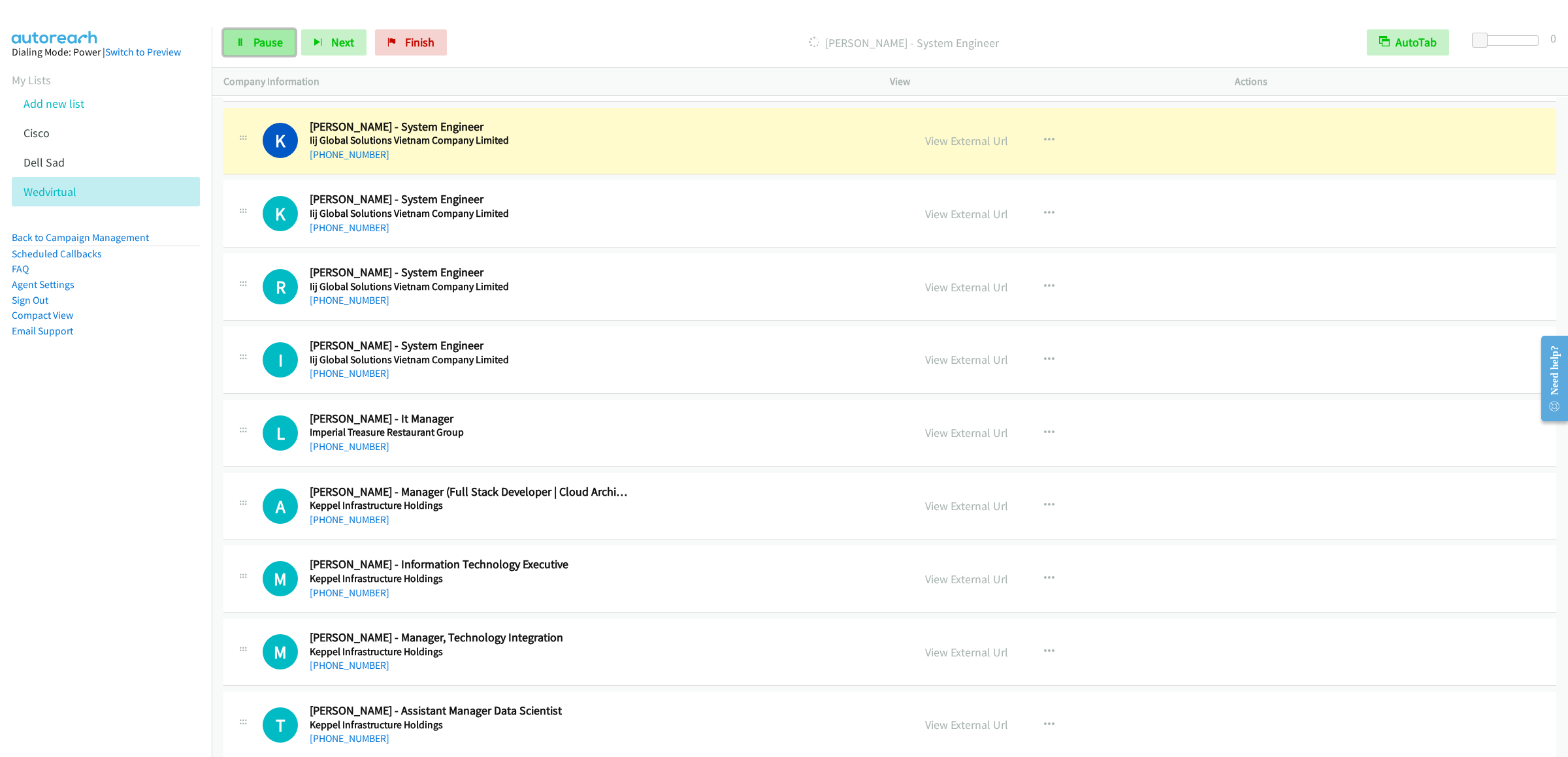
click at [265, 42] on span "Pause" at bounding box center [267, 42] width 29 height 15
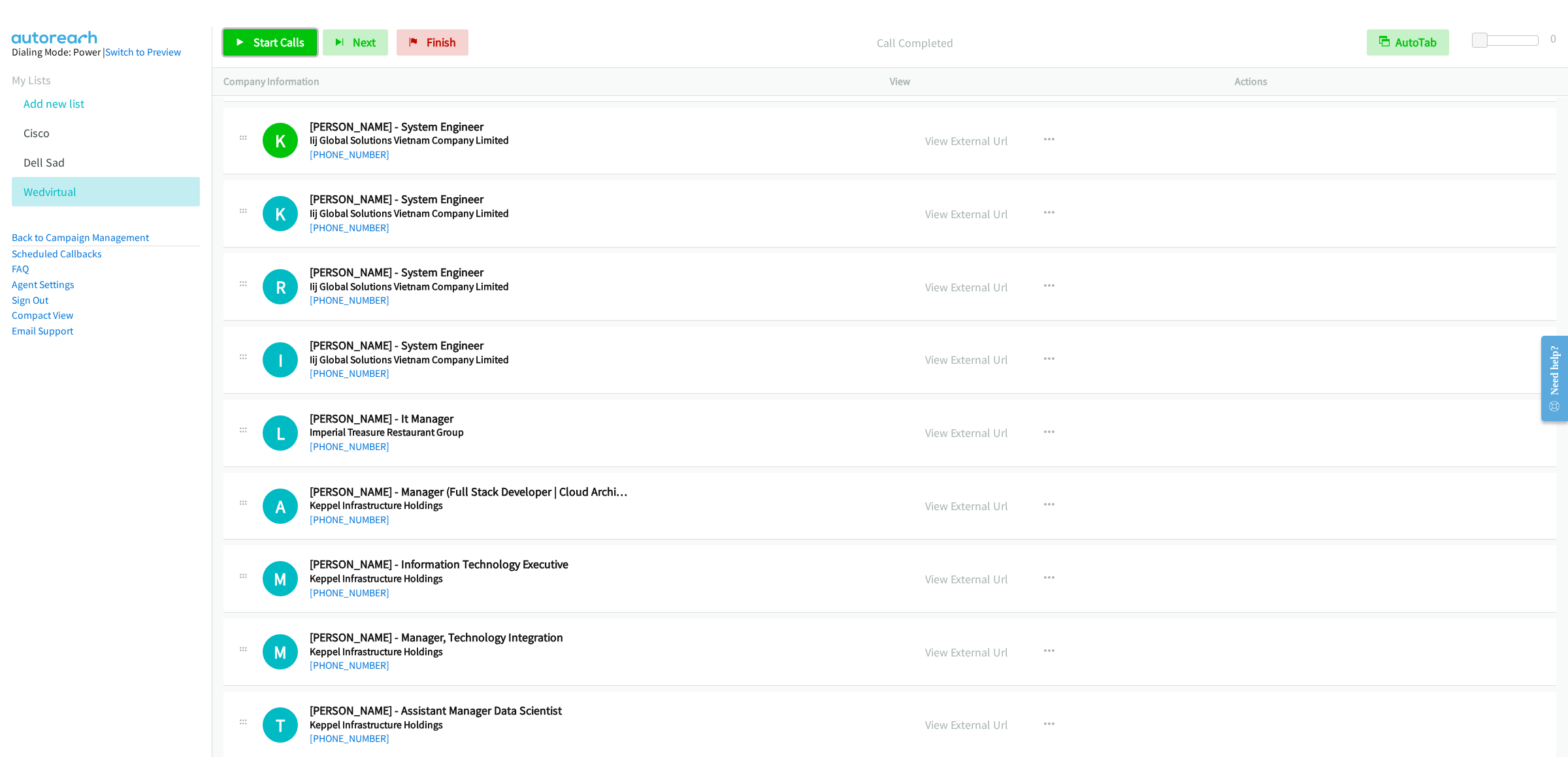
click at [267, 39] on span "Start Calls" at bounding box center [279, 42] width 51 height 15
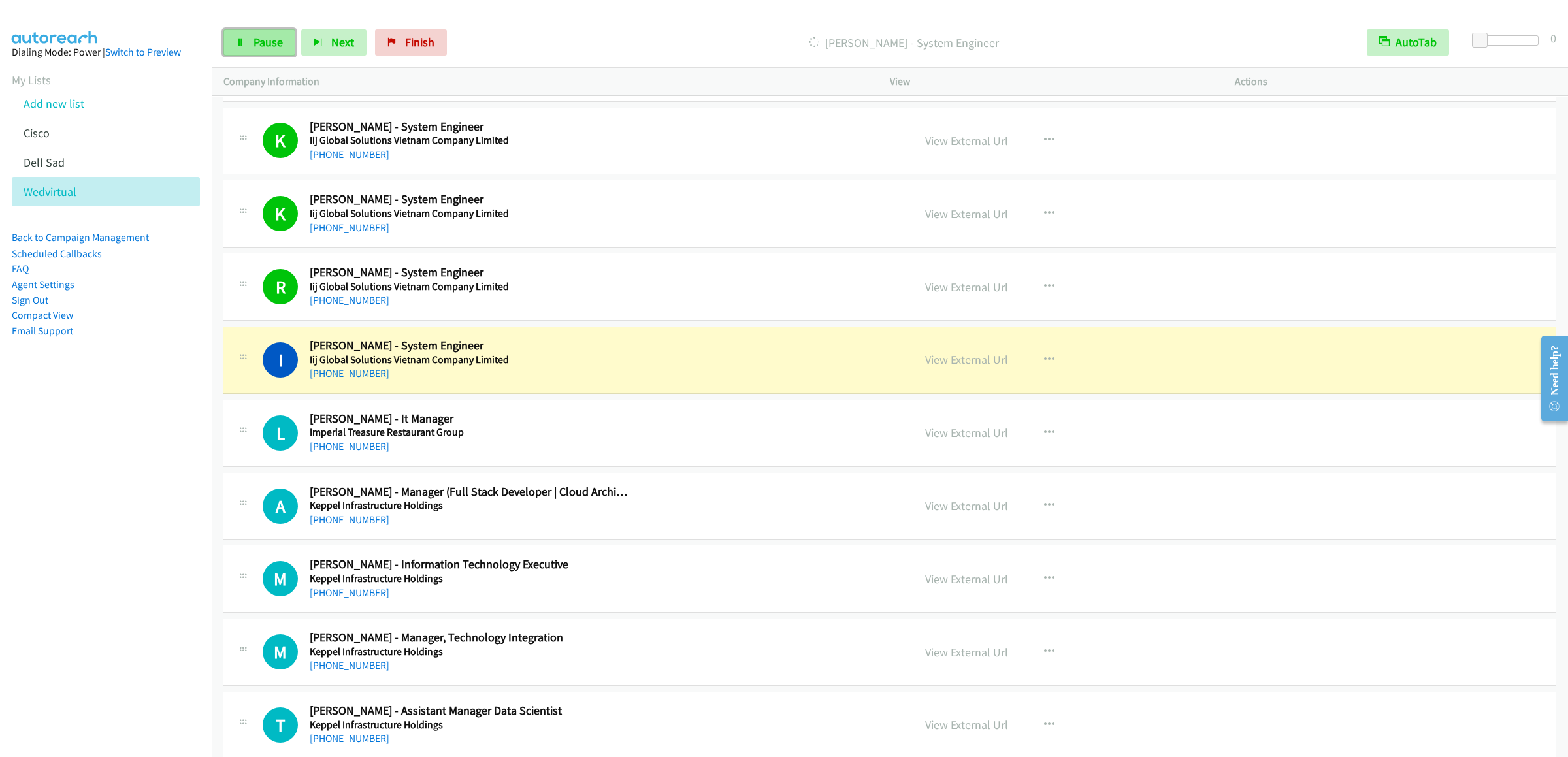
click at [258, 32] on link "Pause" at bounding box center [259, 42] width 72 height 26
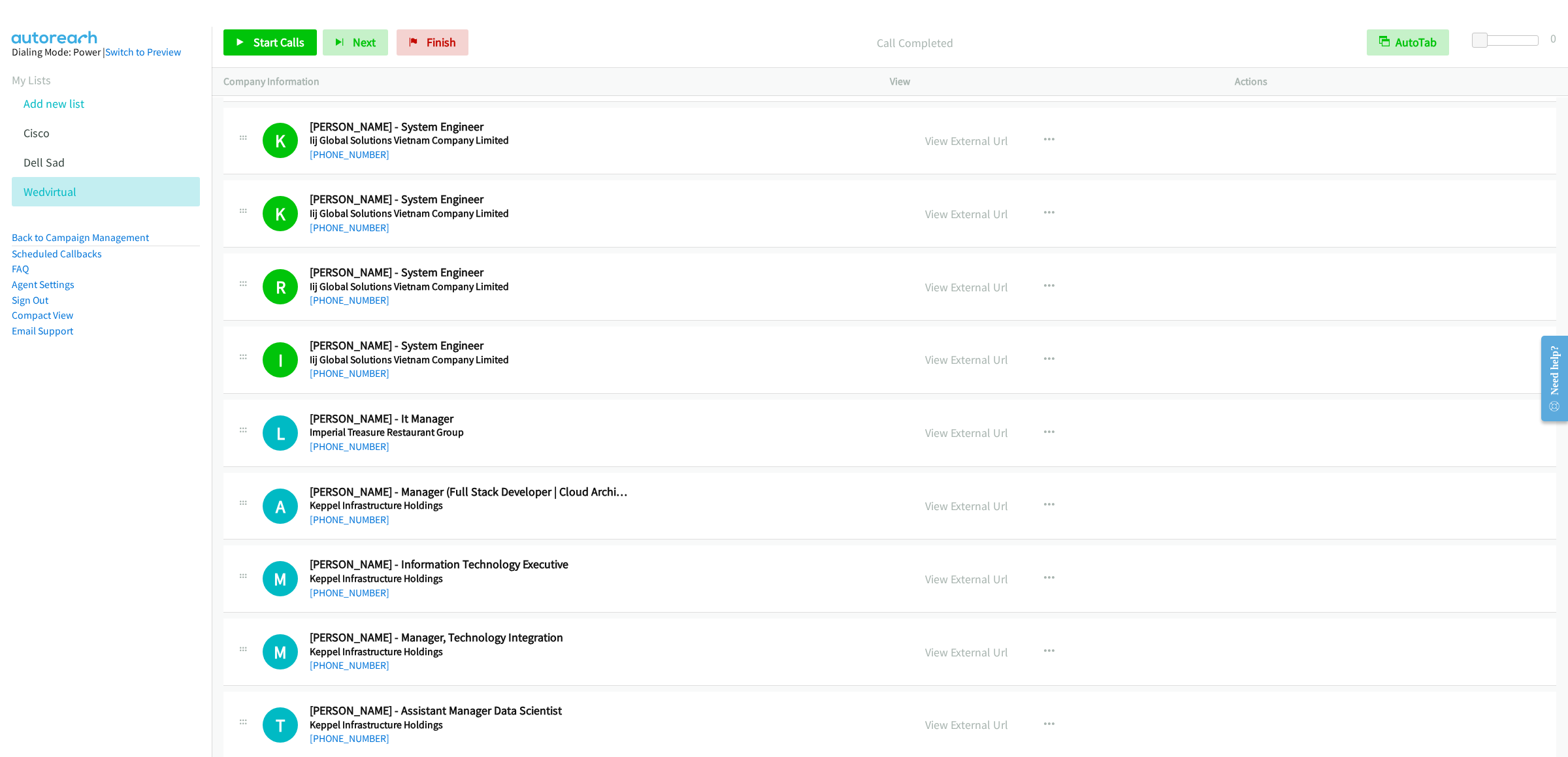
click at [287, 59] on div "Start Calls Pause Next Finish Call Completed AutoTab AutoTab 0" at bounding box center [890, 42] width 1356 height 50
click at [287, 52] on link "Start Calls" at bounding box center [271, 42] width 93 height 26
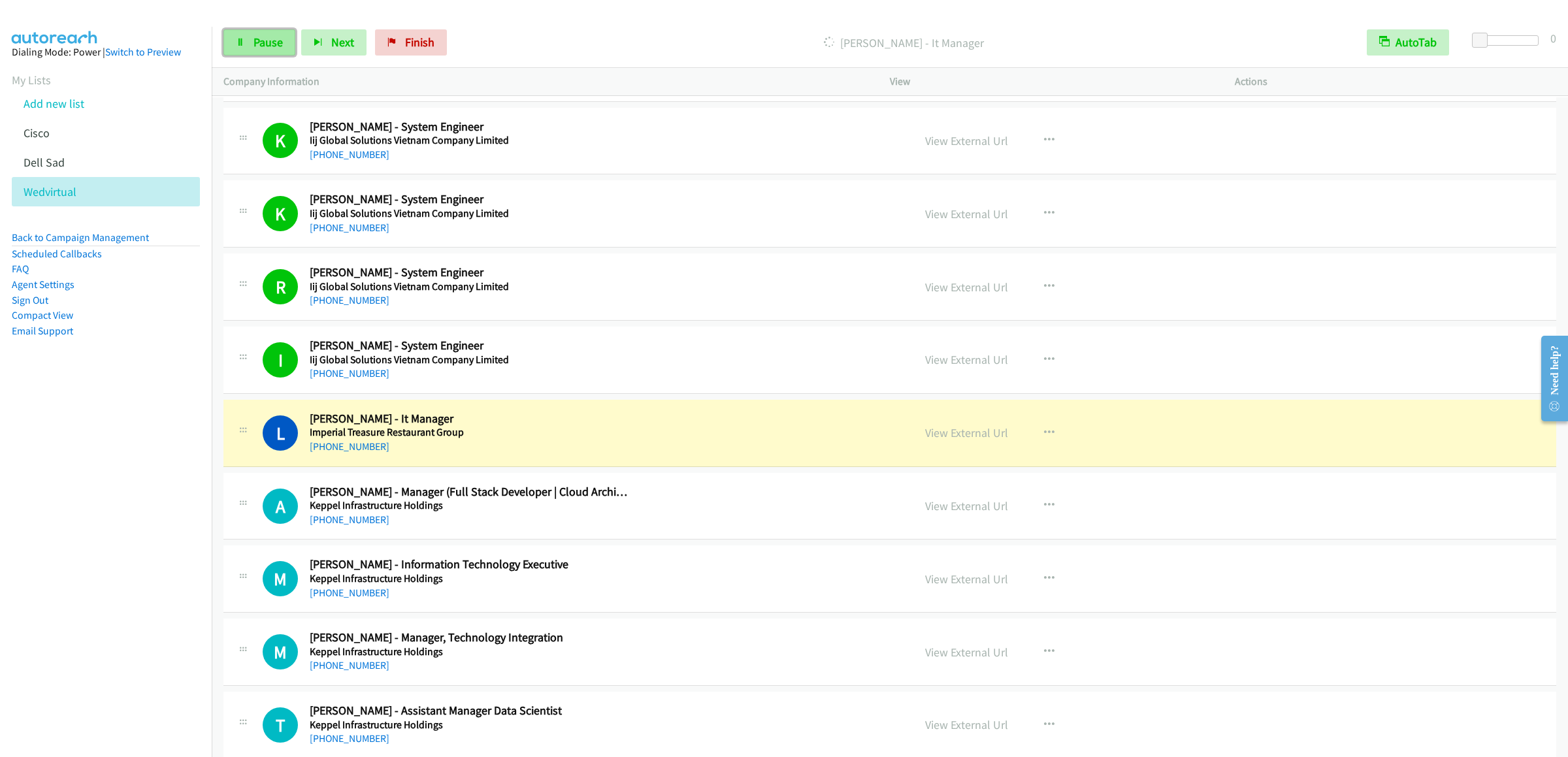
click at [267, 47] on span "Pause" at bounding box center [267, 42] width 29 height 15
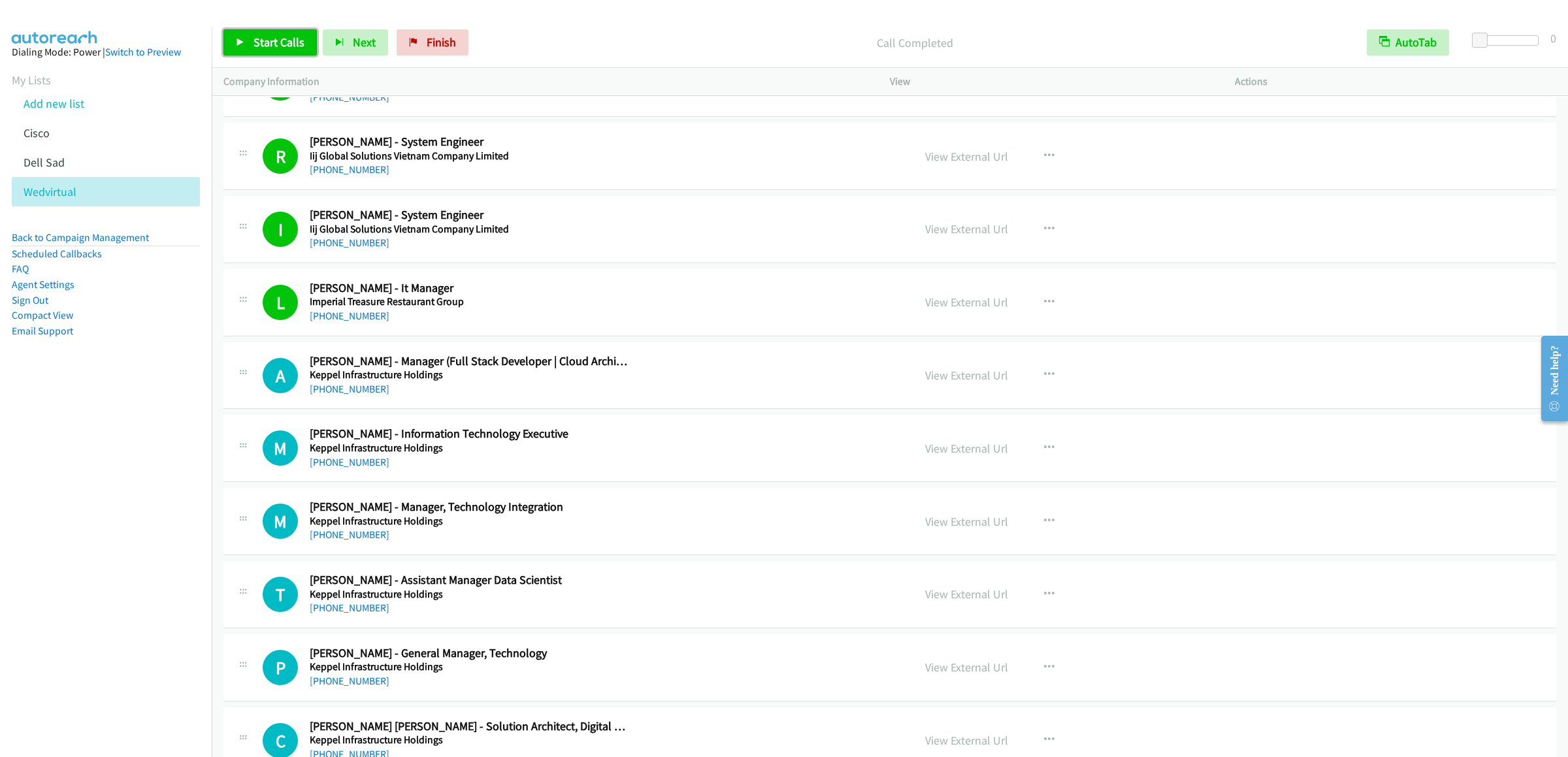
click at [249, 52] on link "Start Calls" at bounding box center [271, 42] width 93 height 26
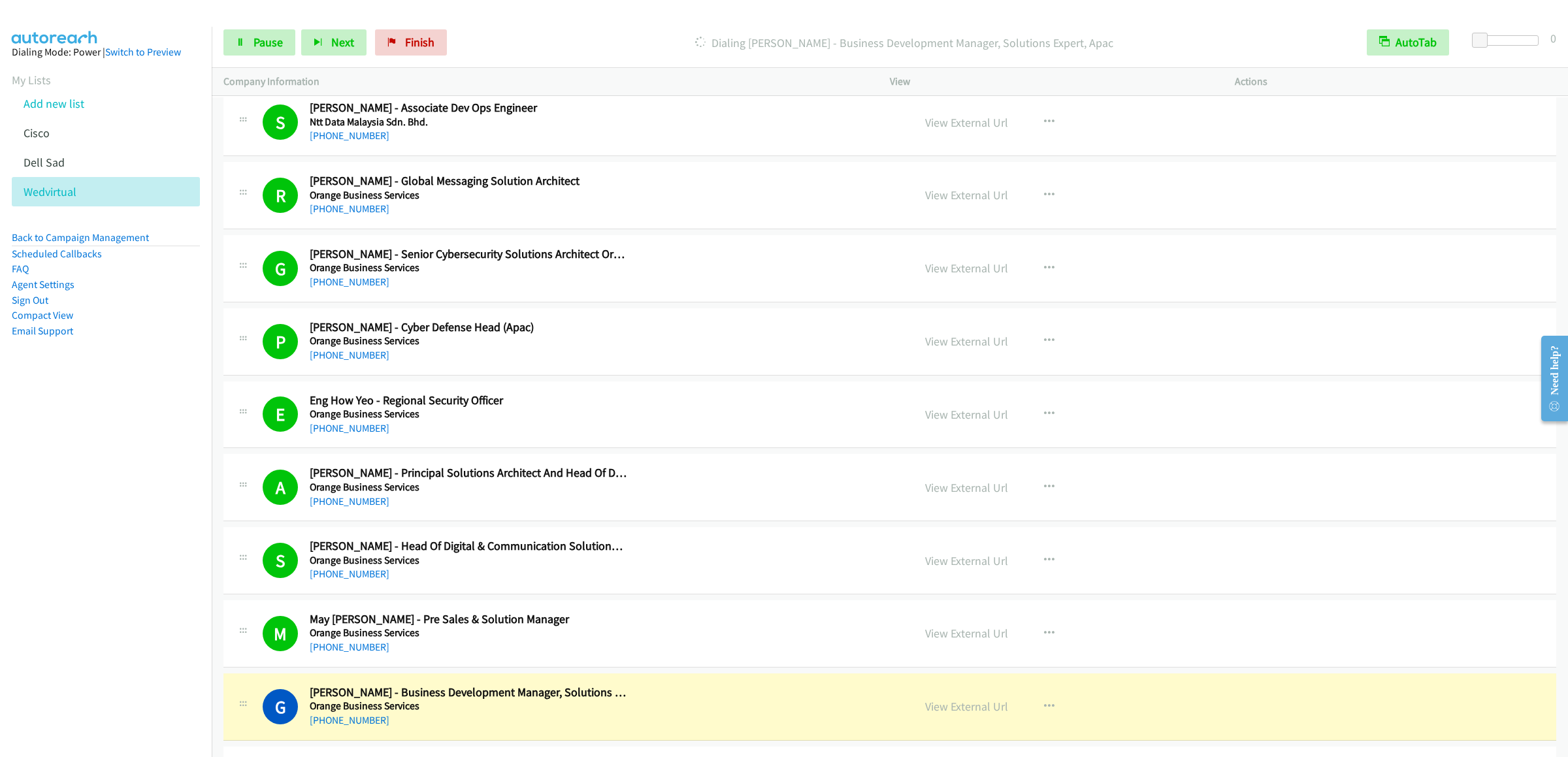
scroll to position [10191, 0]
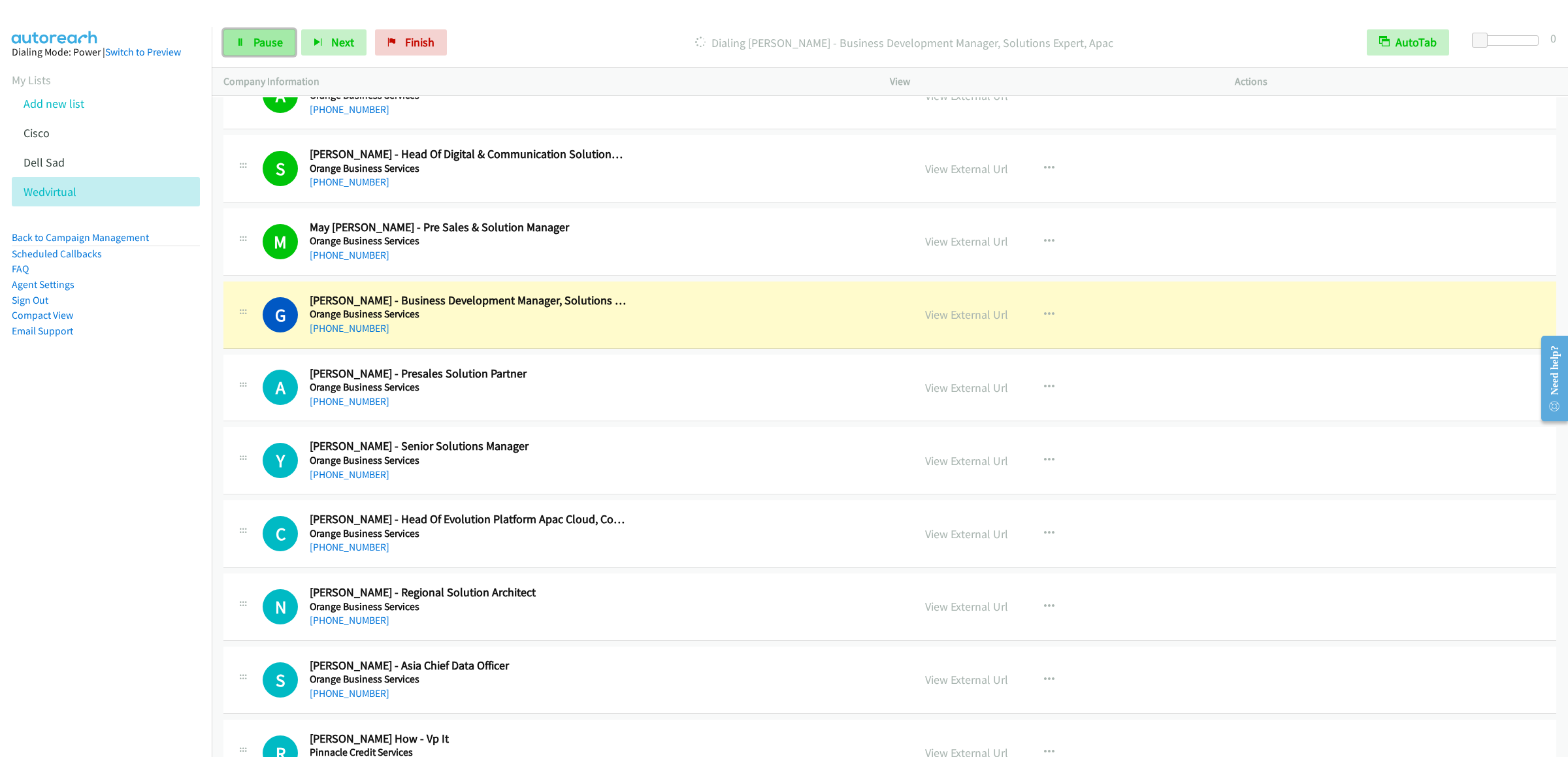
click at [242, 32] on link "Pause" at bounding box center [259, 42] width 72 height 26
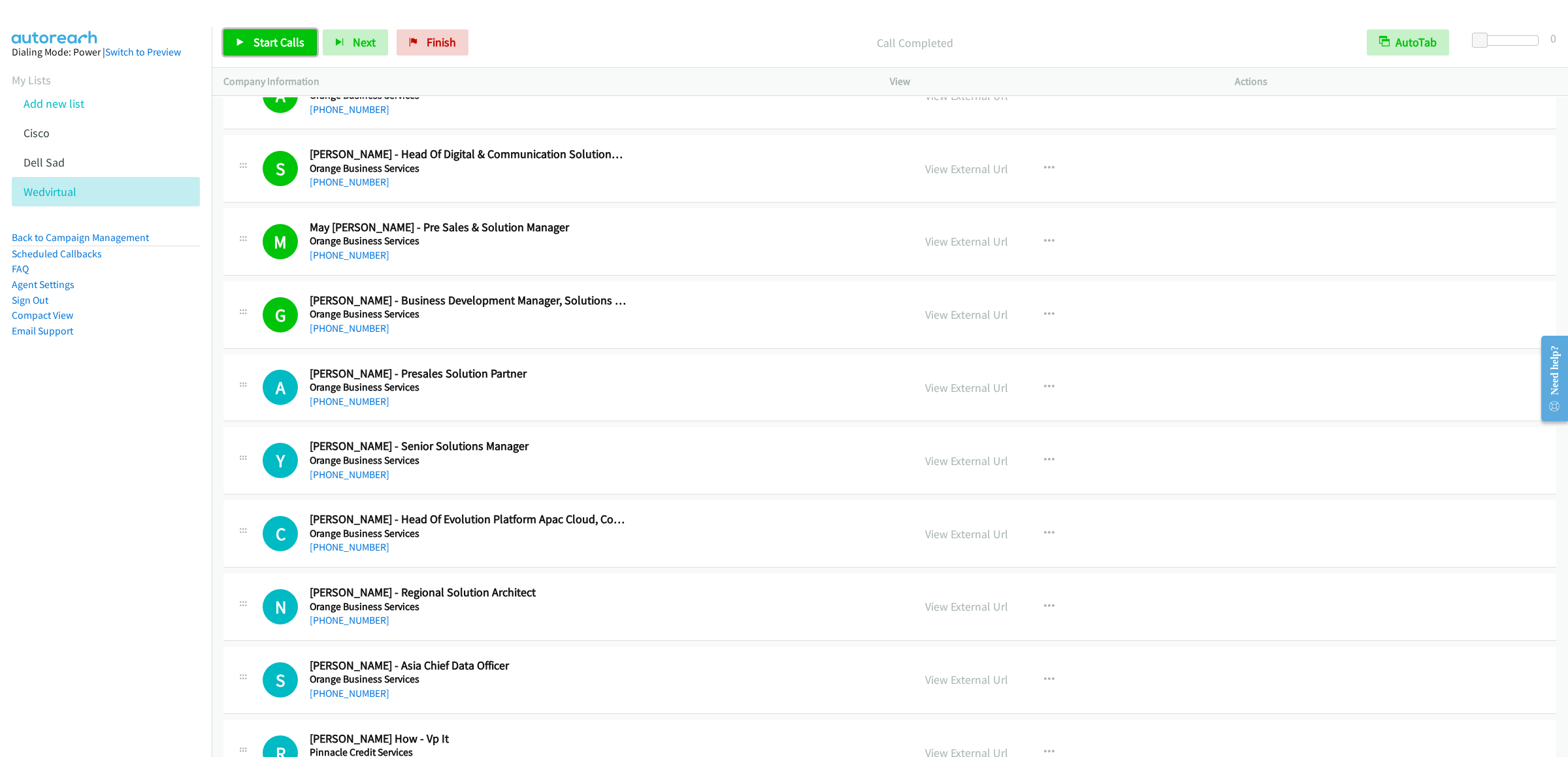
click at [301, 36] on span "Start Calls" at bounding box center [279, 42] width 51 height 15
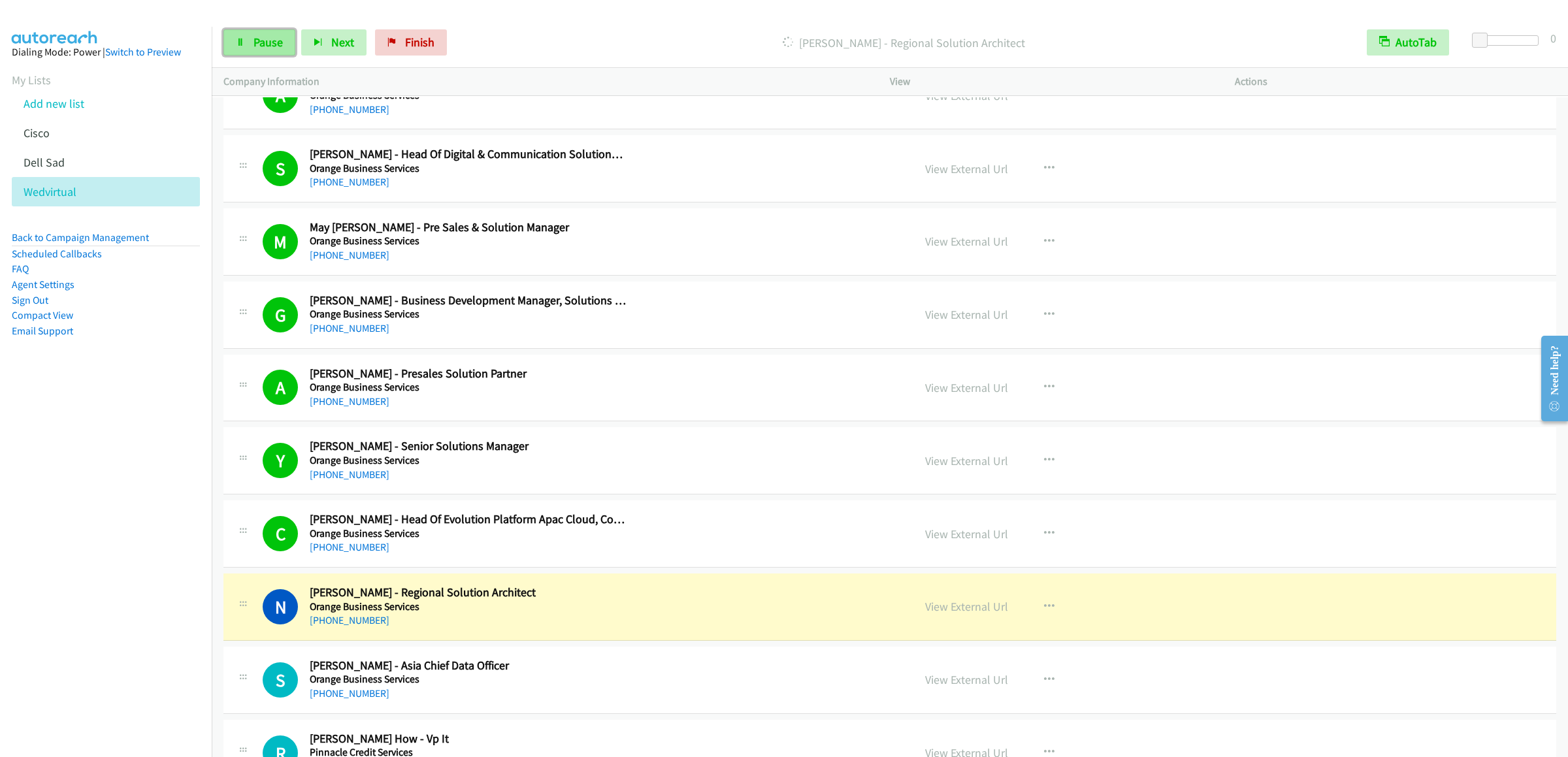
click at [237, 43] on icon at bounding box center [240, 43] width 9 height 9
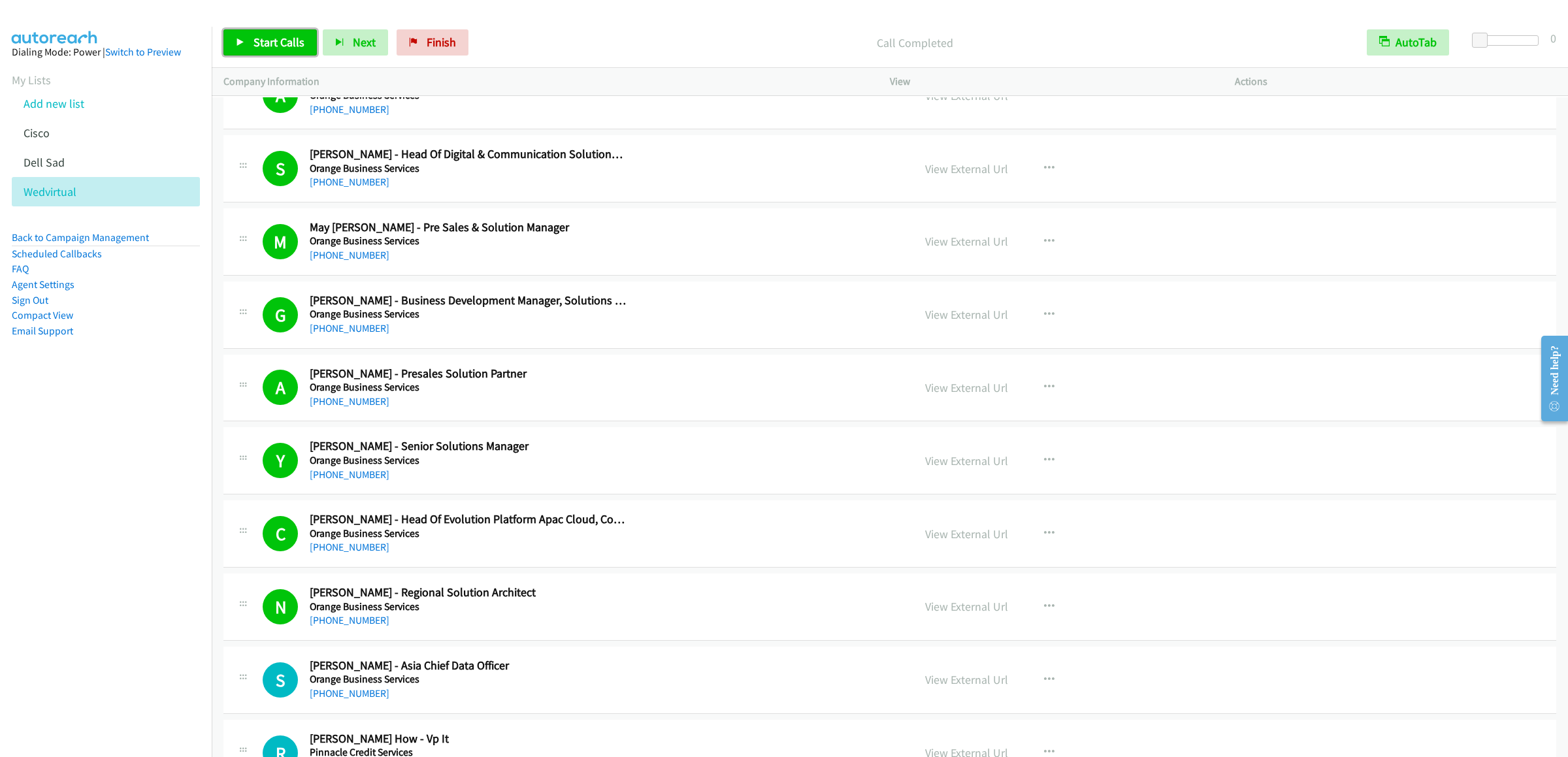
click at [273, 53] on link "Start Calls" at bounding box center [271, 42] width 93 height 26
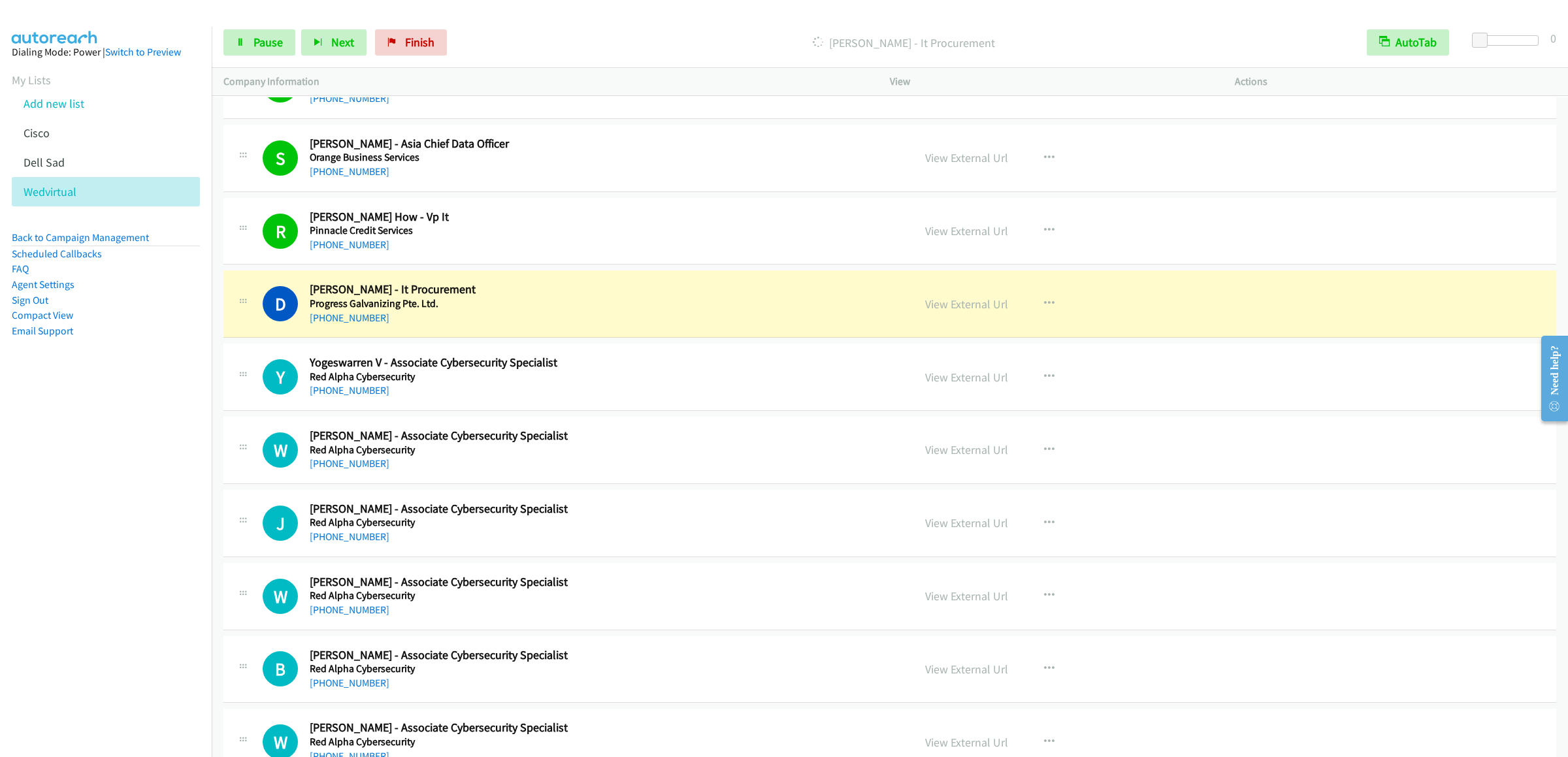
scroll to position [10975, 0]
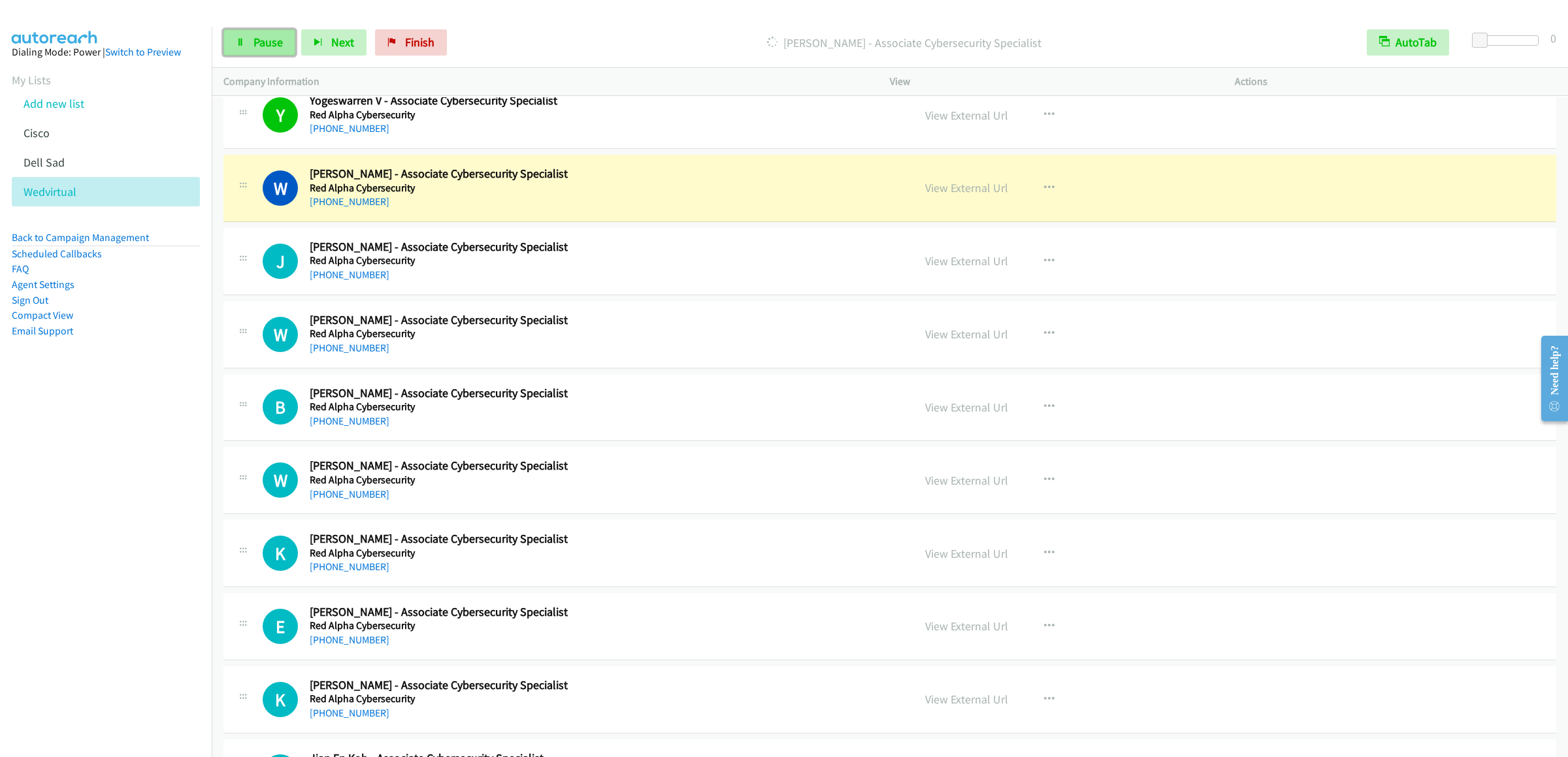
click at [243, 51] on link "Pause" at bounding box center [259, 42] width 72 height 26
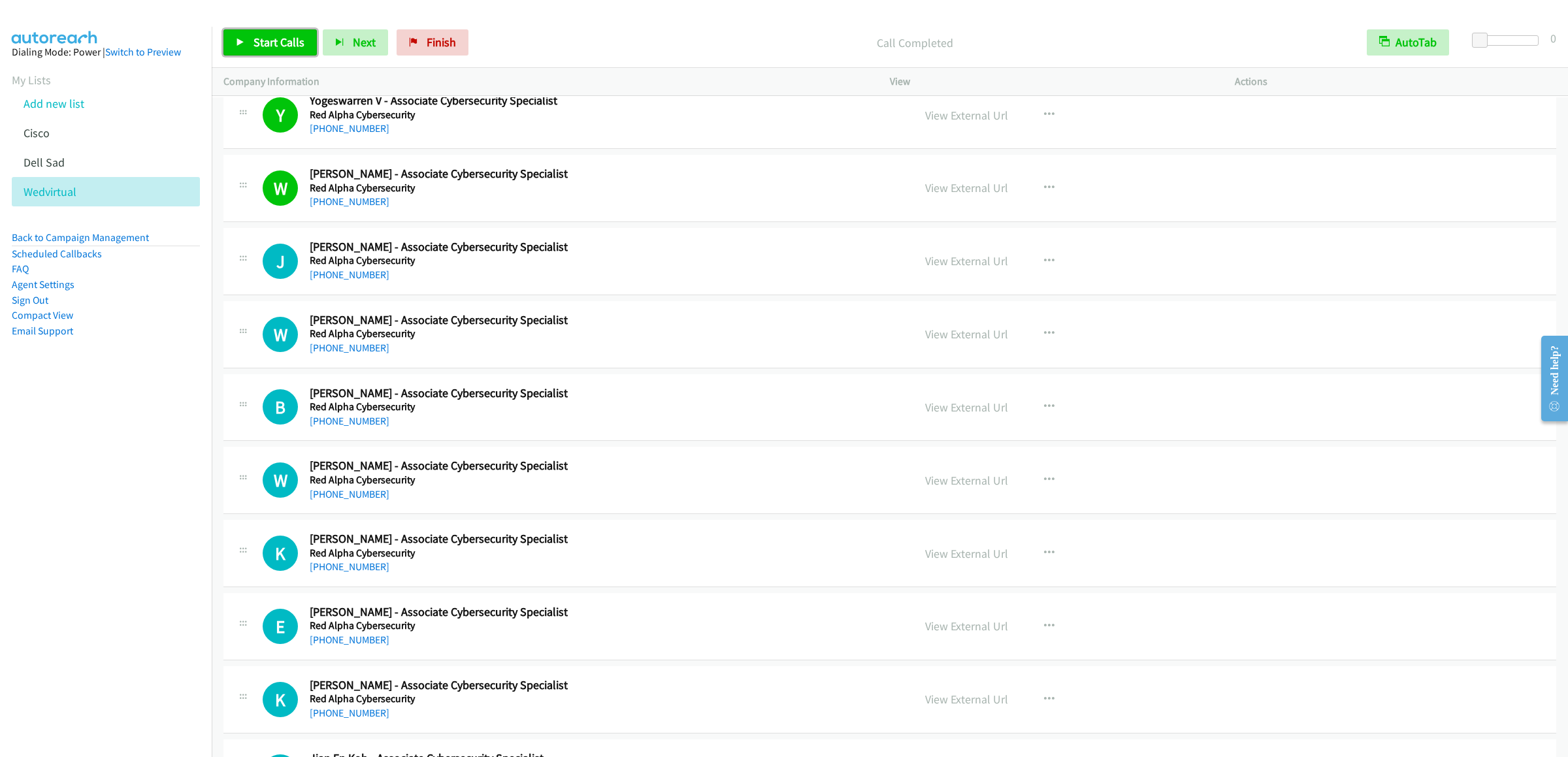
click at [279, 36] on span "Start Calls" at bounding box center [279, 42] width 51 height 15
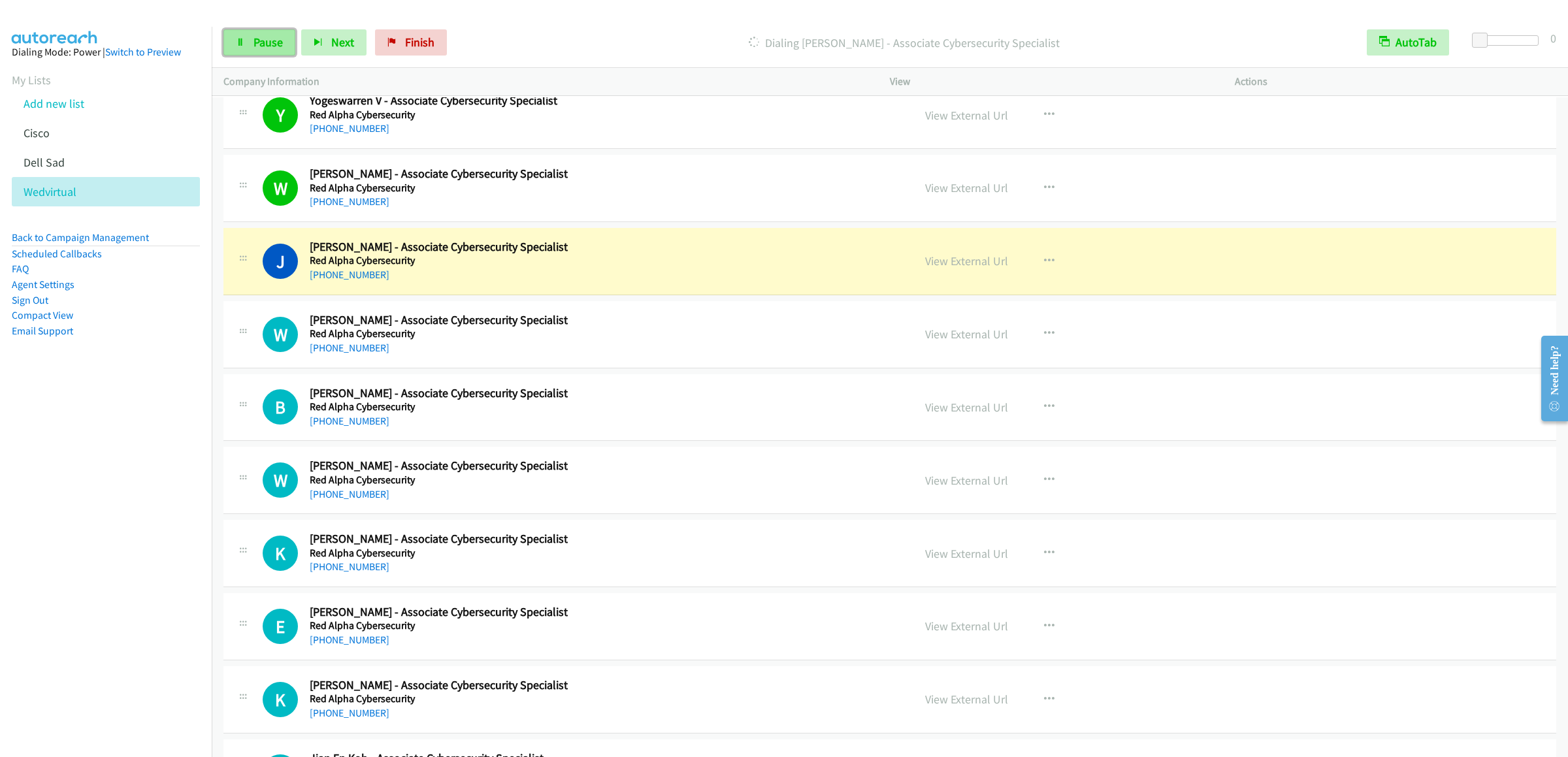
click at [263, 37] on span "Pause" at bounding box center [267, 42] width 29 height 15
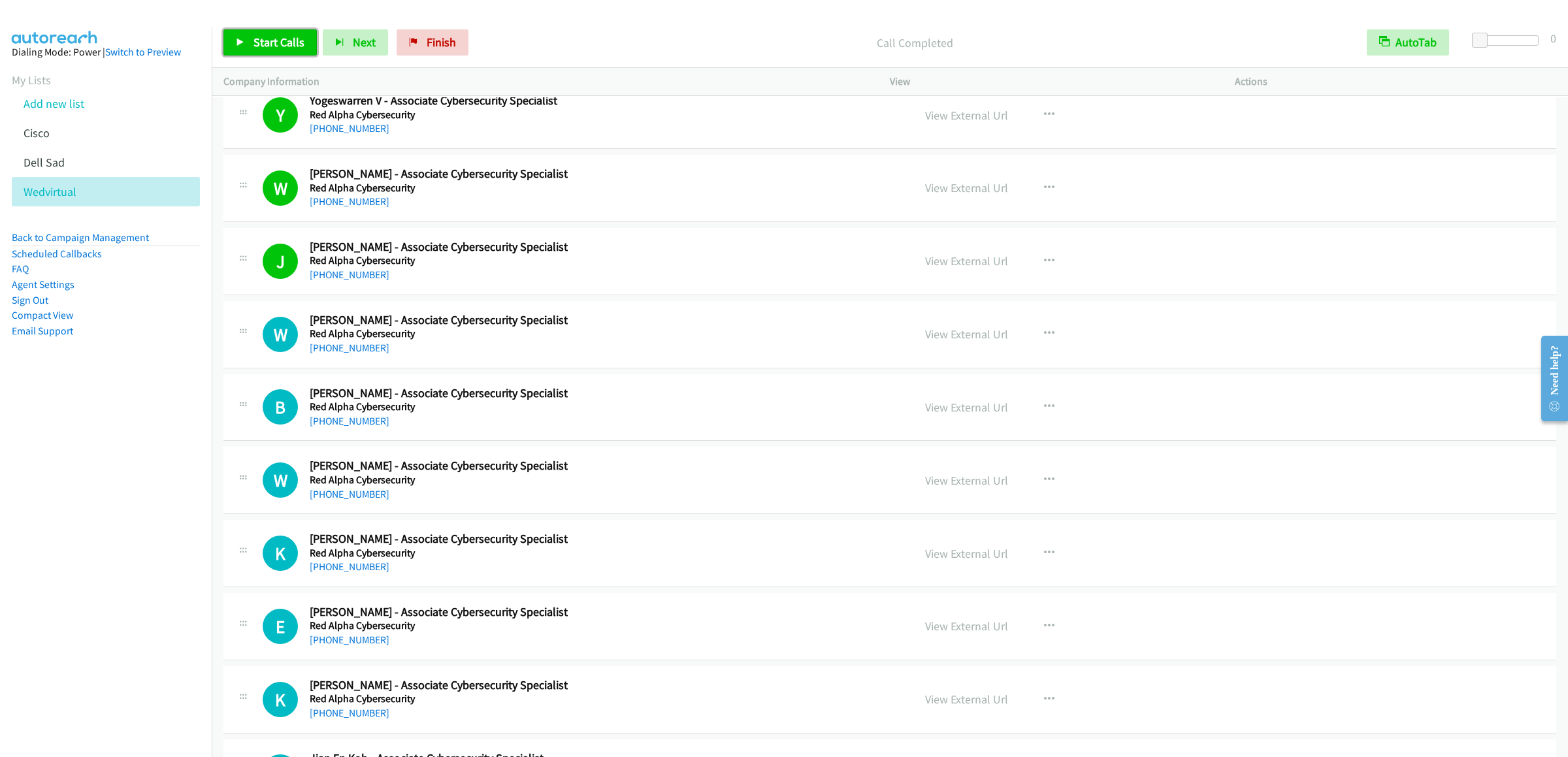
click at [285, 44] on span "Start Calls" at bounding box center [279, 42] width 51 height 15
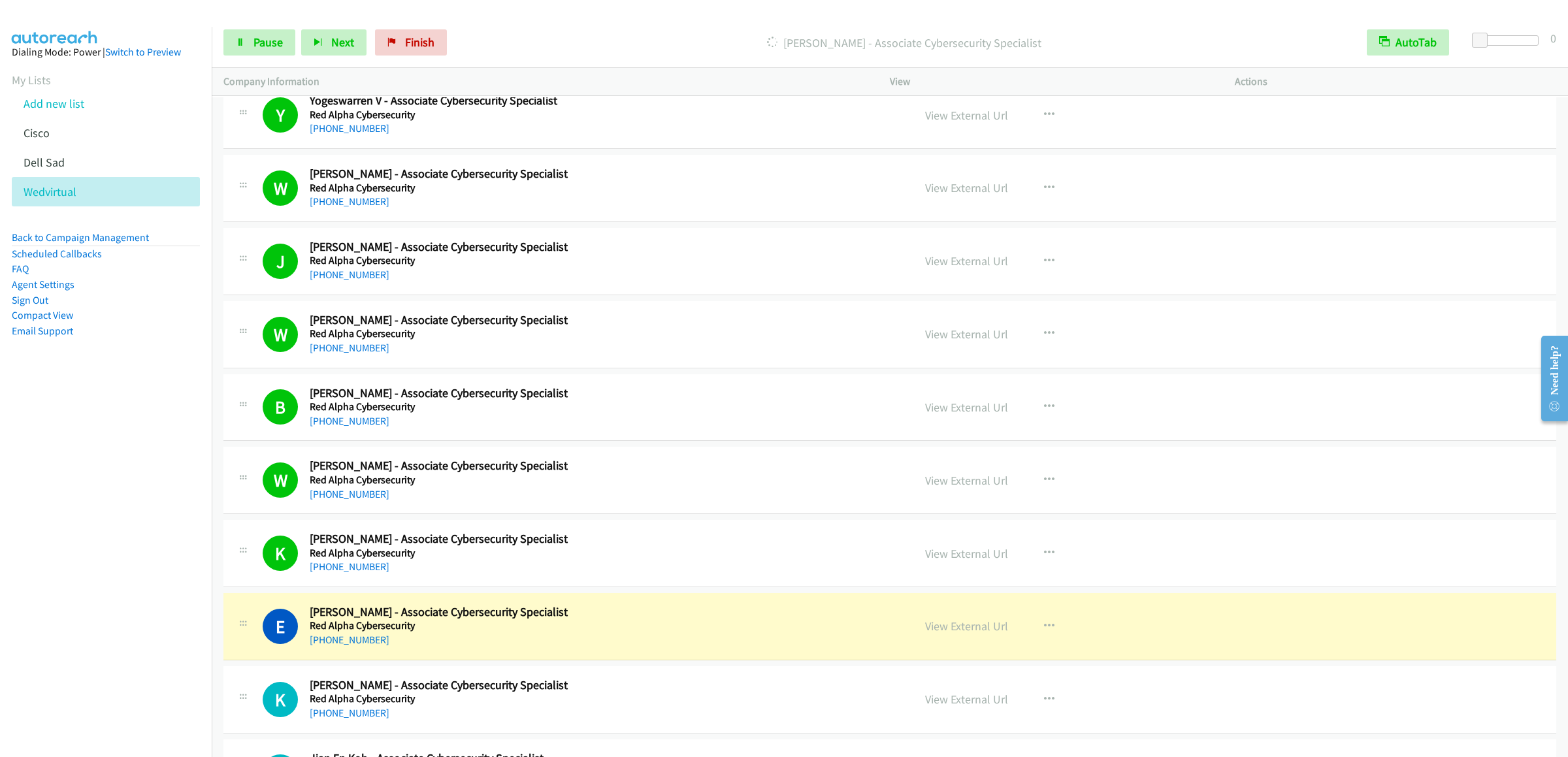
scroll to position [11236, 0]
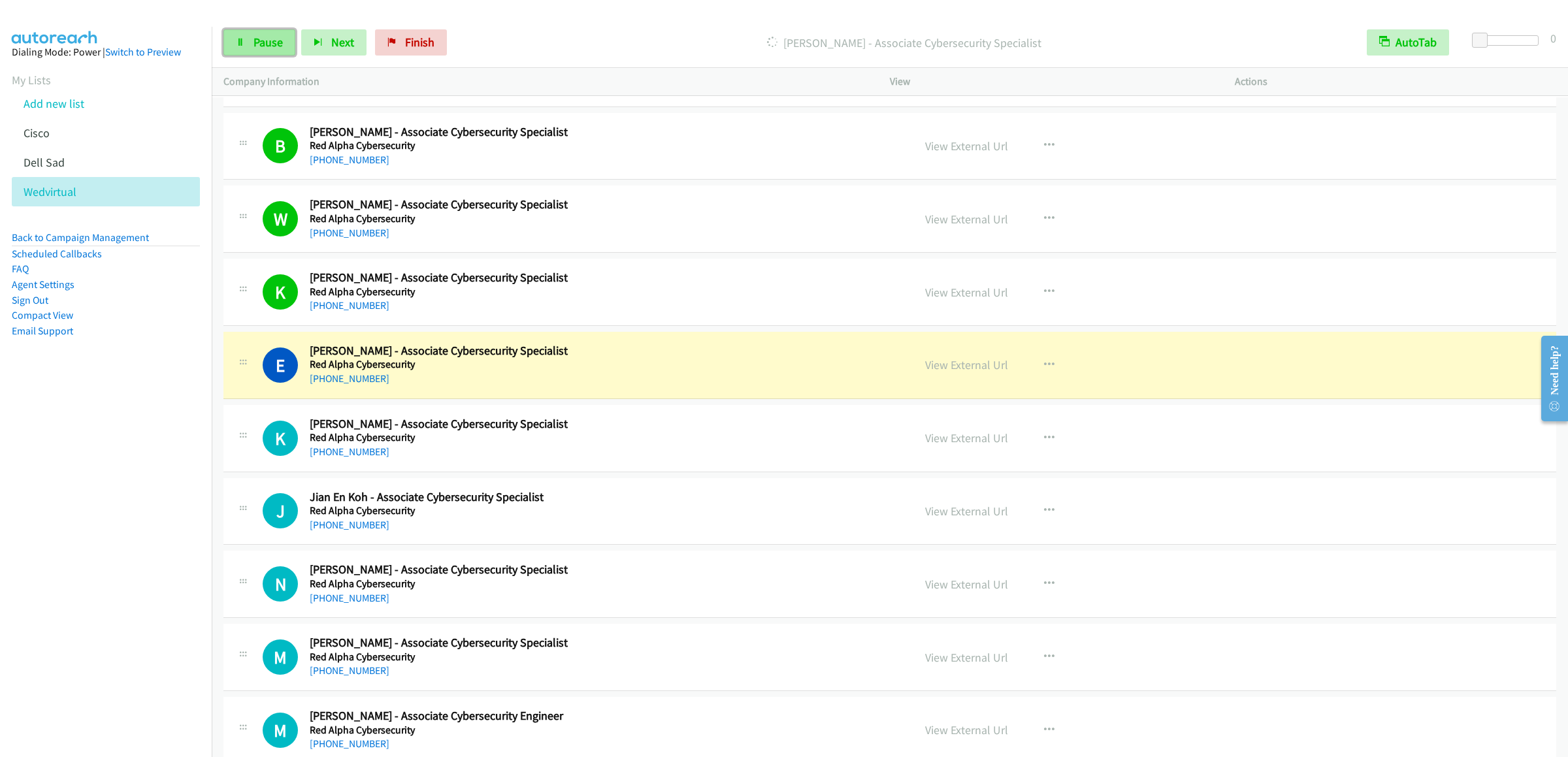
click at [249, 40] on link "Pause" at bounding box center [259, 42] width 72 height 26
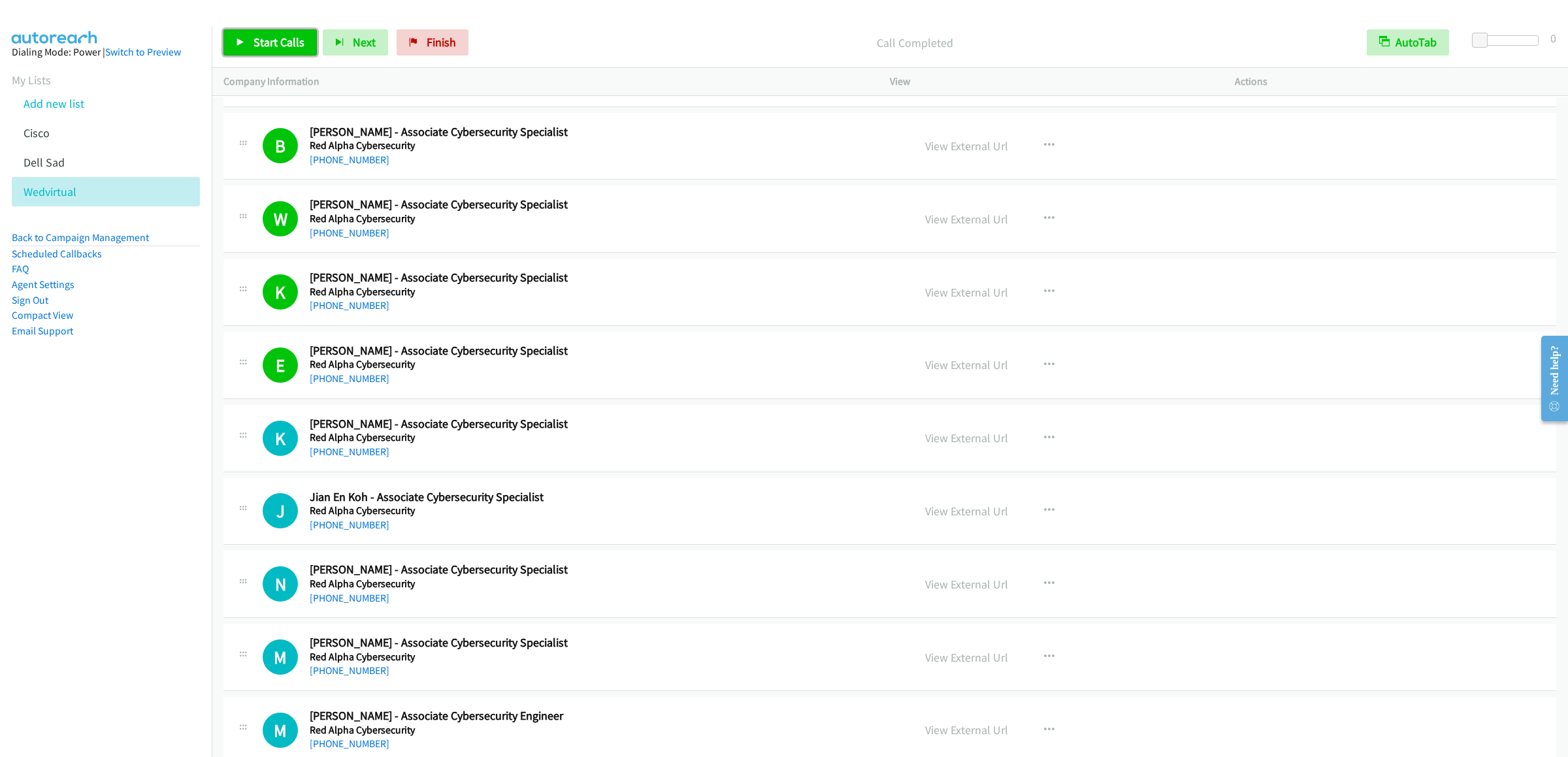
click at [259, 41] on span "Start Calls" at bounding box center [279, 42] width 51 height 15
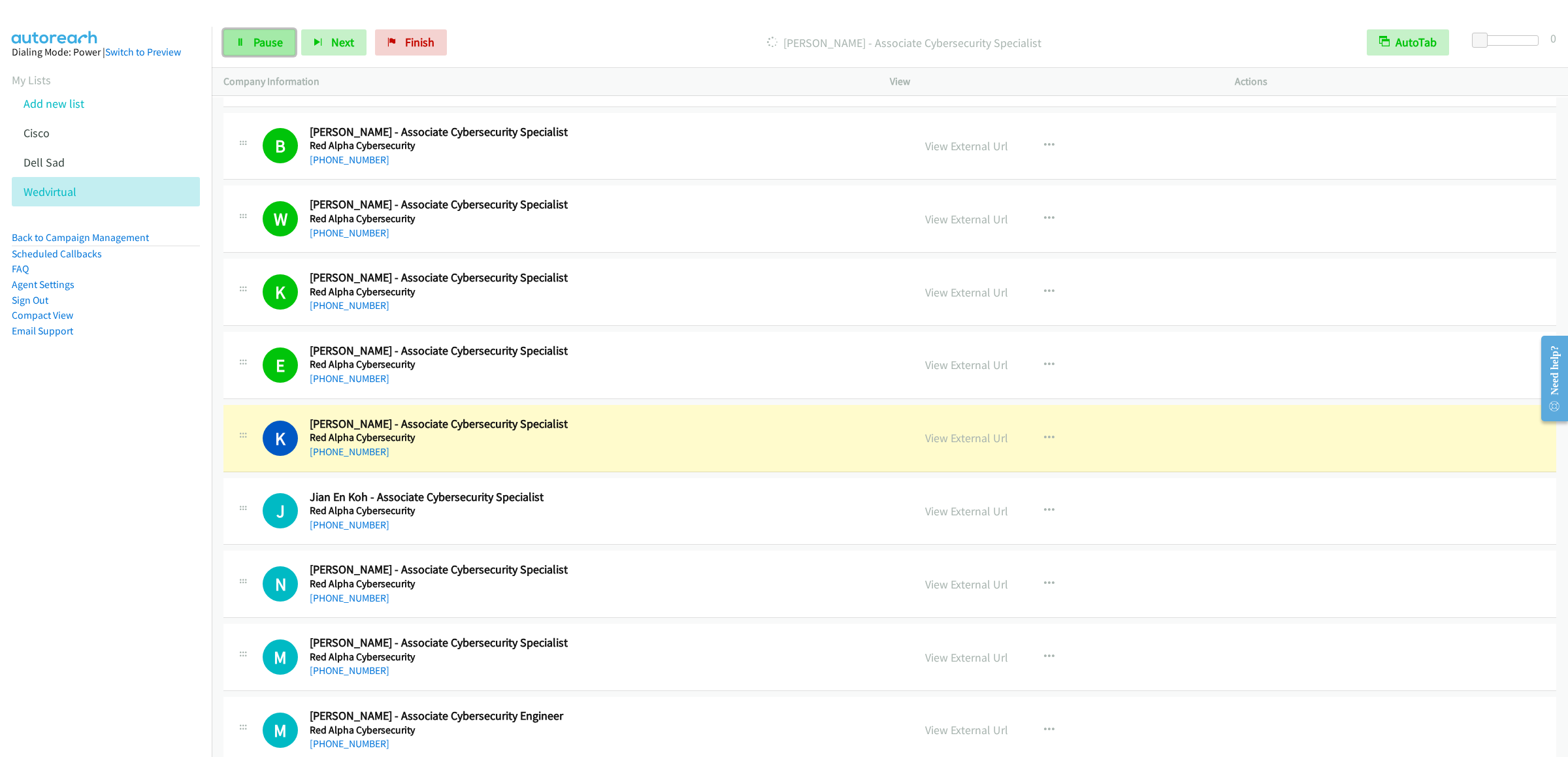
click at [239, 34] on link "Pause" at bounding box center [259, 42] width 72 height 26
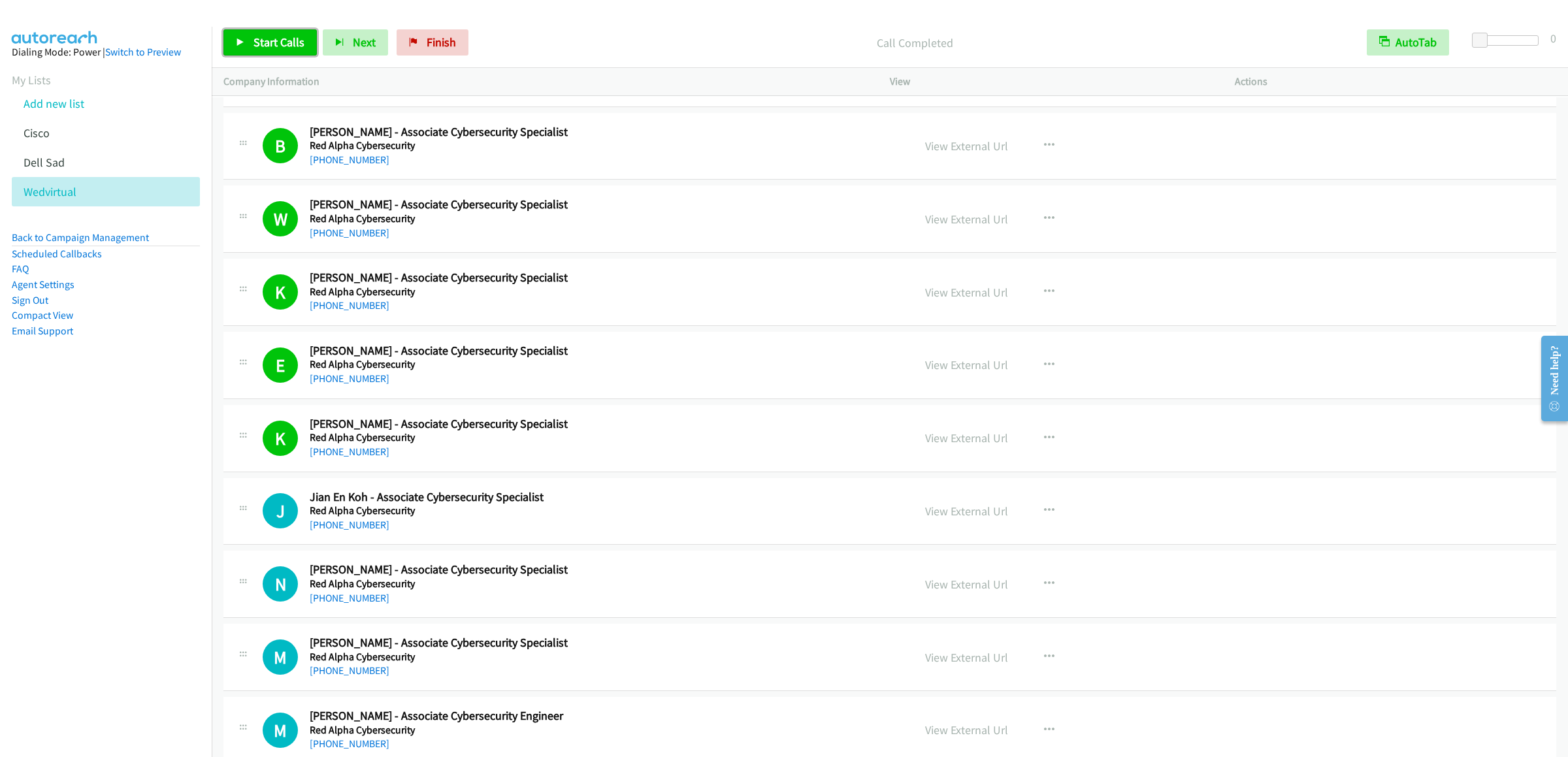
click at [283, 38] on span "Start Calls" at bounding box center [279, 42] width 51 height 15
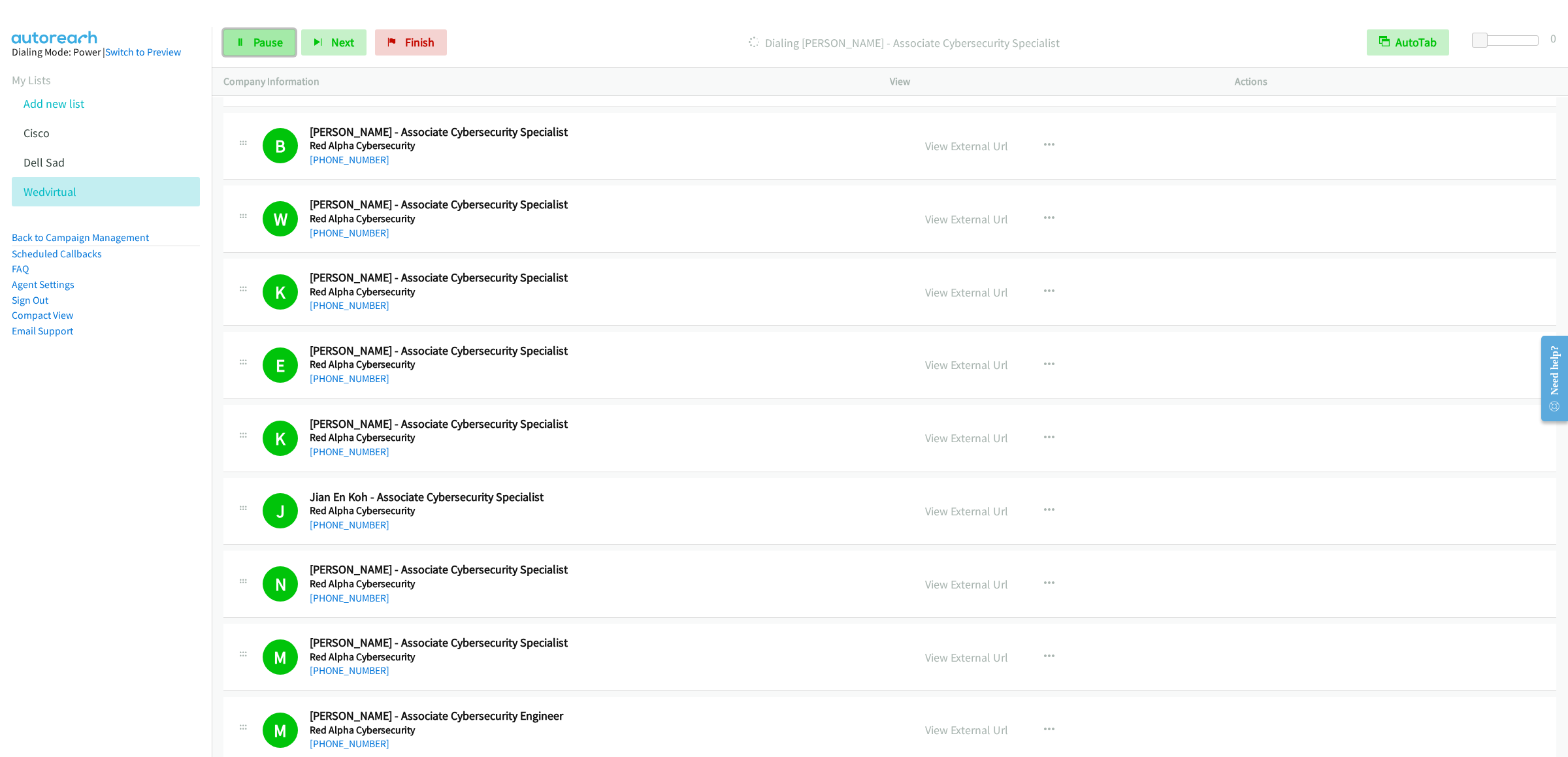
click at [263, 47] on span "Pause" at bounding box center [267, 42] width 29 height 15
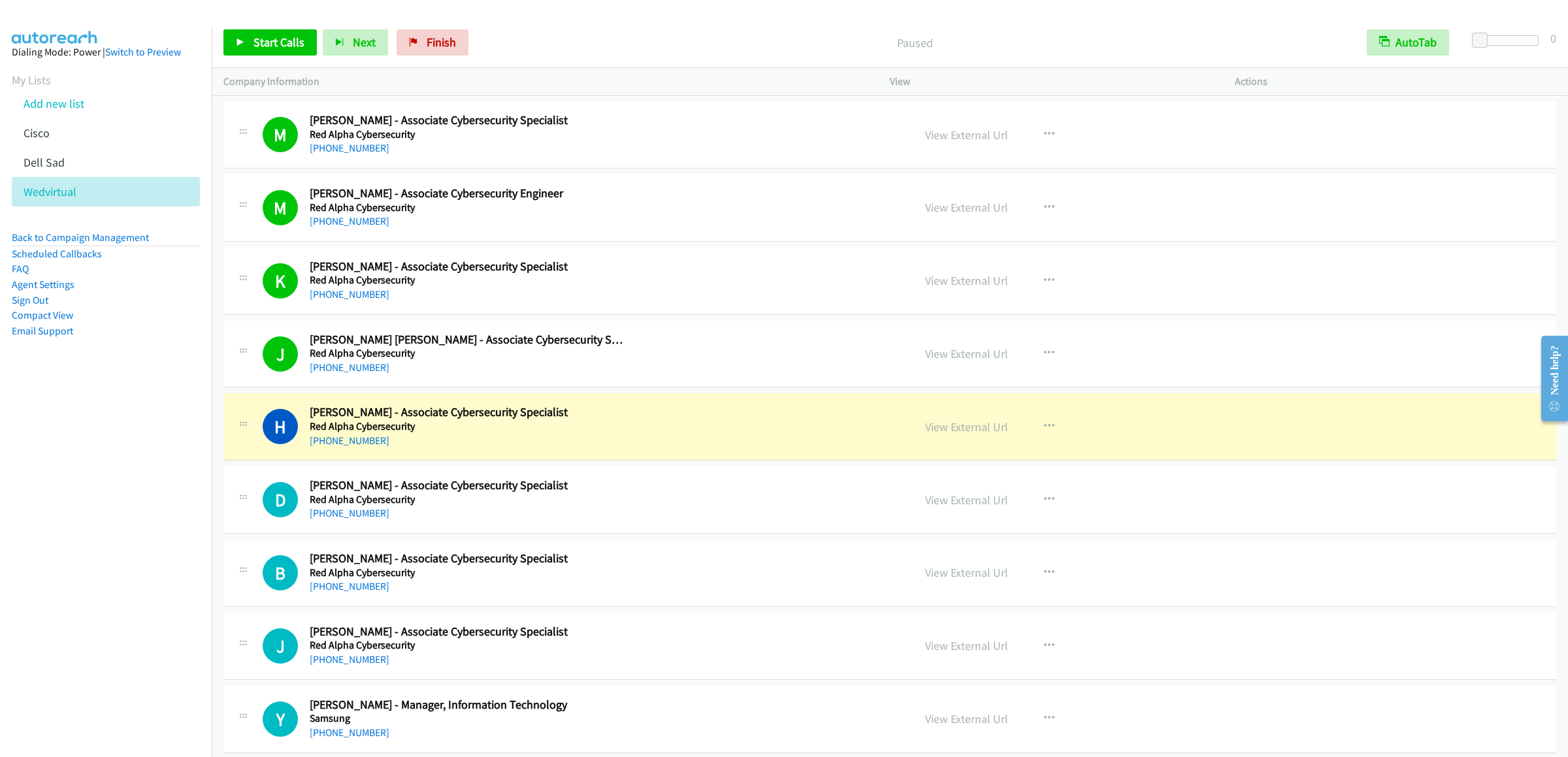
scroll to position [11888, 0]
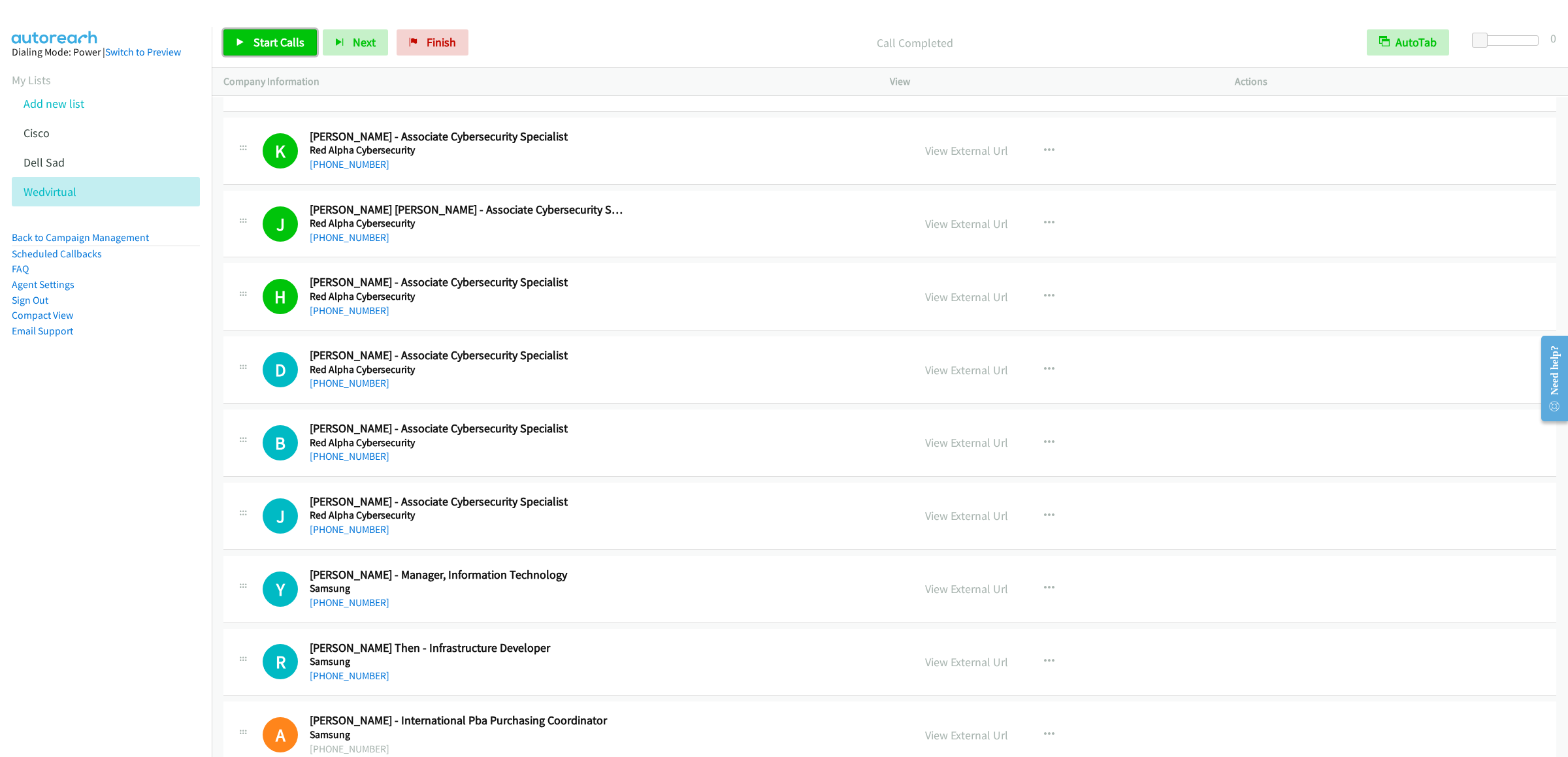
click at [248, 34] on link "Start Calls" at bounding box center [271, 42] width 93 height 26
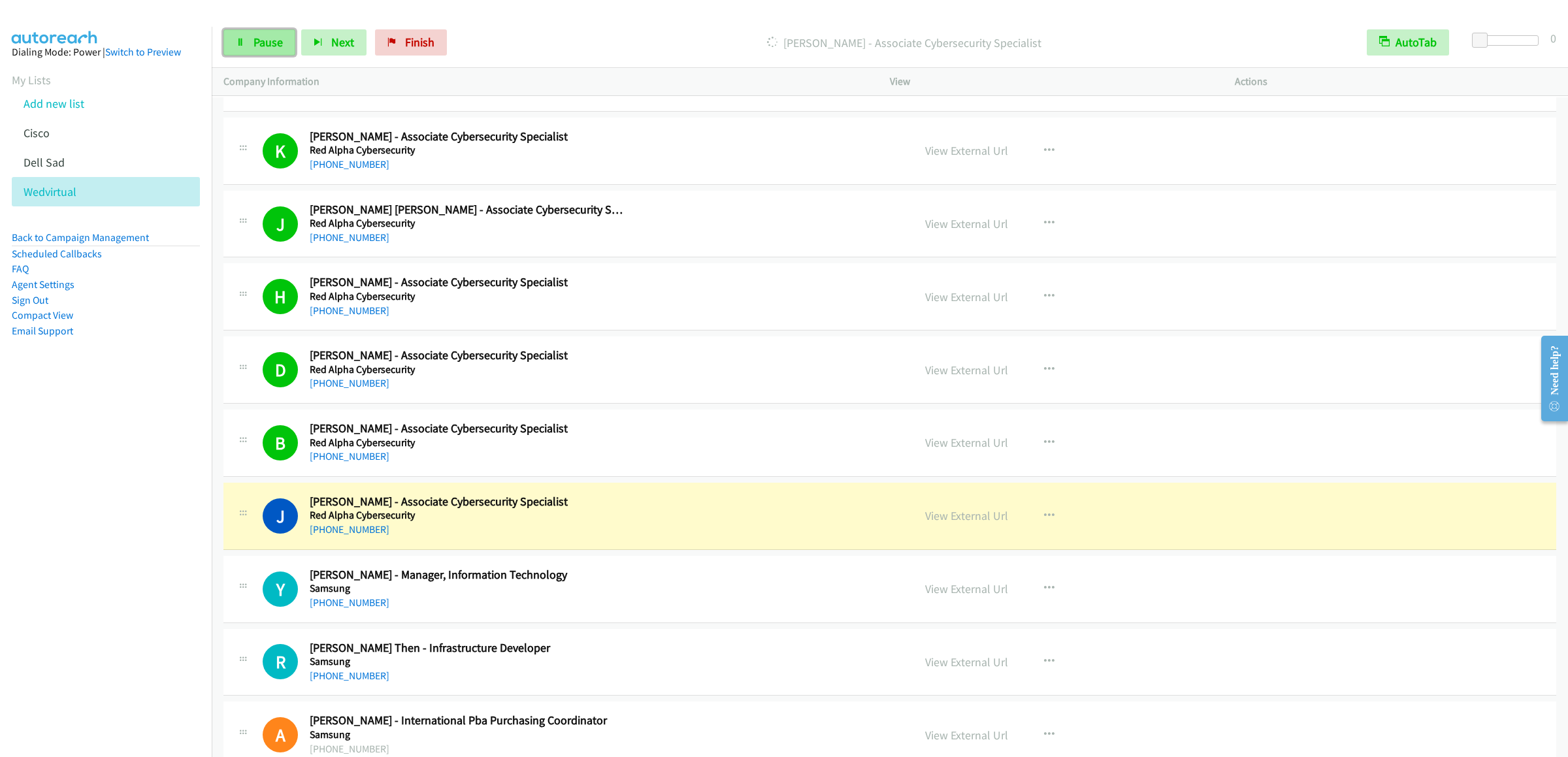
click at [251, 38] on link "Pause" at bounding box center [259, 42] width 72 height 26
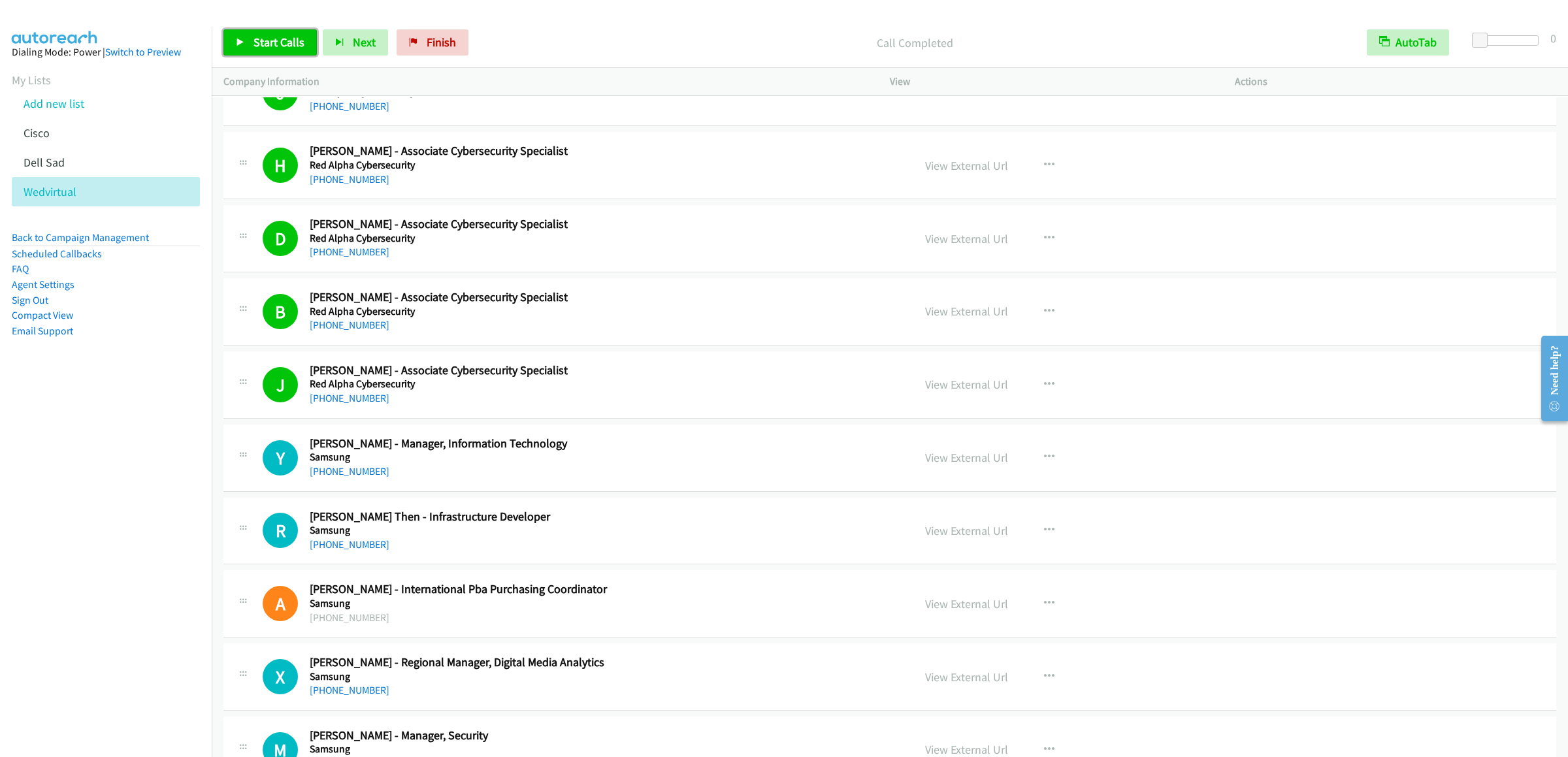
click at [265, 37] on span "Start Calls" at bounding box center [279, 42] width 51 height 15
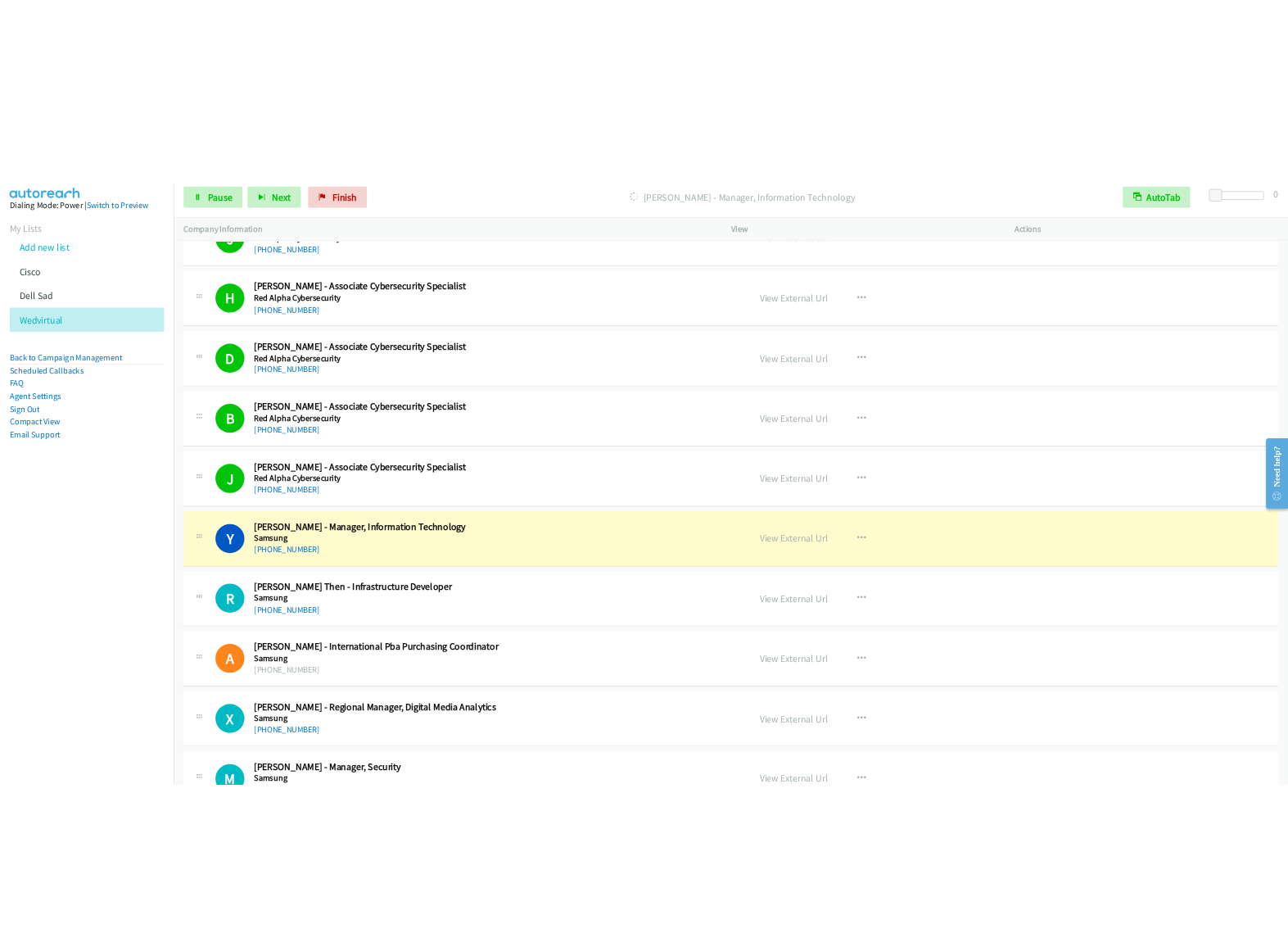
scroll to position [15393, 0]
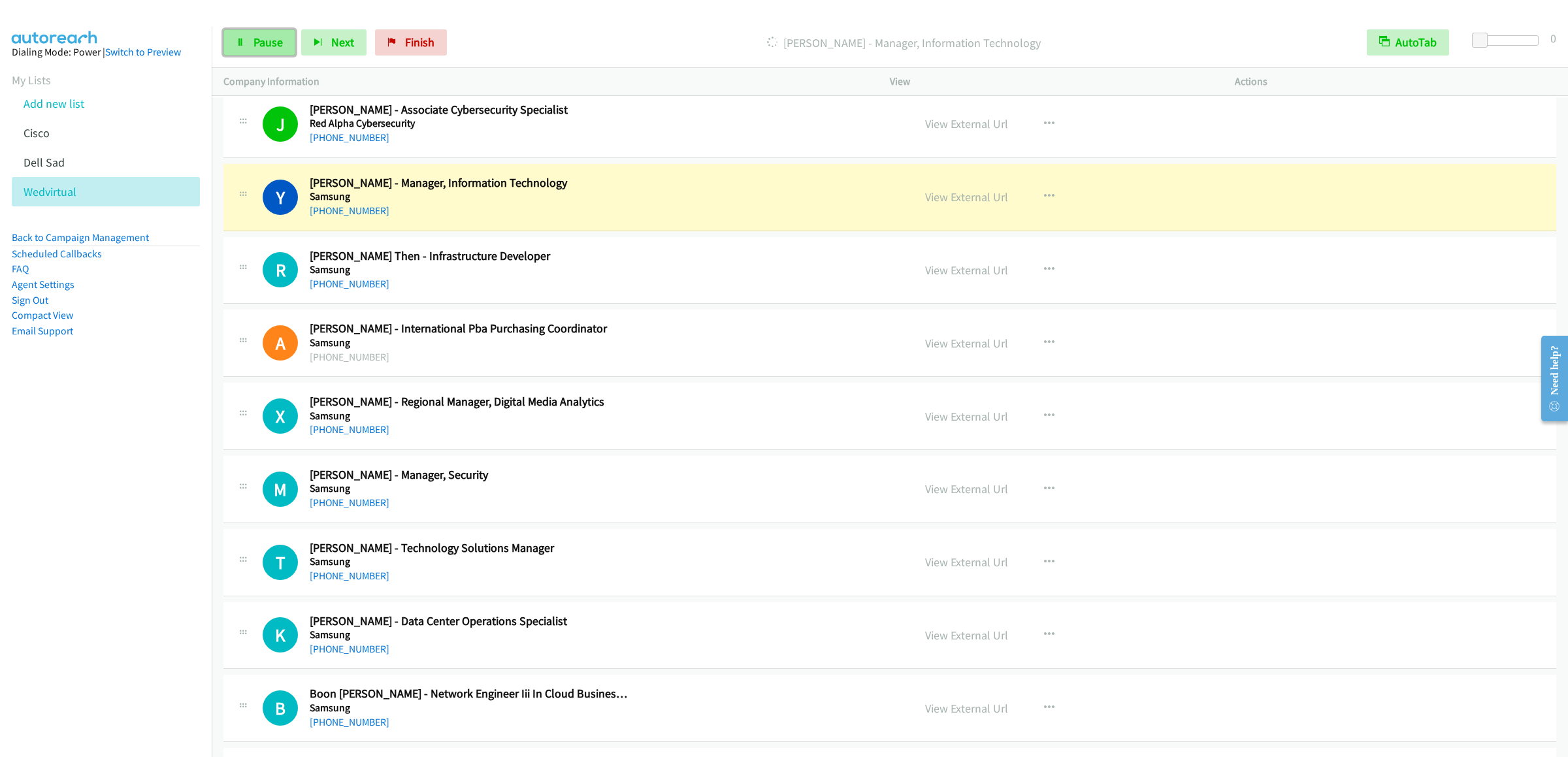
click at [274, 44] on span "Pause" at bounding box center [267, 42] width 29 height 15
